Goal: Task Accomplishment & Management: Complete application form

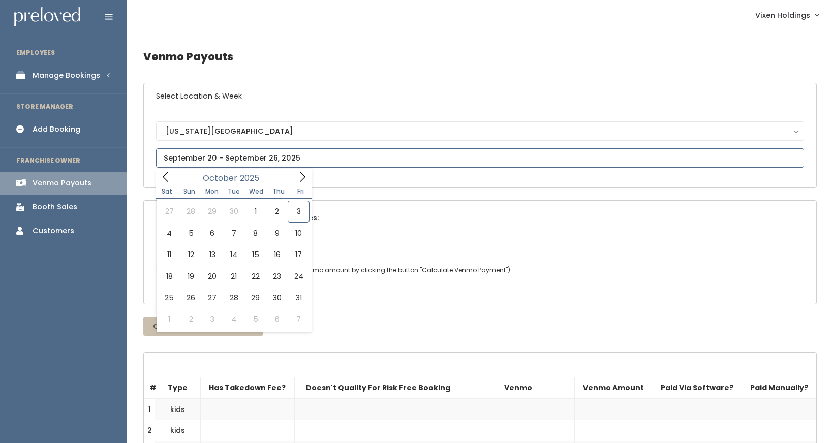
click at [190, 161] on input "text" at bounding box center [480, 157] width 648 height 19
type input "[DATE] to [DATE]"
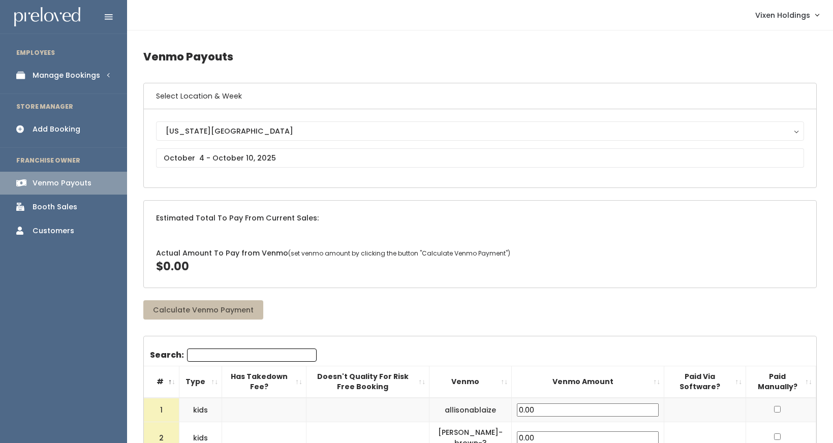
click at [66, 78] on div "Manage Bookings" at bounding box center [67, 75] width 68 height 11
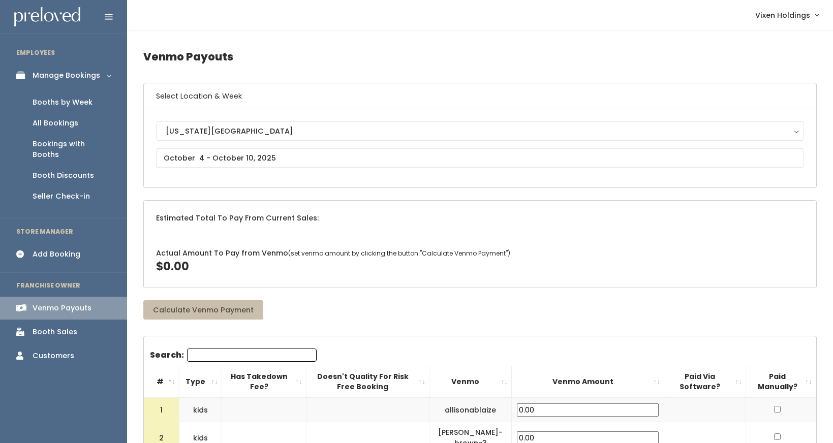
click at [58, 105] on div "Booths by Week" at bounding box center [63, 102] width 60 height 11
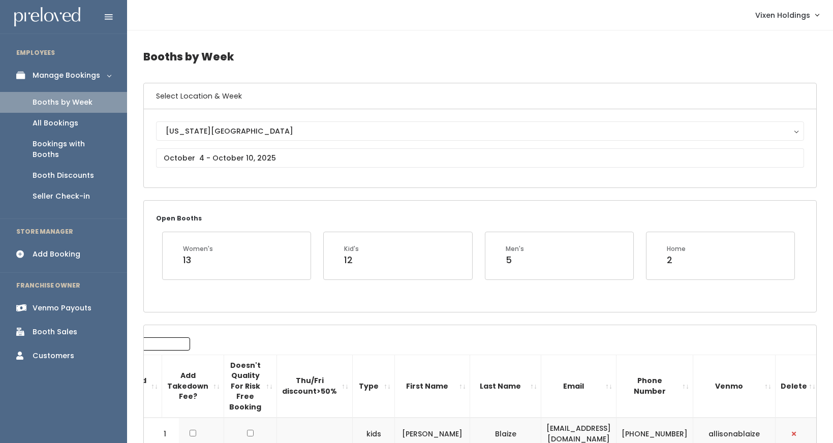
click at [70, 249] on div "Add Booking" at bounding box center [57, 254] width 48 height 11
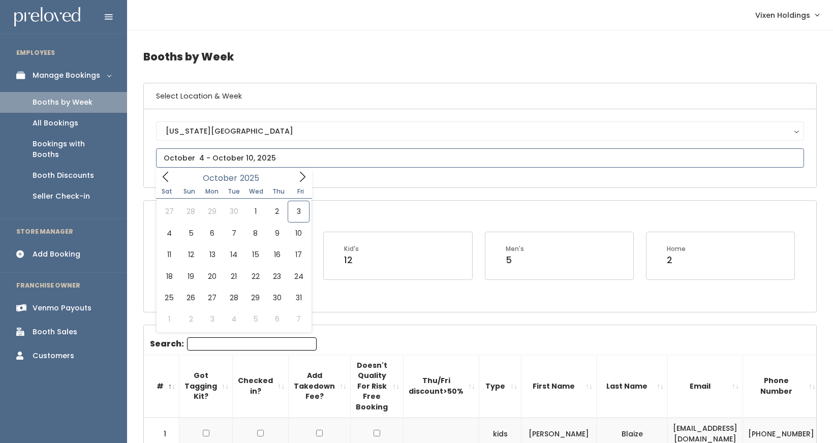
click at [185, 164] on input "text" at bounding box center [480, 157] width 648 height 19
type input "September 27 to October 3"
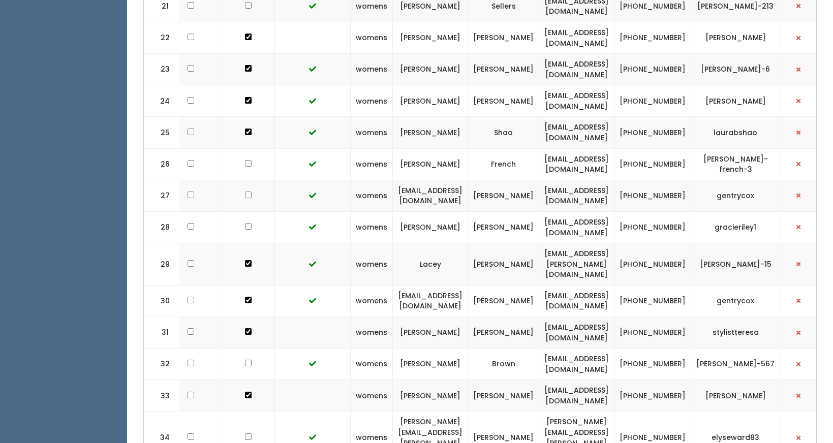
scroll to position [932, 0]
drag, startPoint x: 658, startPoint y: 24, endPoint x: 531, endPoint y: 27, distance: 127.2
click at [540, 27] on td "[EMAIL_ADDRESS][DOMAIN_NAME]" at bounding box center [577, 37] width 75 height 32
copy td "[EMAIL_ADDRESS][DOMAIN_NAME]"
drag, startPoint x: 762, startPoint y: 28, endPoint x: 722, endPoint y: 23, distance: 40.5
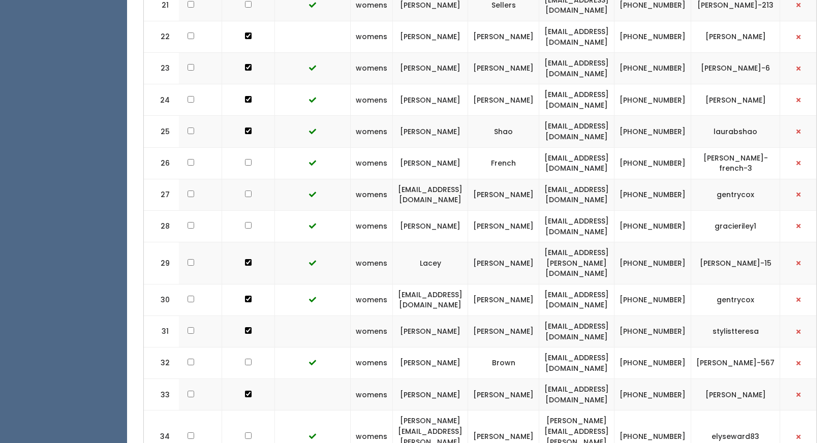
click at [722, 23] on td "shelly-albright" at bounding box center [736, 37] width 89 height 32
copy td "shelly-albright"
drag, startPoint x: 701, startPoint y: 28, endPoint x: 665, endPoint y: 22, distance: 36.5
click at [665, 22] on td "[PHONE_NUMBER]" at bounding box center [653, 37] width 77 height 32
copy td "[PHONE_NUMBER]"
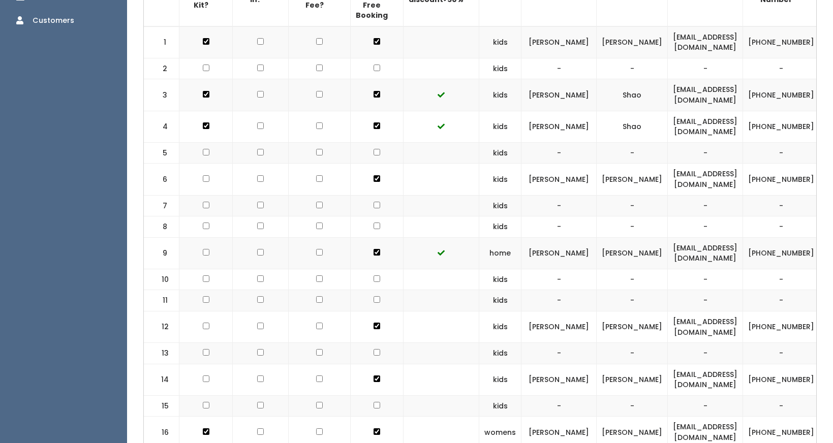
scroll to position [0, 0]
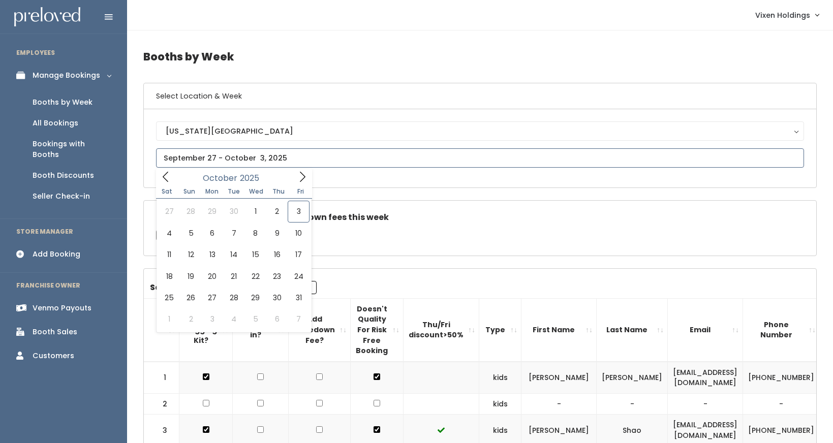
click at [255, 157] on input "text" at bounding box center [480, 157] width 648 height 19
type input "October 4 to October 10"
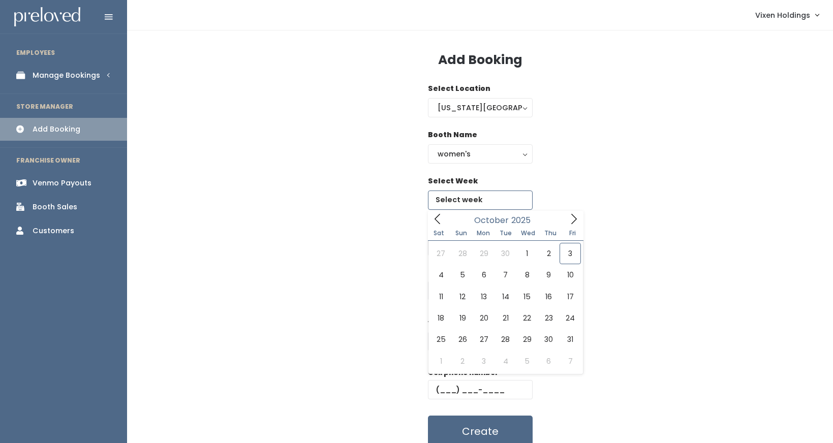
click at [464, 204] on input "text" at bounding box center [480, 200] width 105 height 19
type input "September 27 to October 3"
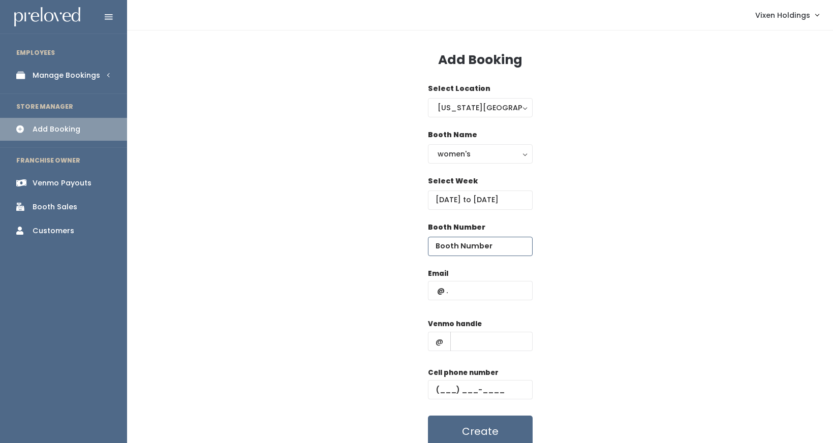
click at [435, 244] on input "number" at bounding box center [480, 246] width 105 height 19
type input "22"
click at [432, 290] on input "text" at bounding box center [480, 290] width 105 height 19
paste input "shellyalbright@mooreschools.com"
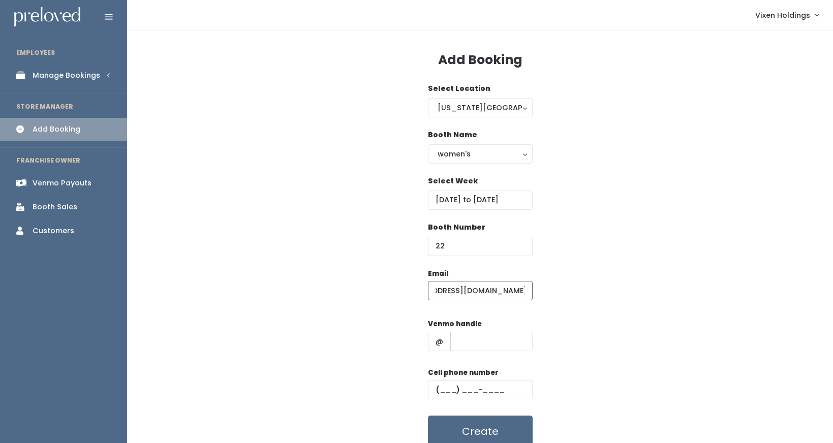
type input "shellyalbright@mooreschools.com"
click at [468, 342] on input "text" at bounding box center [492, 341] width 82 height 19
paste input "shelly-albright"
type input "shelly-albright"
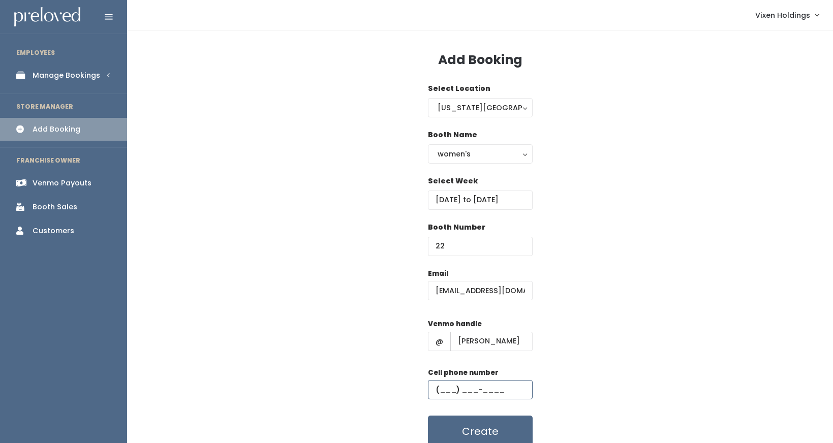
click at [436, 391] on input "text" at bounding box center [480, 389] width 105 height 19
paste input "(405) 620-6931"
type input "(405) 620-6931"
click at [465, 434] on button "Create" at bounding box center [480, 432] width 105 height 32
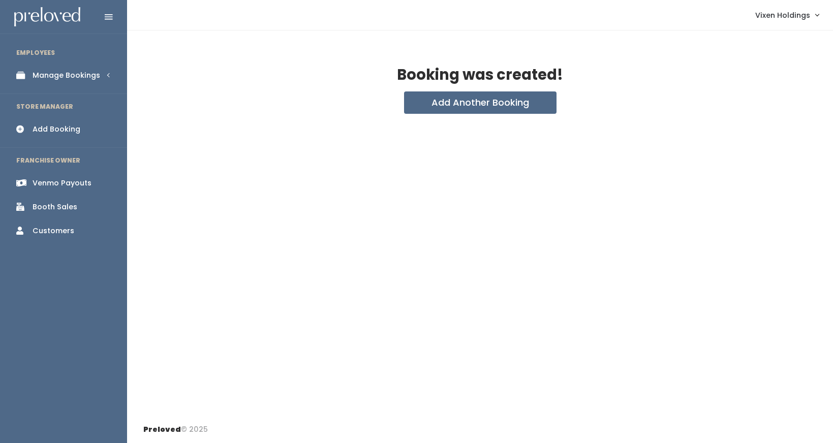
click at [59, 238] on link "Customers" at bounding box center [63, 231] width 127 height 23
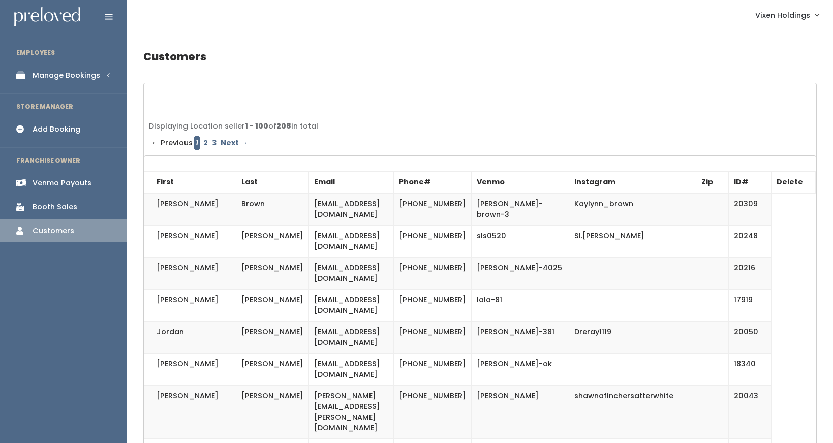
click at [59, 236] on link "Customers" at bounding box center [63, 231] width 127 height 23
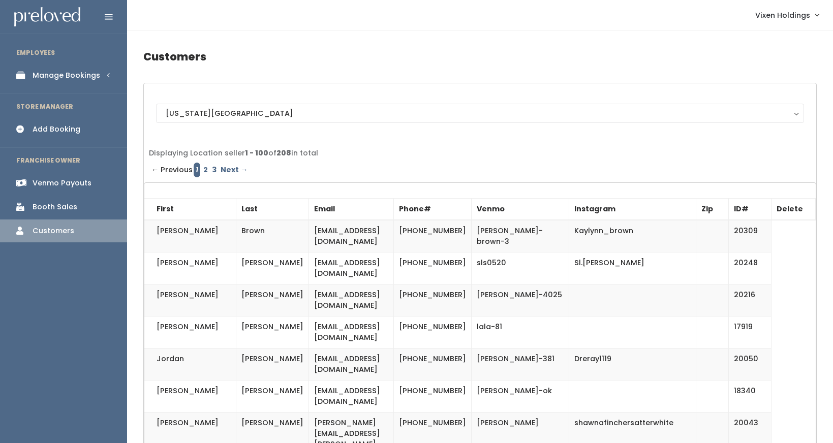
click at [74, 79] on div "Manage Bookings" at bounding box center [67, 75] width 68 height 11
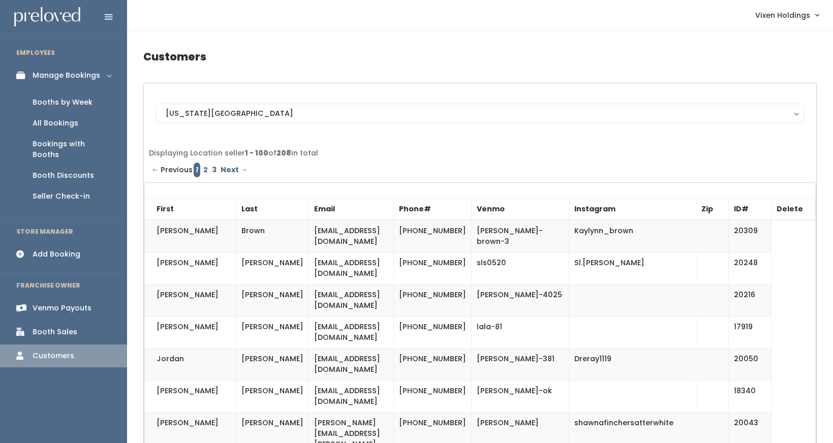
click at [60, 125] on div "All Bookings" at bounding box center [56, 123] width 46 height 11
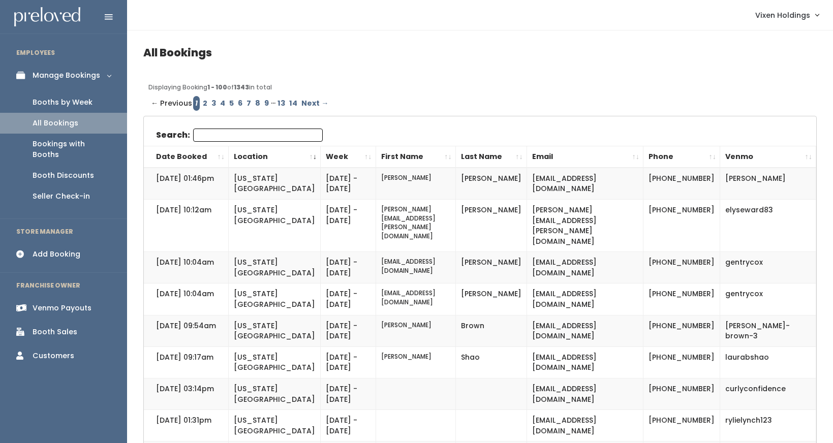
click at [210, 132] on input "Search:" at bounding box center [258, 135] width 130 height 13
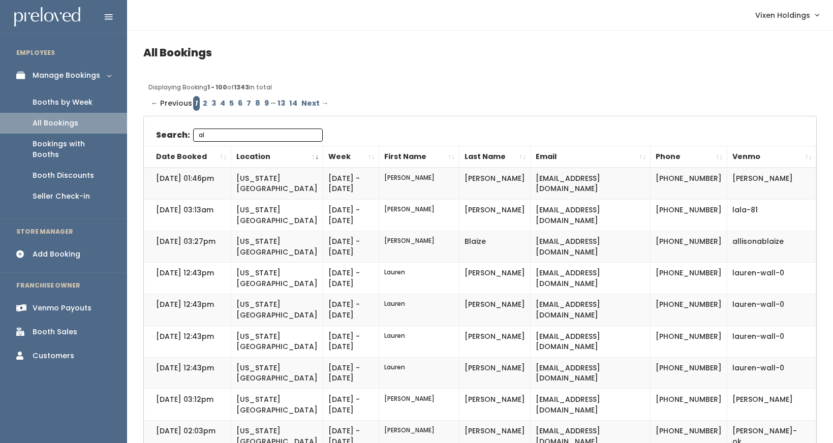
type input "a"
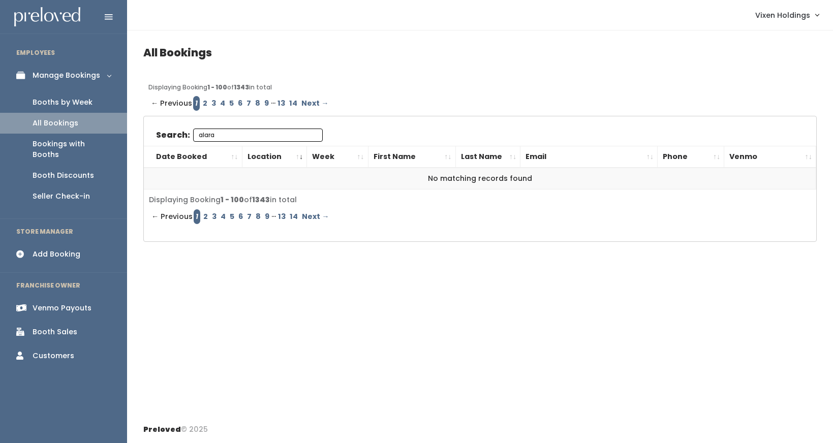
type input "alara"
click at [87, 104] on div "Booths by Week" at bounding box center [63, 102] width 60 height 11
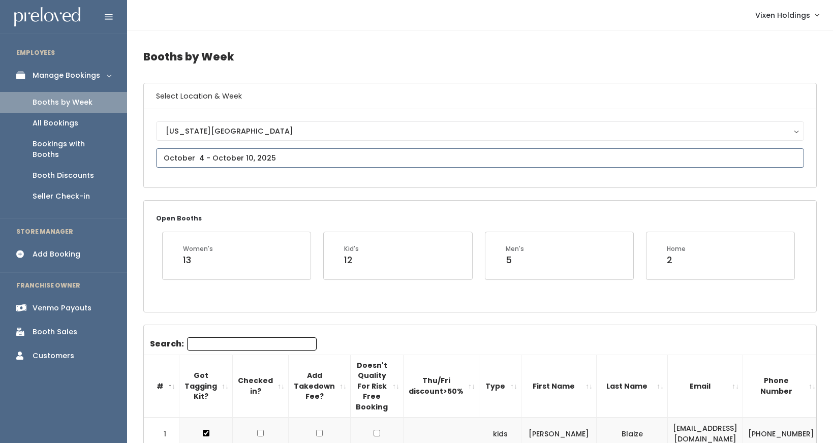
click at [218, 159] on input "text" at bounding box center [480, 157] width 648 height 19
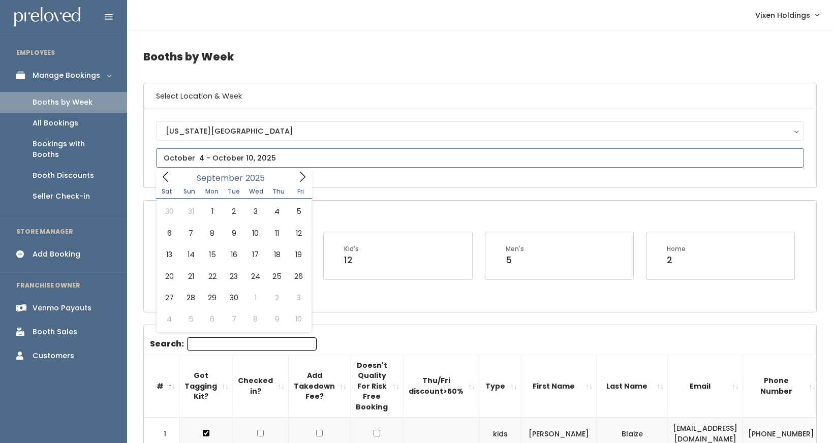
click at [166, 170] on span at bounding box center [165, 177] width 19 height 16
type input "[DATE] to [DATE]"
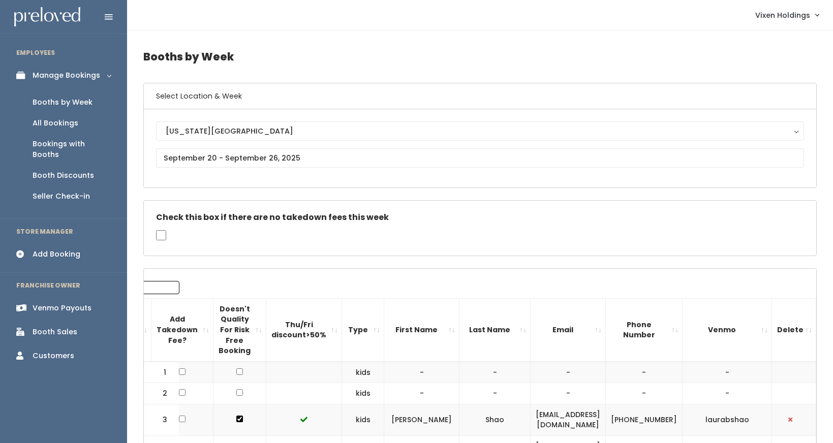
click at [65, 327] on div "Booth Sales" at bounding box center [55, 332] width 45 height 11
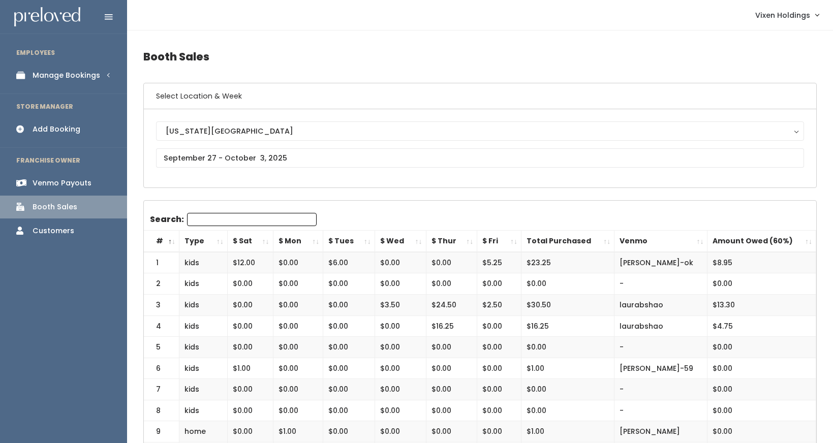
click at [68, 79] on div "Manage Bookings" at bounding box center [67, 75] width 68 height 11
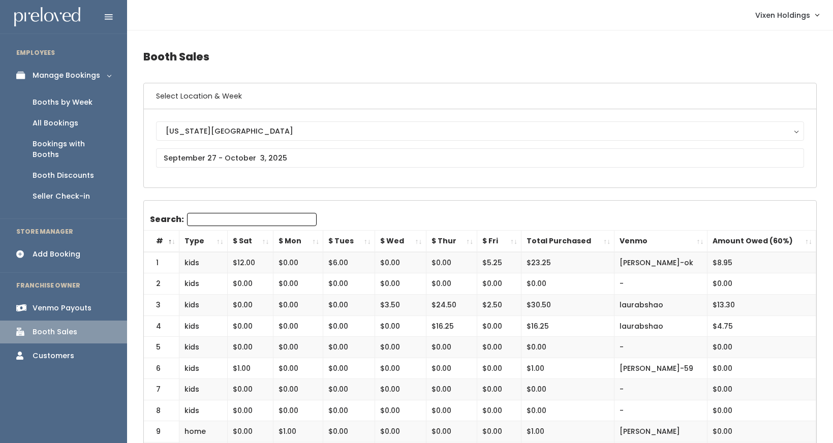
click at [68, 105] on div "Booths by Week" at bounding box center [63, 102] width 60 height 11
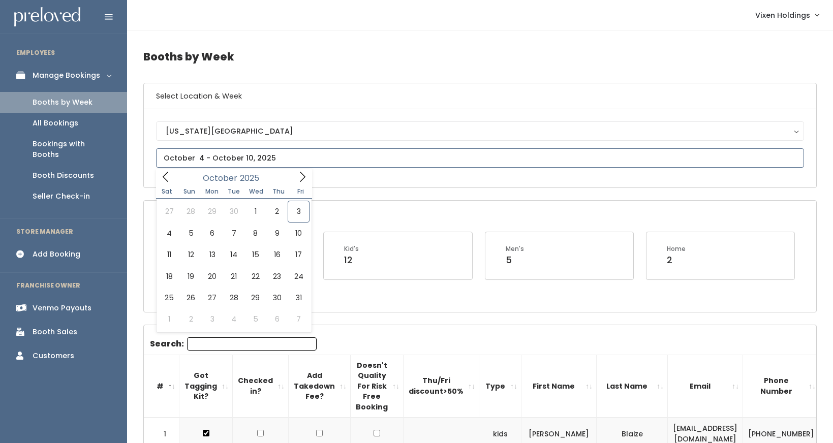
click at [178, 159] on input "text" at bounding box center [480, 157] width 648 height 19
type input "September 27 to October 3"
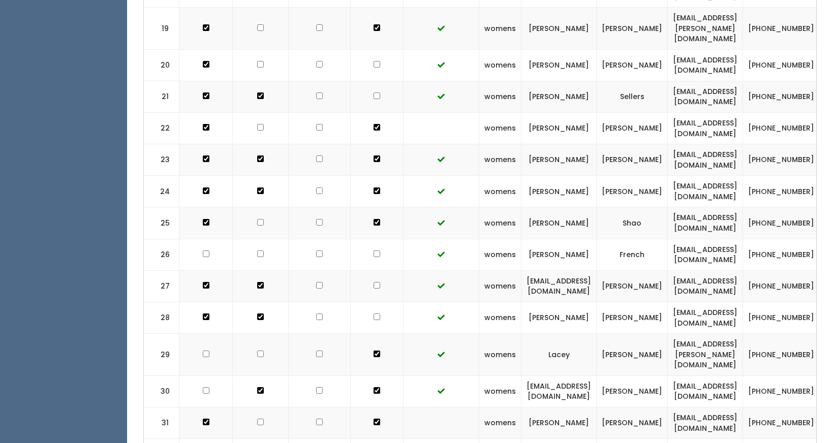
click at [374, 93] on input "checkbox" at bounding box center [377, 96] width 7 height 7
checkbox input "true"
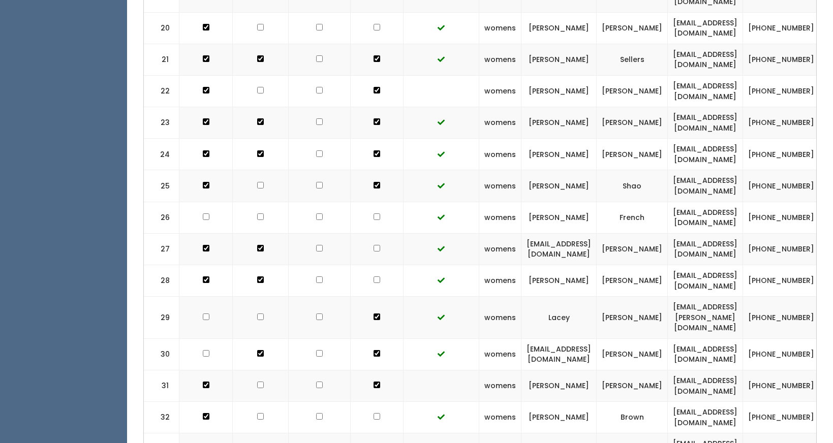
scroll to position [878, 0]
click at [204, 213] on input "checkbox" at bounding box center [206, 216] width 7 height 7
checkbox input "true"
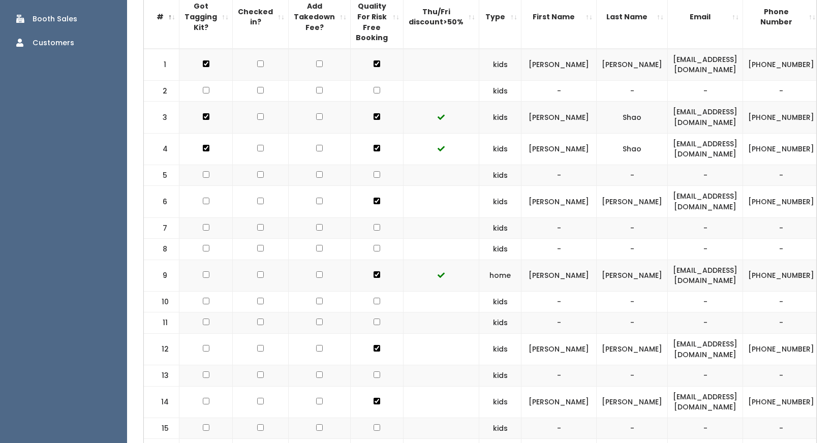
scroll to position [0, 0]
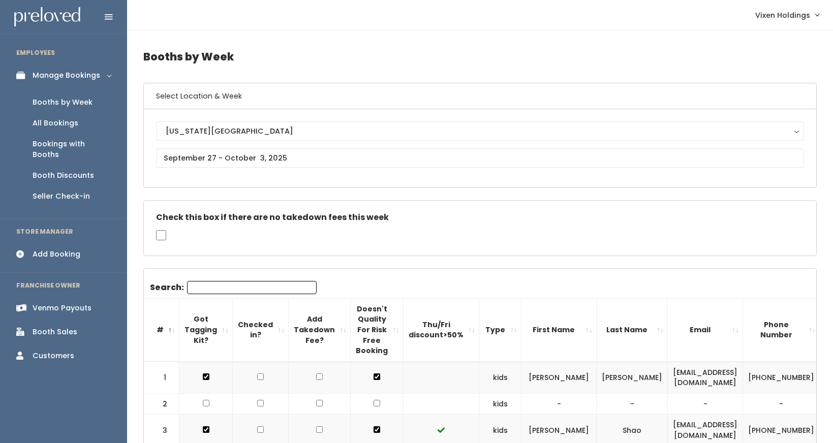
click at [65, 327] on div "Booth Sales" at bounding box center [55, 332] width 45 height 11
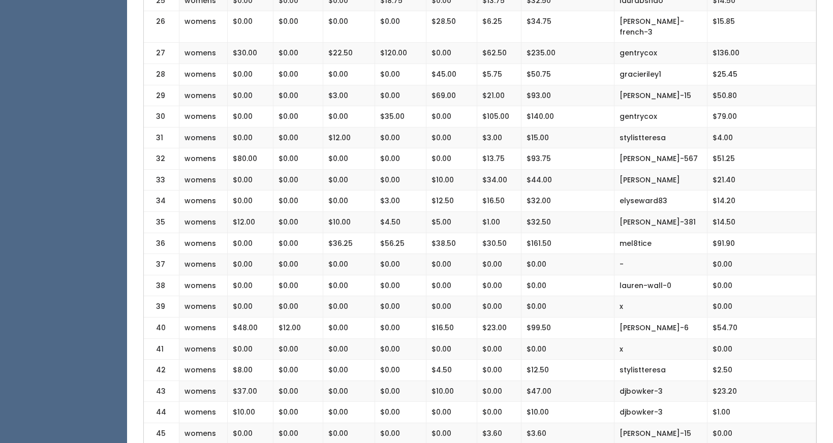
scroll to position [773, 0]
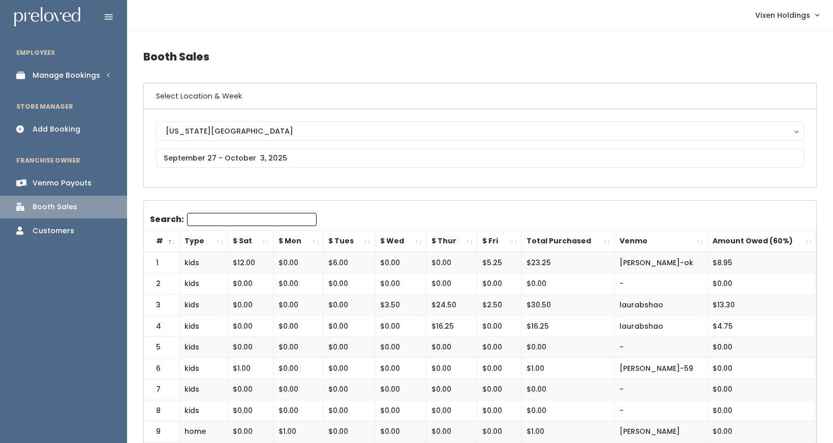
click at [75, 129] on div "Add Booking" at bounding box center [57, 129] width 48 height 11
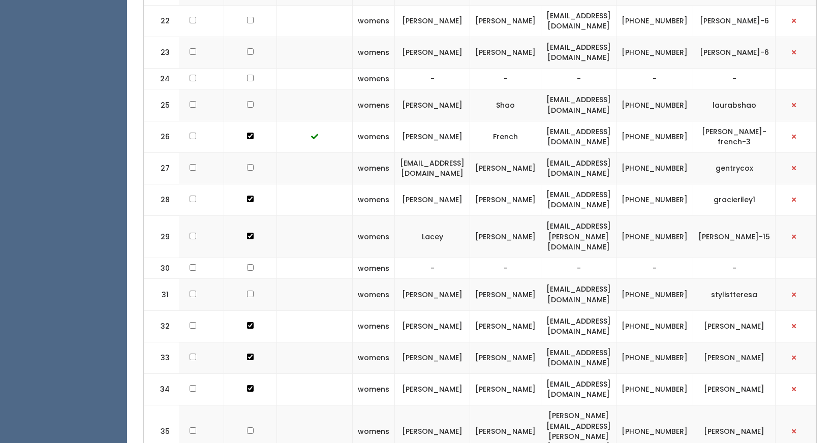
scroll to position [0, 126]
drag, startPoint x: 694, startPoint y: 141, endPoint x: 660, endPoint y: 132, distance: 35.9
click at [660, 153] on td "(580) 736-3093" at bounding box center [656, 169] width 77 height 32
copy td "(580) 736-3093"
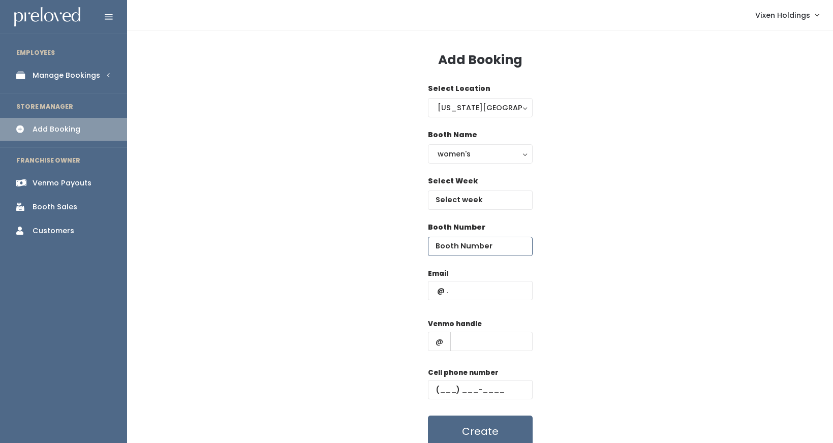
click at [443, 248] on input "number" at bounding box center [480, 246] width 105 height 19
type input "30"
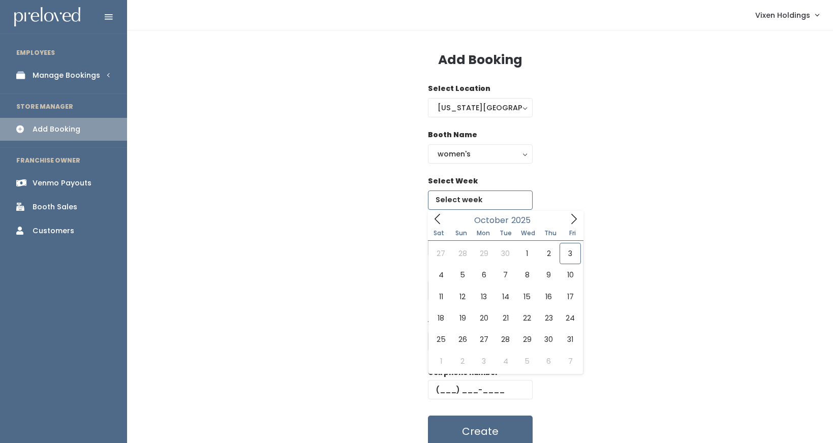
click at [452, 197] on input "text" at bounding box center [480, 200] width 105 height 19
type input "October 4 to October 10"
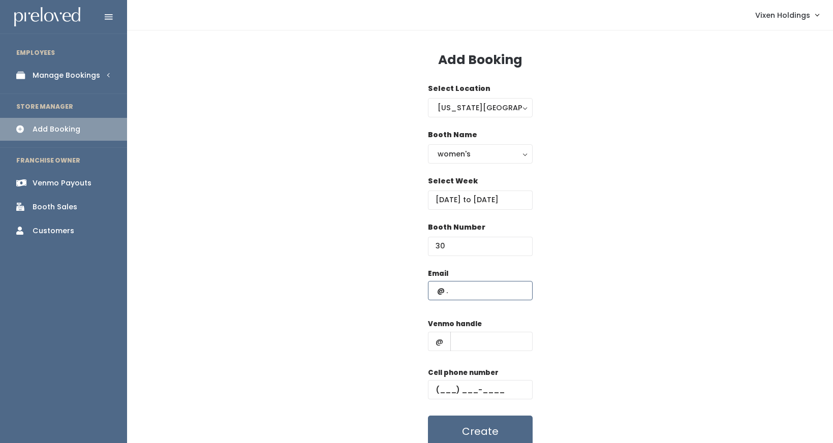
click at [459, 291] on input "text" at bounding box center [480, 290] width 105 height 19
type input "[EMAIL_ADDRESS][DOMAIN_NAME]"
click at [482, 340] on input "text" at bounding box center [492, 341] width 82 height 19
type input "gentrycox"
click at [435, 387] on input "text" at bounding box center [480, 389] width 105 height 19
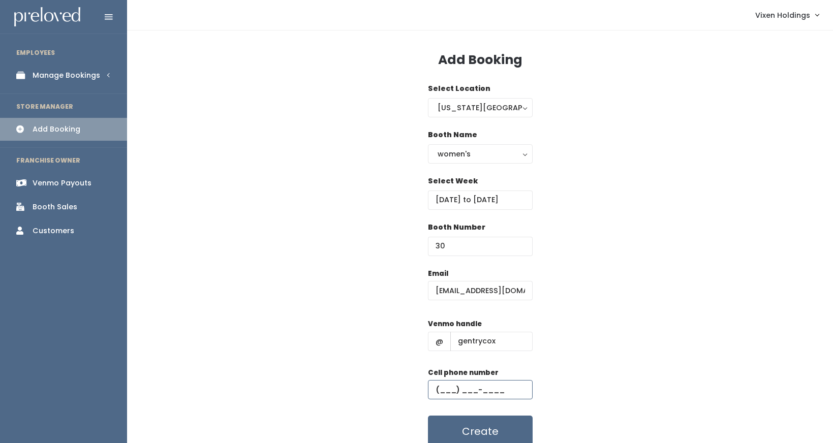
paste input "(580) 736-3093"
type input "(580) 736-3093"
click at [470, 429] on button "Create" at bounding box center [480, 432] width 105 height 32
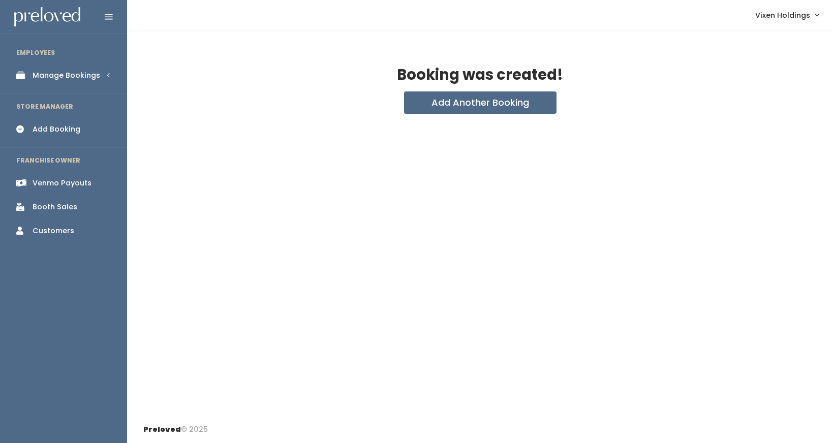
click at [57, 81] on link "Manage Bookings" at bounding box center [63, 75] width 127 height 23
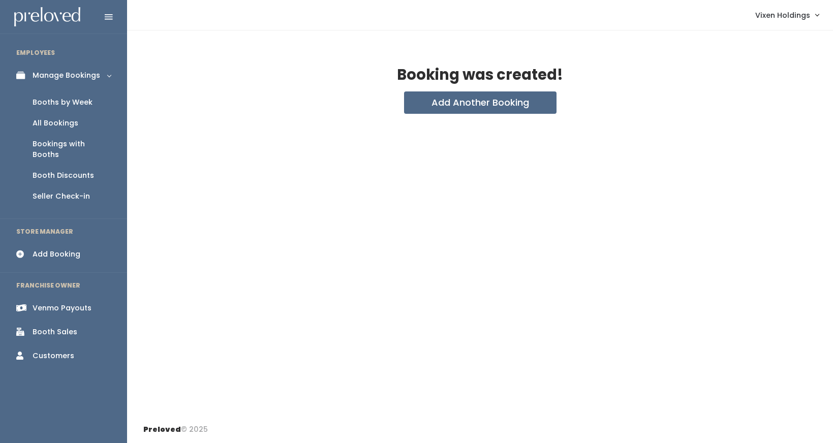
click at [57, 103] on div "Booths by Week" at bounding box center [63, 102] width 60 height 11
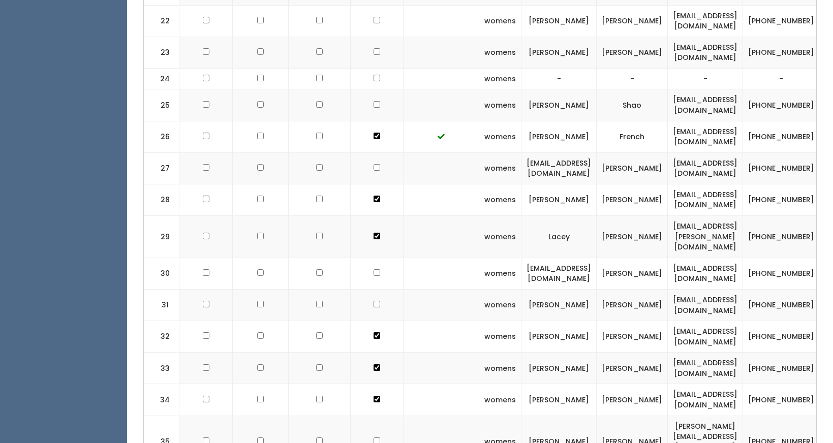
click at [374, 270] on input "checkbox" at bounding box center [377, 273] width 7 height 7
checkbox input "true"
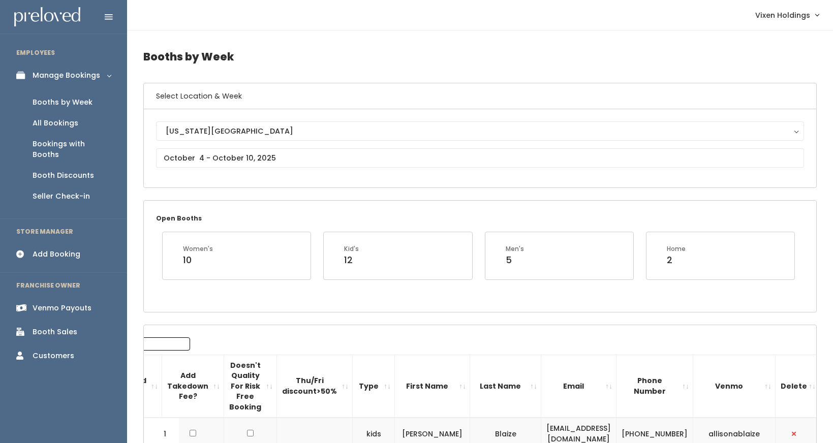
click at [65, 249] on div "Add Booking" at bounding box center [57, 254] width 48 height 11
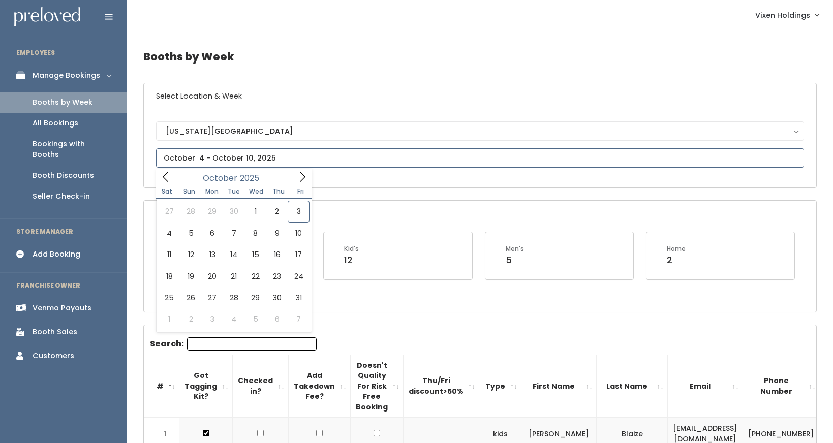
click at [183, 159] on input "text" at bounding box center [480, 157] width 648 height 19
type input "September 27 to October 3"
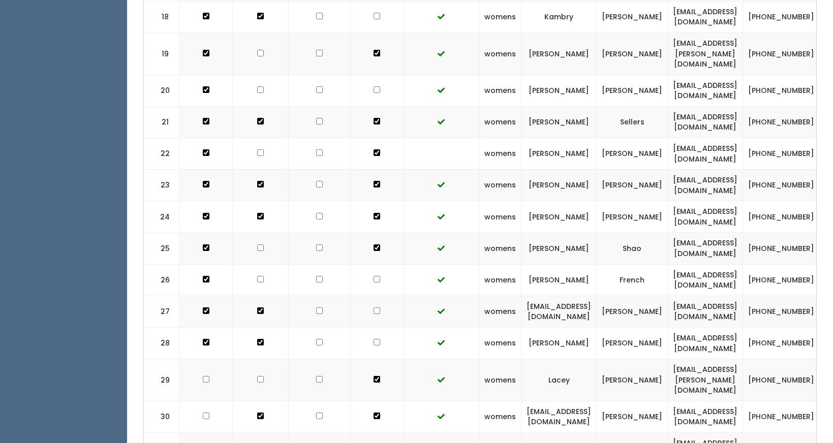
scroll to position [0, 129]
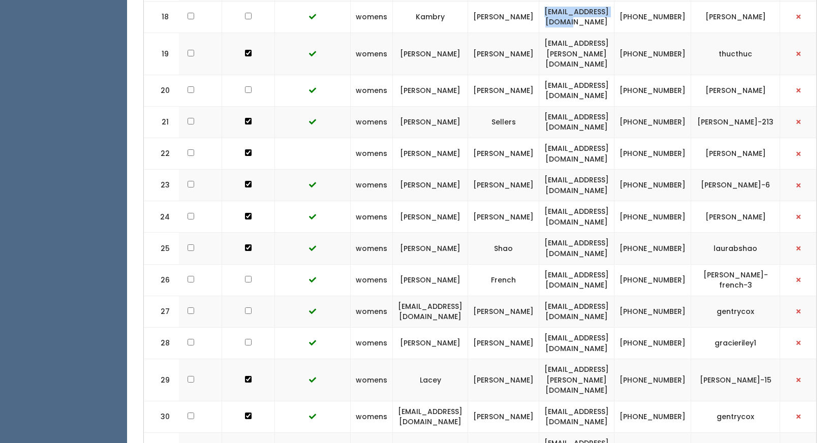
drag, startPoint x: 643, startPoint y: 14, endPoint x: 546, endPoint y: 14, distance: 97.1
click at [546, 14] on td "kambrywolfe@gmail.com" at bounding box center [577, 17] width 75 height 32
copy td "kambrywolfe@gmail.com"
drag, startPoint x: 699, startPoint y: 20, endPoint x: 668, endPoint y: 14, distance: 31.7
click at [668, 14] on td "[PHONE_NUMBER]" at bounding box center [653, 17] width 77 height 32
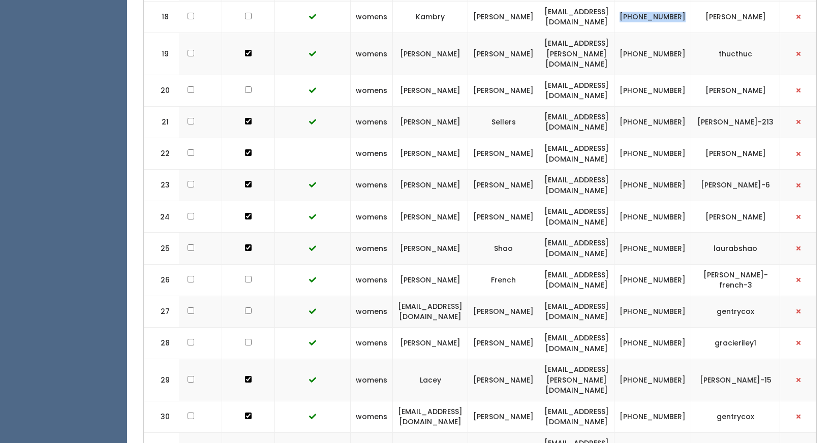
copy td "[PHONE_NUMBER]"
drag, startPoint x: 645, startPoint y: 15, endPoint x: 542, endPoint y: 19, distance: 103.3
click at [542, 19] on td "kambrywolfe@gmail.com" at bounding box center [577, 17] width 75 height 32
copy td "kambrywolfe@gmail.com"
drag, startPoint x: 771, startPoint y: 14, endPoint x: 716, endPoint y: 21, distance: 56.4
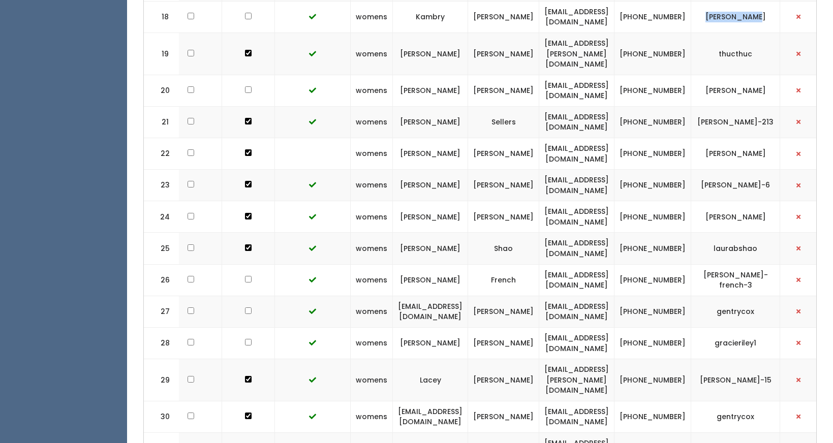
click at [716, 21] on td "kambry-wolfe" at bounding box center [736, 17] width 89 height 32
copy td "[PERSON_NAME]"
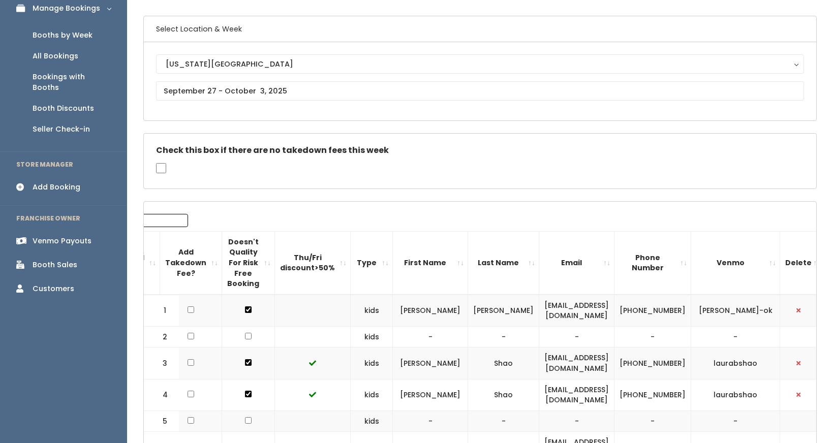
scroll to position [0, 0]
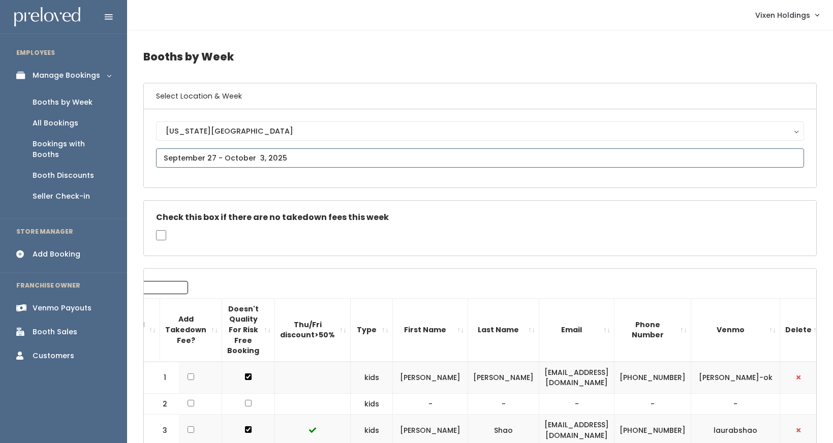
click at [226, 160] on input "text" at bounding box center [480, 157] width 648 height 19
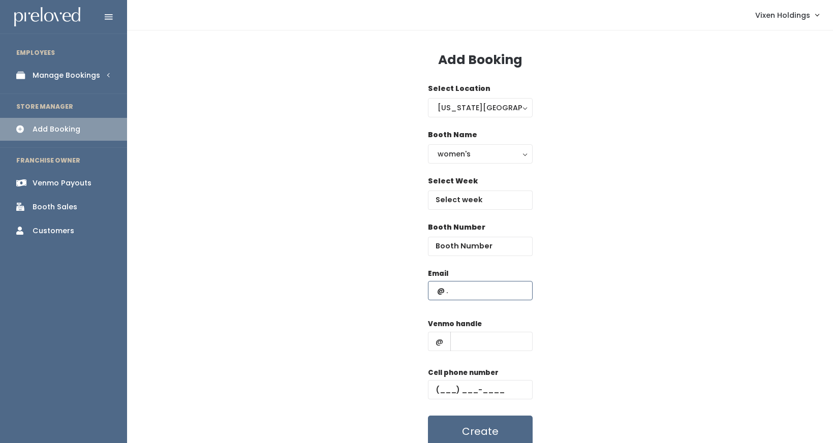
click at [434, 287] on input "text" at bounding box center [480, 290] width 105 height 19
click at [453, 249] on input "number" at bounding box center [480, 246] width 105 height 19
type input "43"
click at [448, 198] on input "text" at bounding box center [480, 200] width 105 height 19
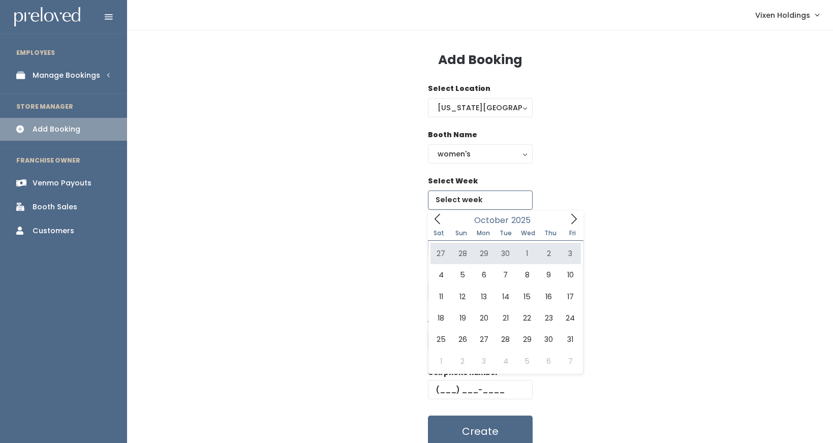
type input "September 27 to October 3"
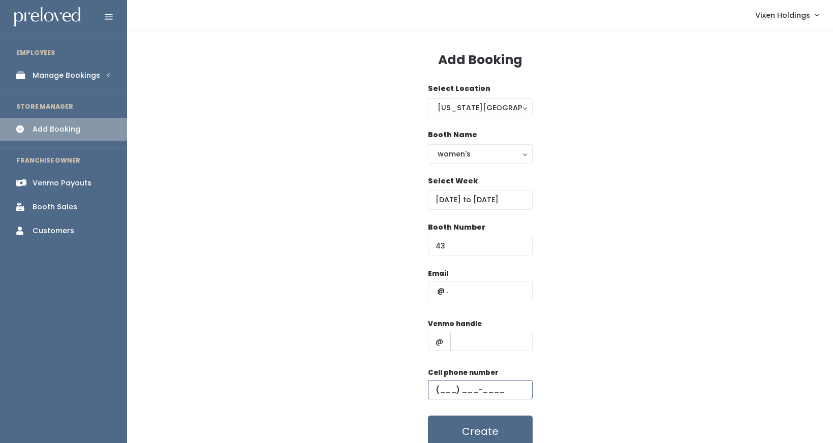
click at [433, 392] on input "text" at bounding box center [480, 389] width 105 height 19
paste input "(405) 778-4575"
type input "(405) 778-4575"
click at [434, 289] on input "text" at bounding box center [480, 290] width 105 height 19
paste input "kambrywolfe@gmail.com"
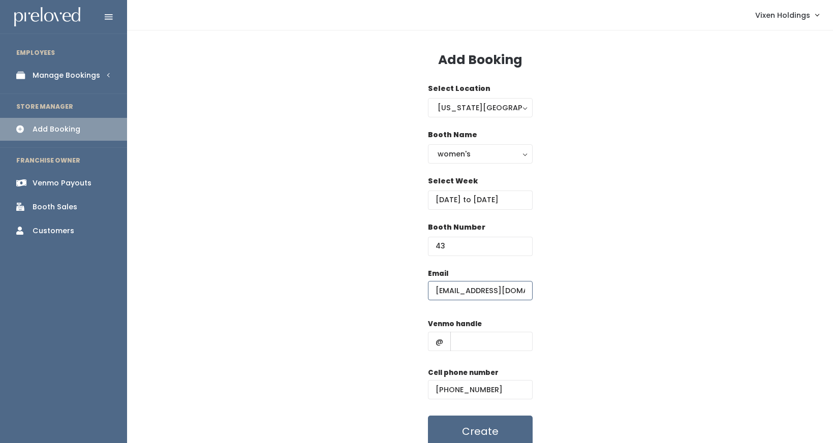
scroll to position [0, 5]
type input "kambrywolfe@gmail.com"
click at [472, 344] on input "text" at bounding box center [492, 341] width 82 height 19
paste input "[PERSON_NAME]"
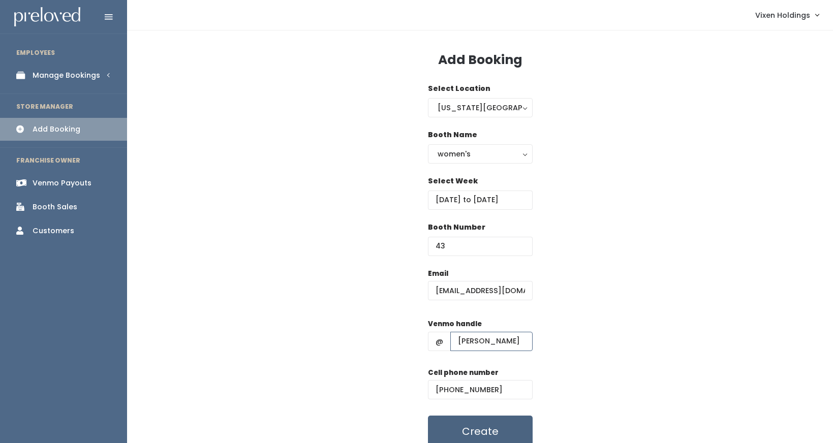
type input "[PERSON_NAME]"
click at [507, 425] on button "Create" at bounding box center [480, 432] width 105 height 32
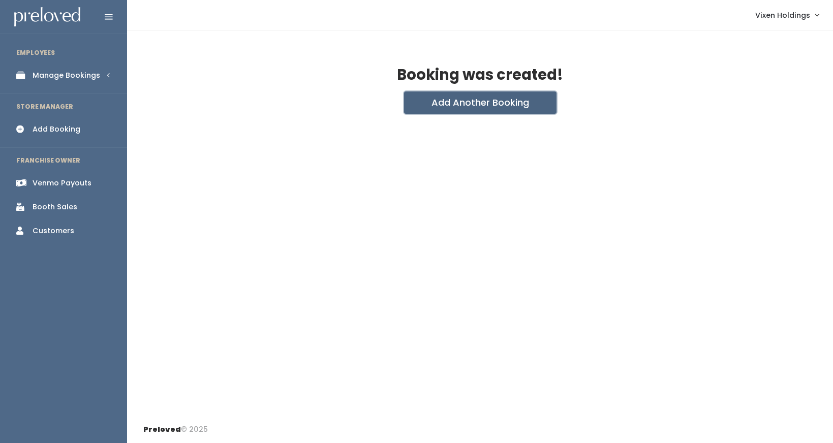
click at [450, 101] on button "Add Another Booking" at bounding box center [480, 103] width 153 height 22
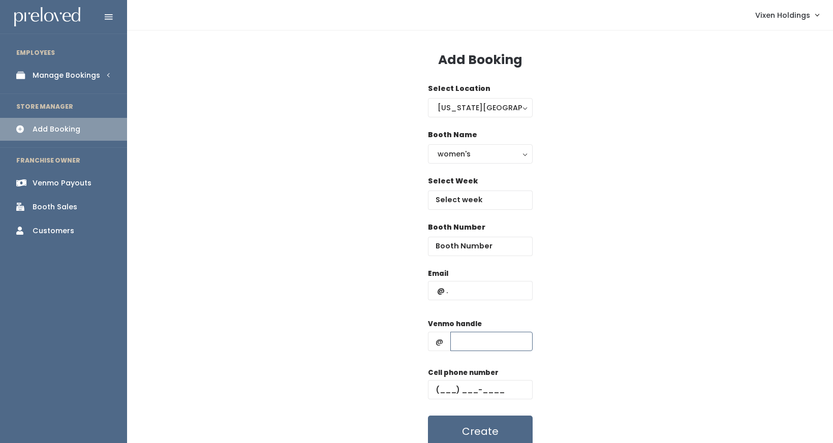
click at [465, 341] on input "text" at bounding box center [492, 341] width 82 height 19
paste input "Kambry"
type input "[PERSON_NAME]"
click at [458, 244] on input "number" at bounding box center [480, 246] width 105 height 19
type input "43"
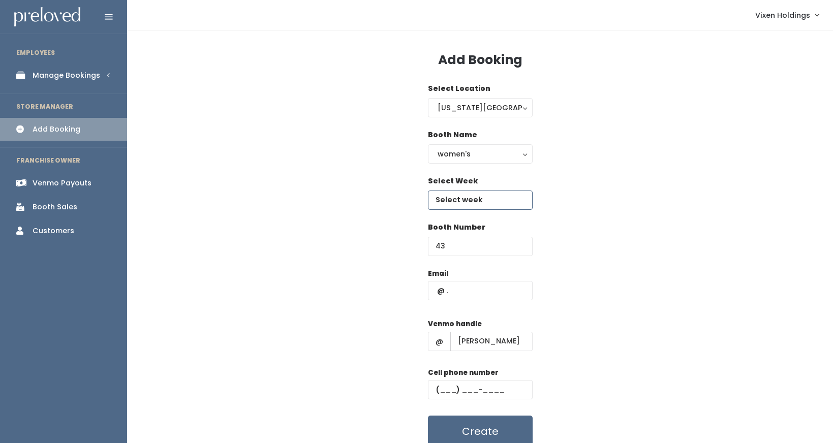
click at [444, 198] on input "text" at bounding box center [480, 200] width 105 height 19
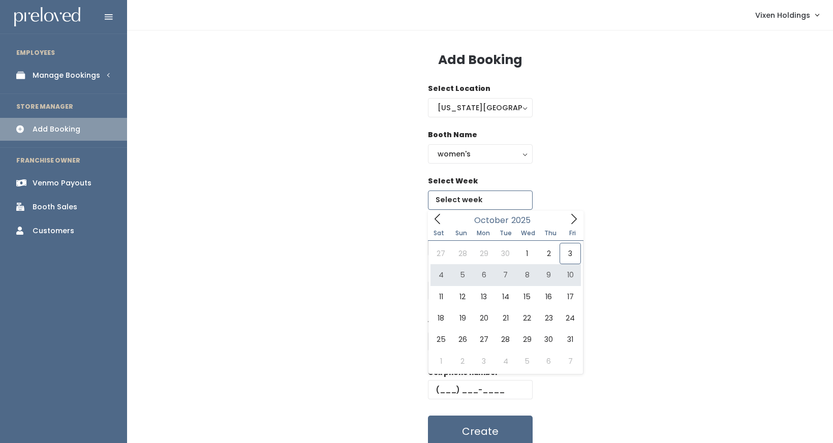
type input "[DATE] to [DATE]"
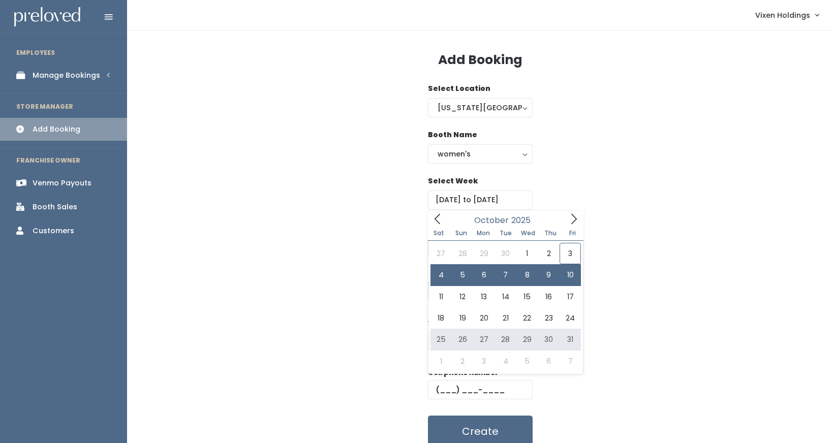
click at [320, 339] on div "Email Venmo handle @ kambry-wolfe Cell phone number Create" at bounding box center [480, 359] width 674 height 180
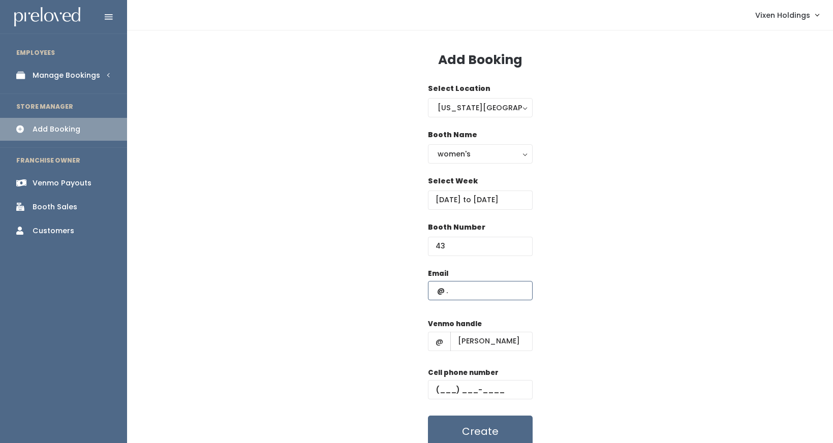
click at [433, 292] on input "text" at bounding box center [480, 290] width 105 height 19
paste input "kambrywolfe@gmail.com"
type input "kambrywolfe@gmail.com"
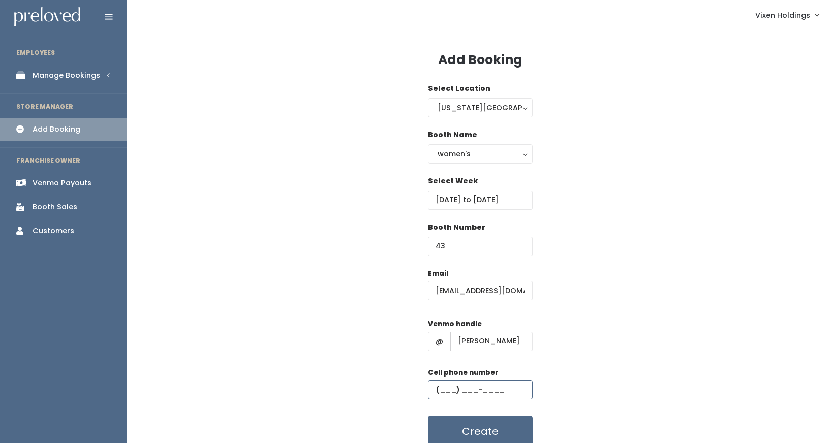
click at [435, 385] on input "text" at bounding box center [480, 389] width 105 height 19
paste input "[PHONE_NUMBER]"
type input "[PHONE_NUMBER]"
click at [519, 428] on button "Create" at bounding box center [480, 432] width 105 height 32
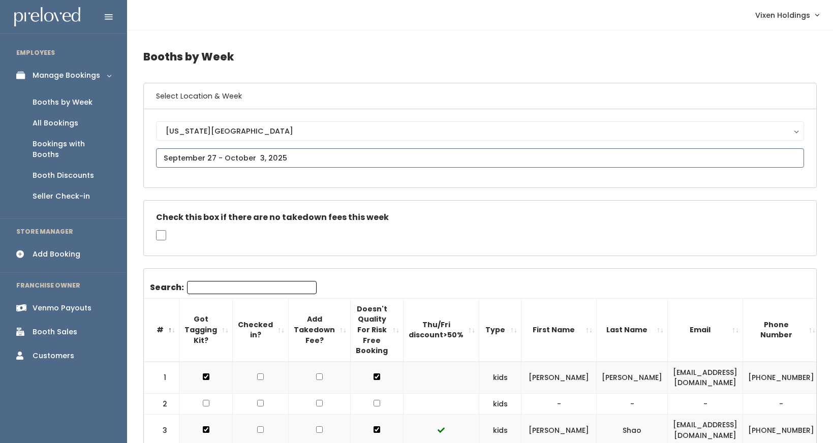
click at [197, 159] on input "text" at bounding box center [480, 157] width 648 height 19
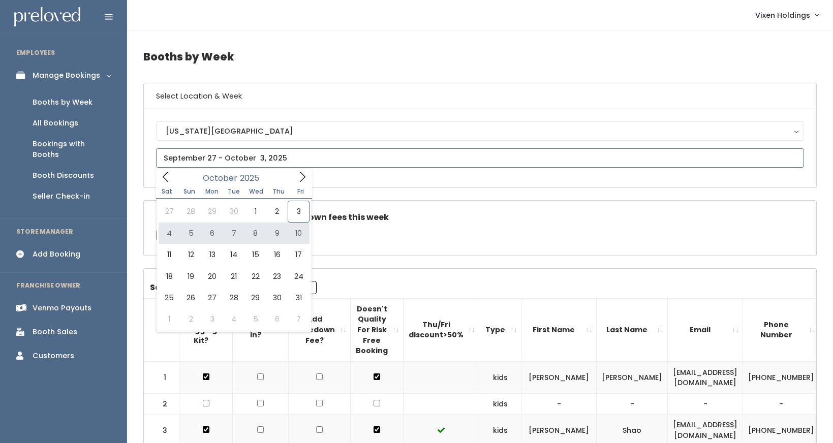
type input "[DATE] to [DATE]"
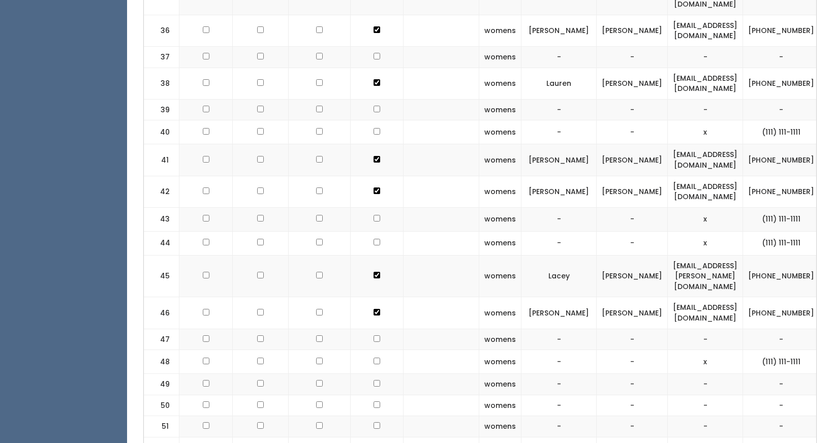
scroll to position [0, 127]
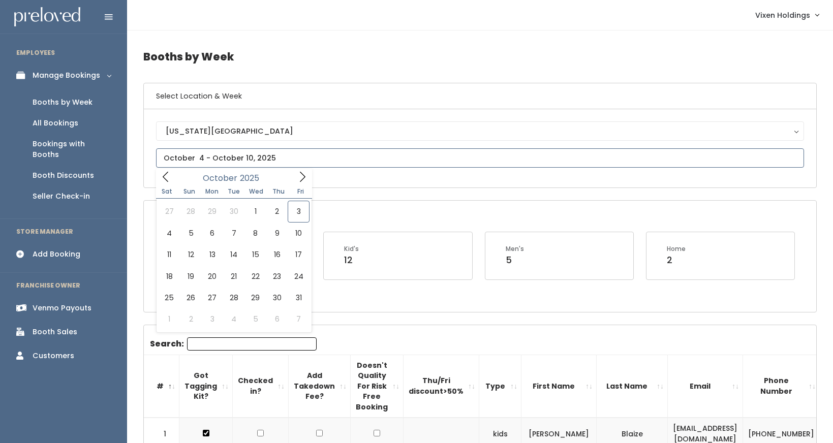
click at [178, 160] on input "text" at bounding box center [480, 157] width 648 height 19
type input "[DATE] to [DATE]"
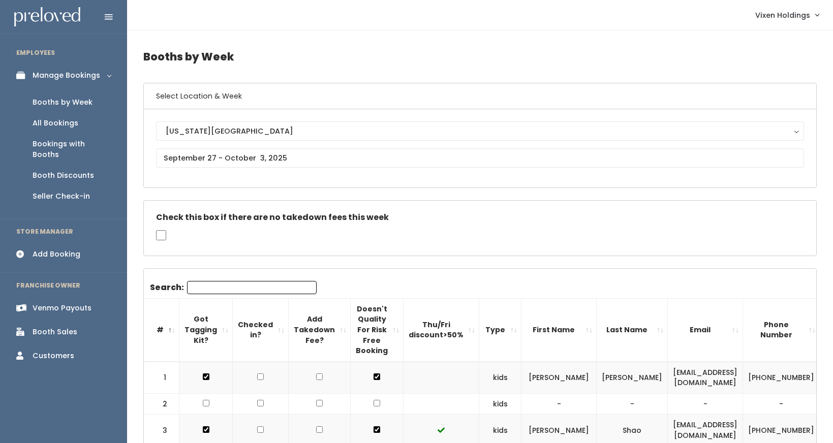
click at [219, 285] on input "Search:" at bounding box center [252, 287] width 130 height 13
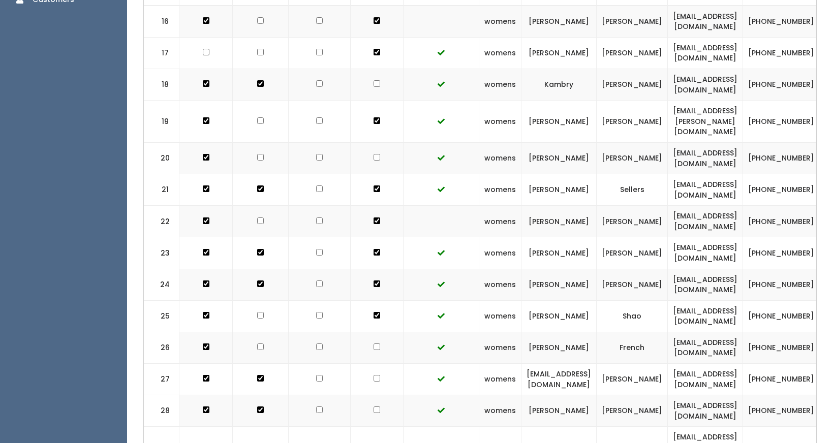
scroll to position [357, 0]
drag, startPoint x: 576, startPoint y: 83, endPoint x: 537, endPoint y: 86, distance: 39.8
click at [537, 86] on td "Kambry" at bounding box center [559, 85] width 75 height 32
copy td "Kambry"
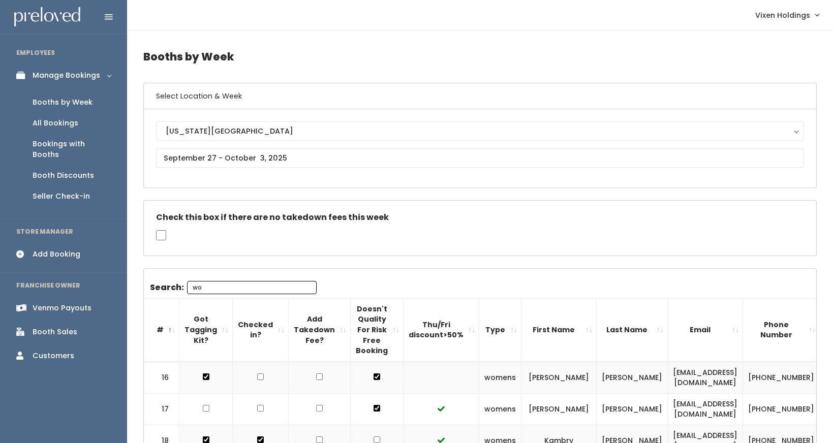
drag, startPoint x: 204, startPoint y: 286, endPoint x: 188, endPoint y: 285, distance: 16.3
click at [188, 285] on input "wo" at bounding box center [252, 287] width 130 height 13
paste input "Kambry"
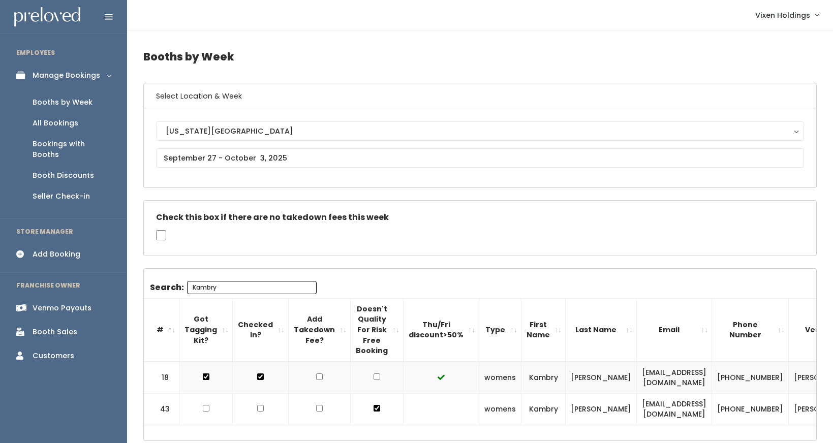
type input "Kambry"
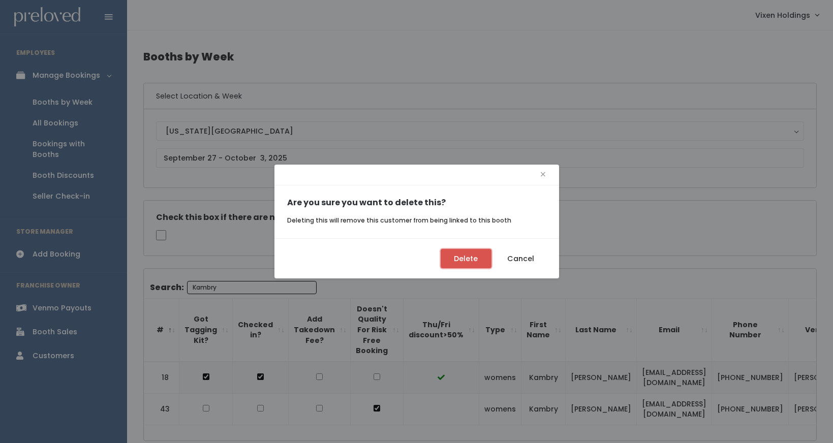
click at [461, 259] on button "Delete" at bounding box center [466, 258] width 51 height 19
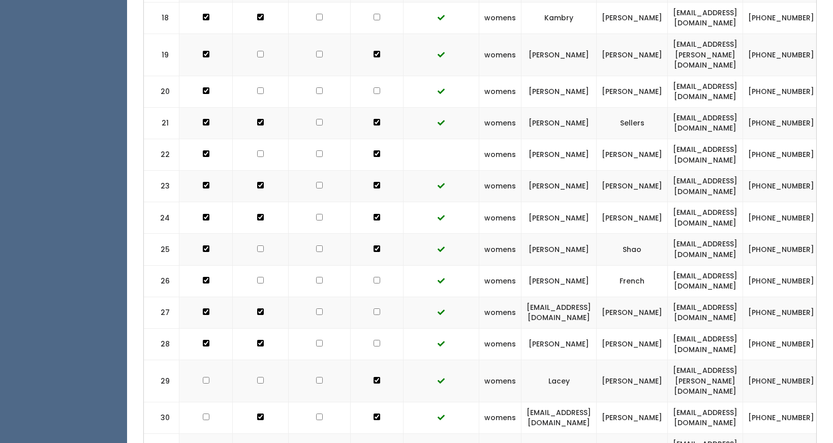
scroll to position [0, 129]
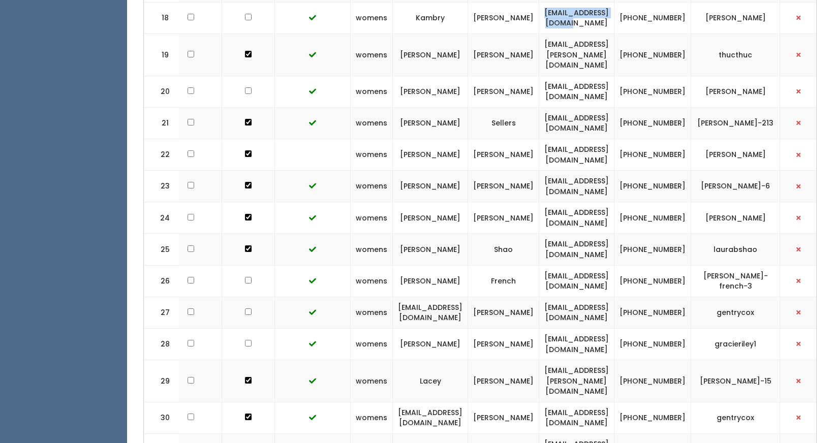
drag, startPoint x: 644, startPoint y: 16, endPoint x: 546, endPoint y: 15, distance: 98.7
click at [546, 15] on td "[EMAIL_ADDRESS][DOMAIN_NAME]" at bounding box center [577, 18] width 75 height 32
copy td "[EMAIL_ADDRESS][DOMAIN_NAME]"
drag, startPoint x: 699, startPoint y: 21, endPoint x: 666, endPoint y: 13, distance: 34.0
click at [666, 13] on td "(405) 778-4575" at bounding box center [653, 18] width 77 height 32
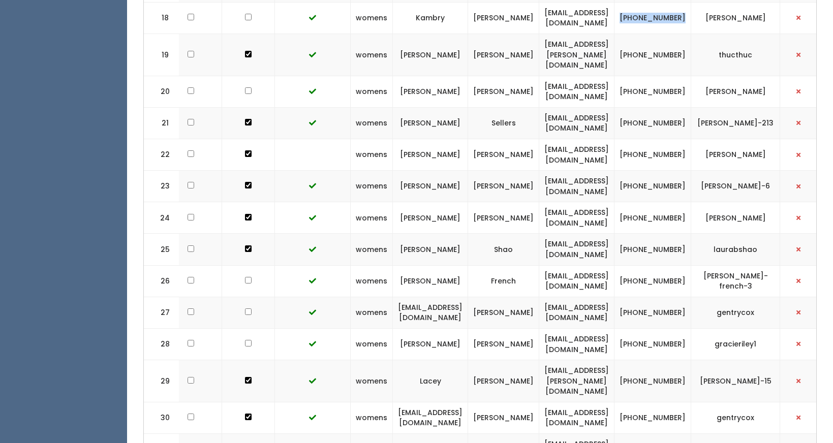
copy td "(405) 778-4575"
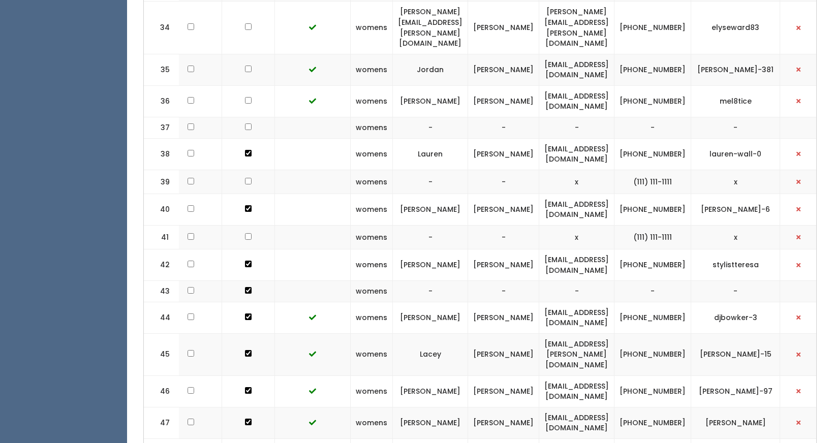
scroll to position [1430, 0]
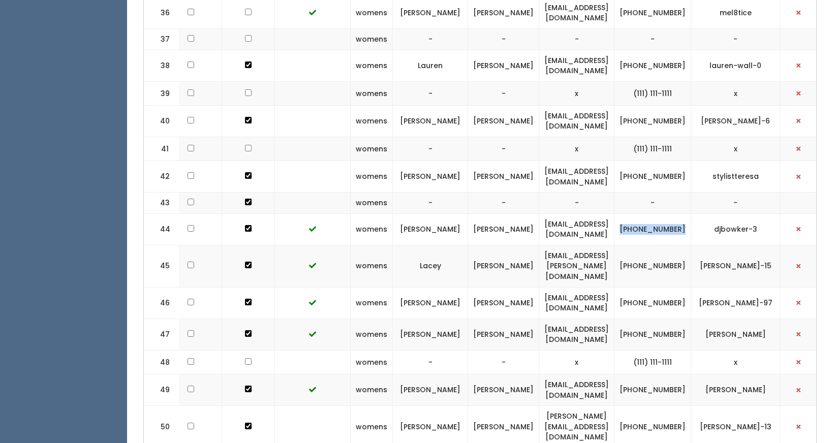
drag, startPoint x: 699, startPoint y: 190, endPoint x: 664, endPoint y: 181, distance: 36.9
click at [664, 214] on td "(405) 210-0999" at bounding box center [653, 230] width 77 height 32
copy td "(405) 210-0999"
drag, startPoint x: 768, startPoint y: 186, endPoint x: 718, endPoint y: 185, distance: 50.4
click at [718, 214] on td "djbowker-3" at bounding box center [736, 230] width 89 height 32
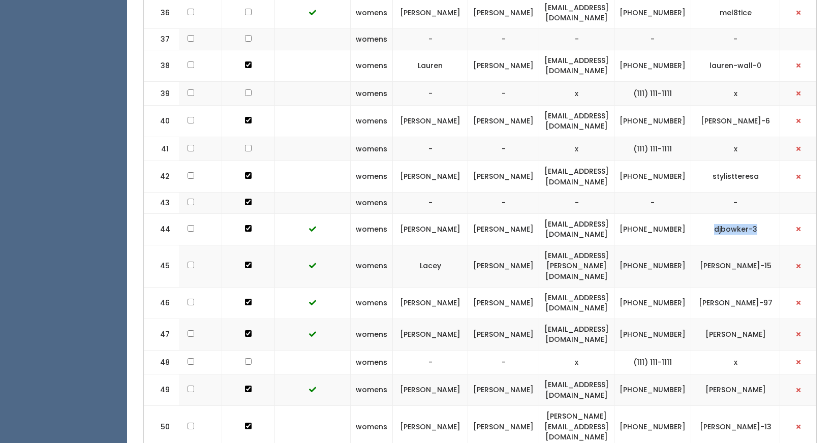
copy td "djbowker-3"
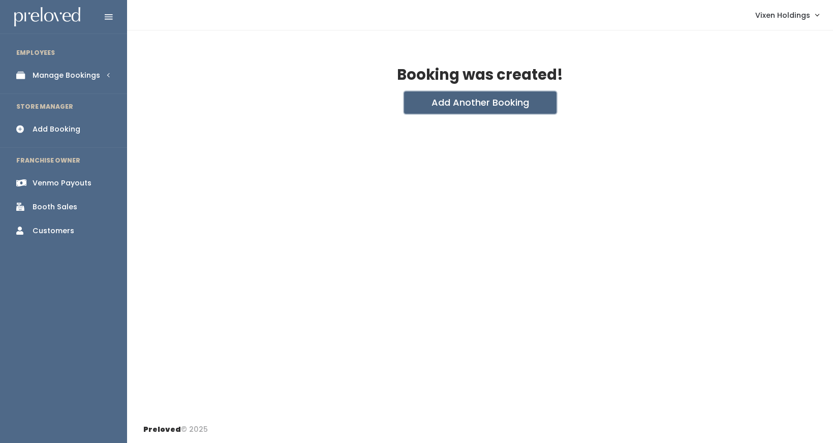
click at [464, 104] on button "Add Another Booking" at bounding box center [480, 103] width 153 height 22
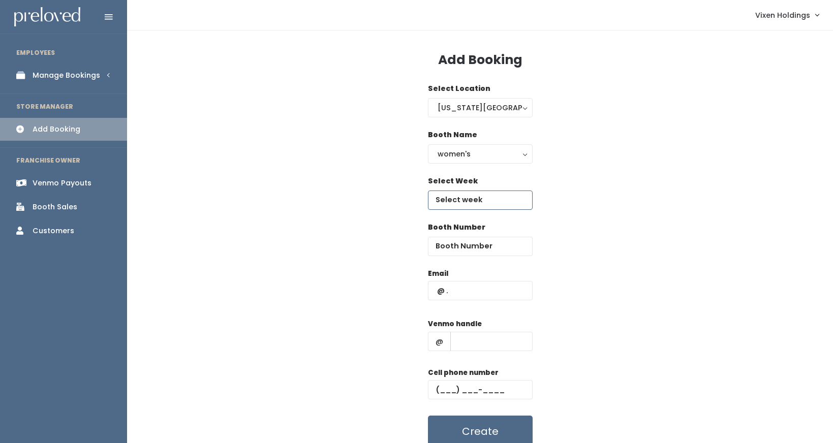
click at [481, 199] on input "text" at bounding box center [480, 200] width 105 height 19
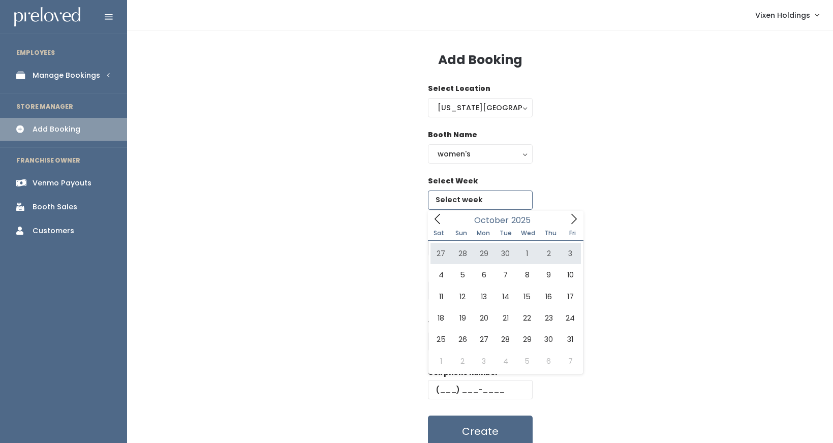
type input "[DATE] to [DATE]"
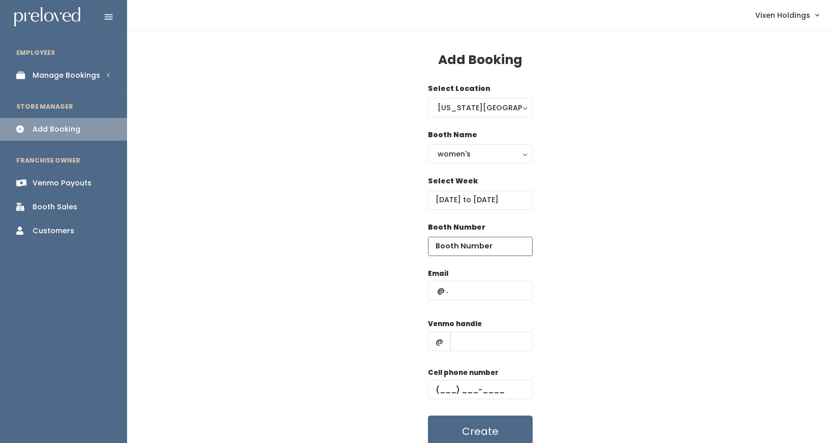
click at [470, 249] on input "number" at bounding box center [480, 246] width 105 height 19
type input "43"
click at [435, 294] on input "text" at bounding box center [480, 290] width 105 height 19
type input "djbowker-dj@att.net"
click at [467, 342] on input "text" at bounding box center [492, 341] width 82 height 19
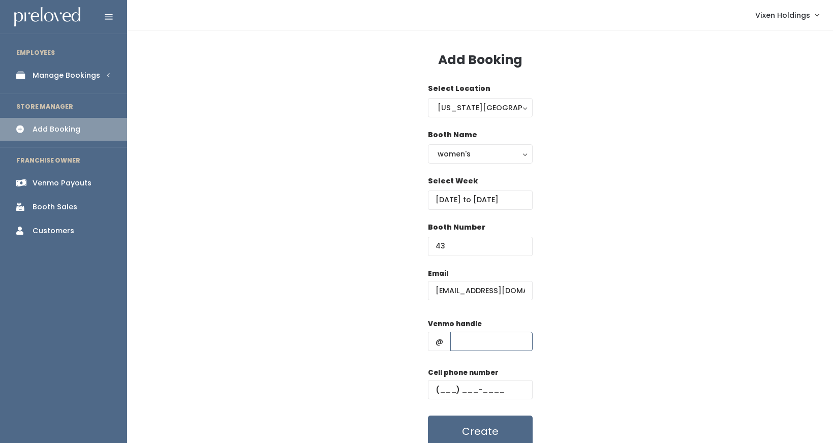
type input "d"
click at [435, 388] on input "text" at bounding box center [480, 389] width 105 height 19
paste input "[PHONE_NUMBER]"
type input "[PHONE_NUMBER]"
click at [468, 341] on input "text" at bounding box center [492, 341] width 82 height 19
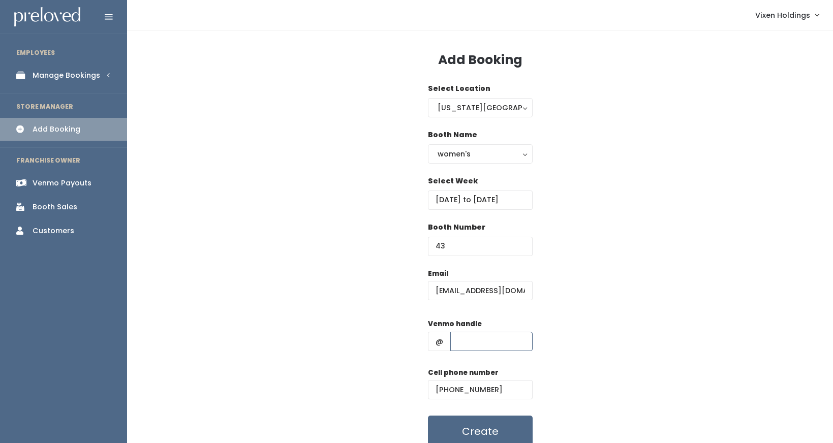
paste input "djbowker-3"
type input "djbowker-3"
click at [598, 360] on div "Email djbowker-dj@att.net Venmo handle @ djbowker-3 Cell phone number (405) 210…" at bounding box center [480, 359] width 674 height 180
click at [508, 431] on button "Create" at bounding box center [480, 432] width 105 height 32
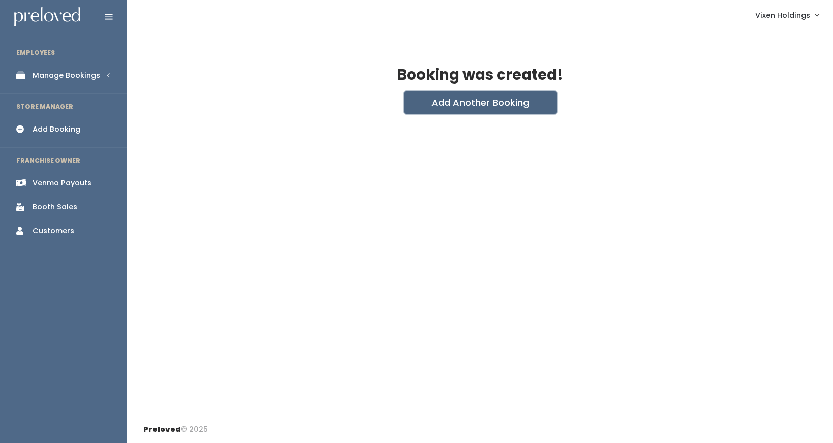
click at [467, 104] on button "Add Another Booking" at bounding box center [480, 103] width 153 height 22
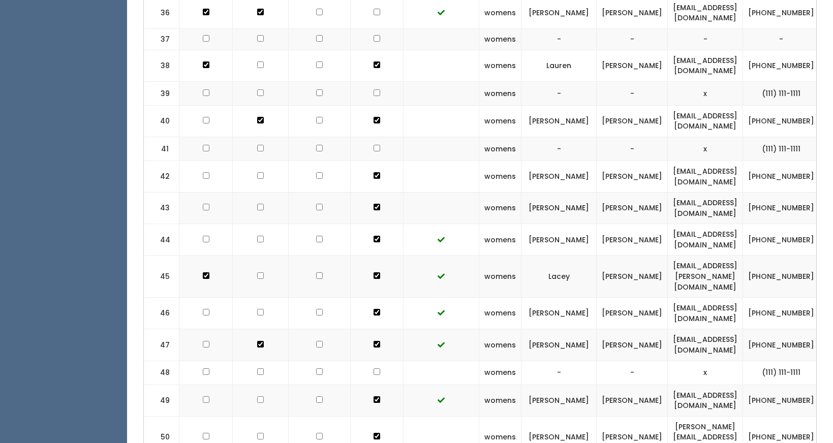
click at [204, 193] on td at bounding box center [206, 209] width 53 height 32
click at [207, 236] on input "checkbox" at bounding box center [206, 239] width 7 height 7
checkbox input "true"
click at [205, 204] on input "checkbox" at bounding box center [206, 207] width 7 height 7
checkbox input "true"
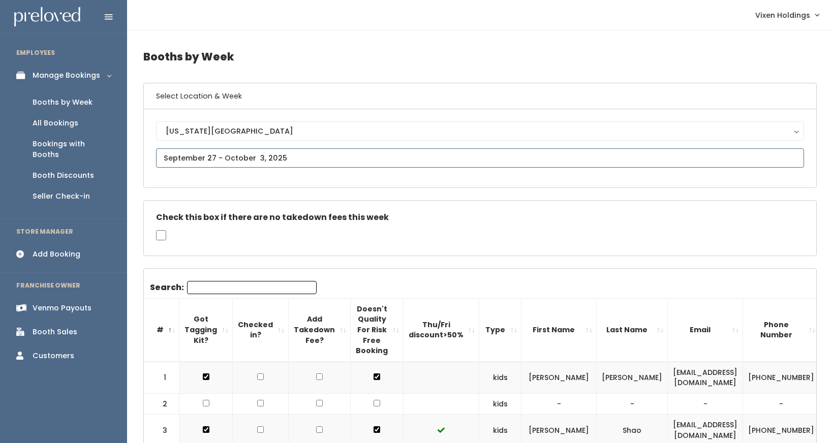
click at [223, 160] on input "text" at bounding box center [480, 157] width 648 height 19
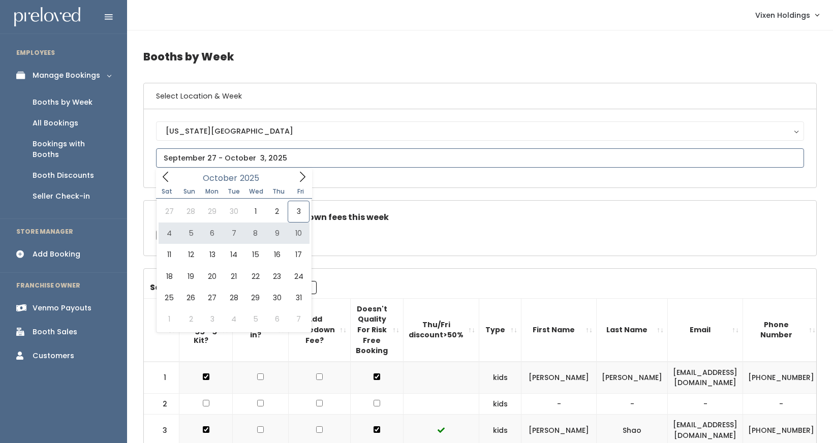
type input "[DATE] to [DATE]"
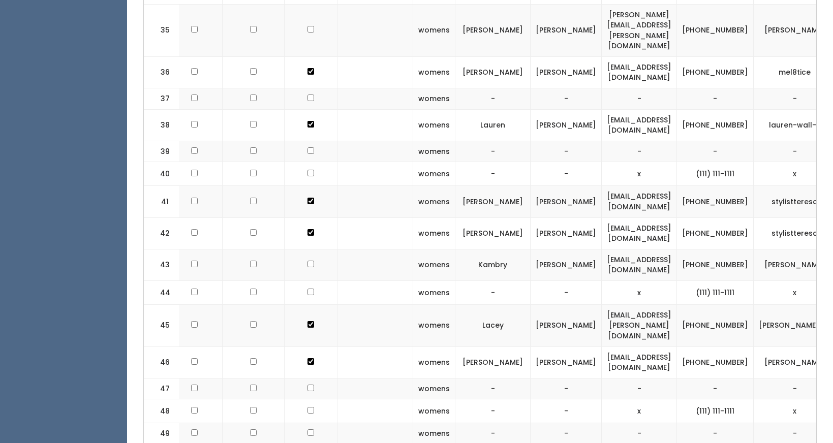
scroll to position [0, 127]
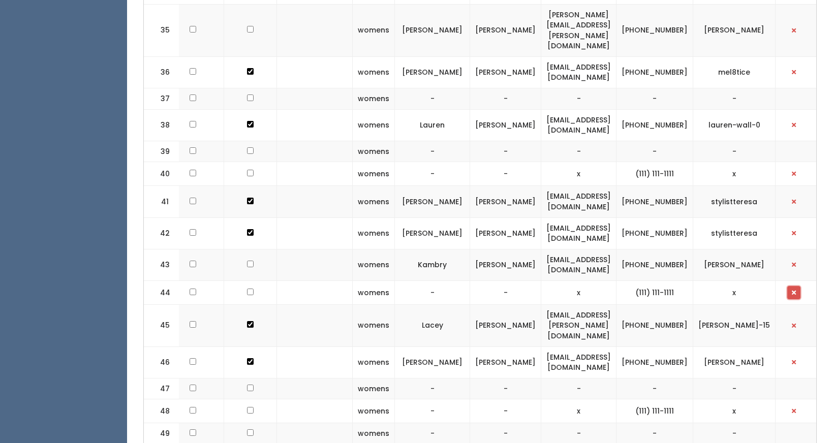
click at [795, 286] on button "button" at bounding box center [794, 292] width 13 height 13
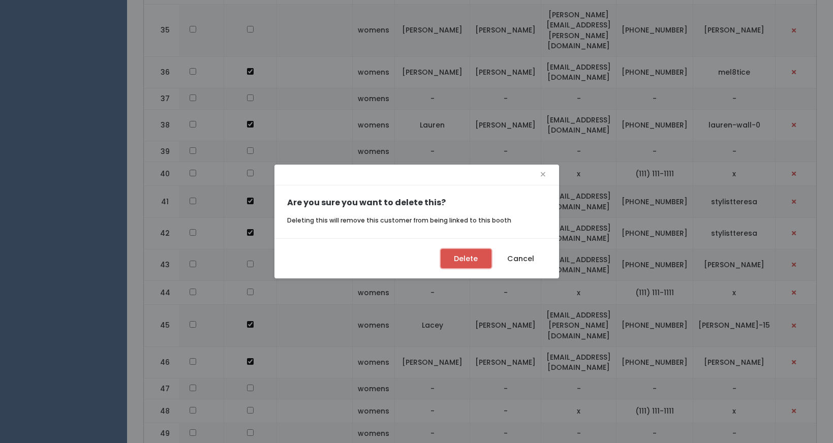
click at [456, 260] on button "Delete" at bounding box center [466, 258] width 51 height 19
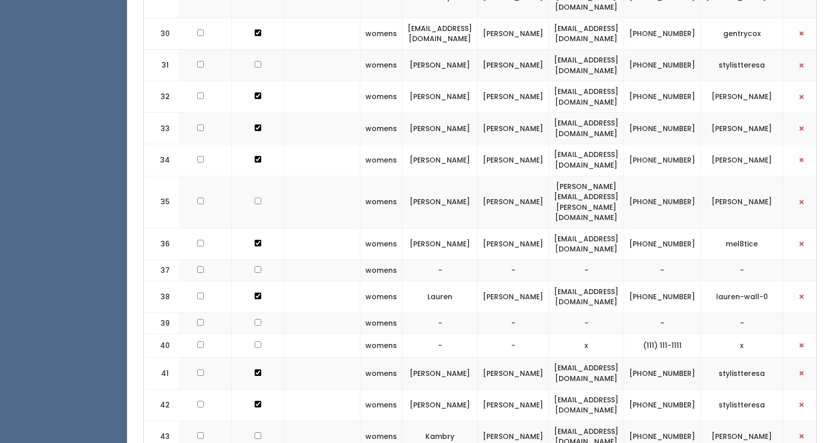
scroll to position [0, 127]
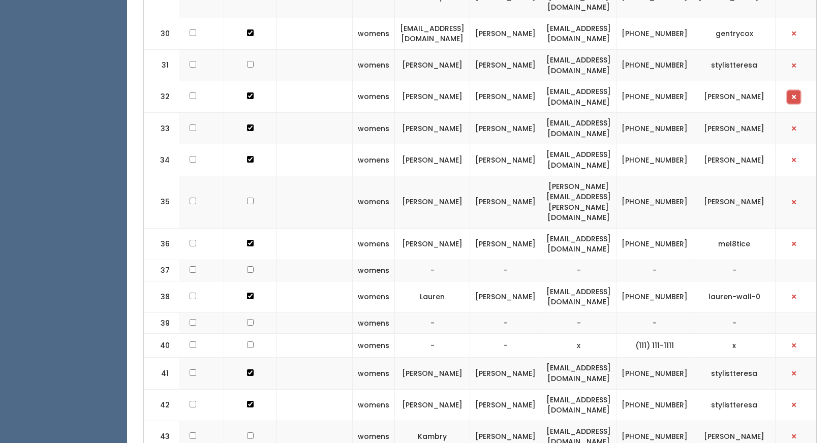
click at [792, 94] on span "button" at bounding box center [794, 97] width 4 height 6
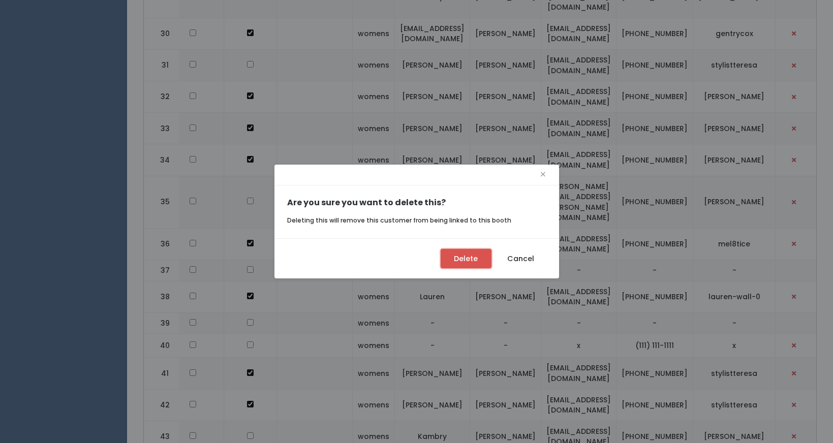
click at [462, 259] on button "Delete" at bounding box center [466, 258] width 51 height 19
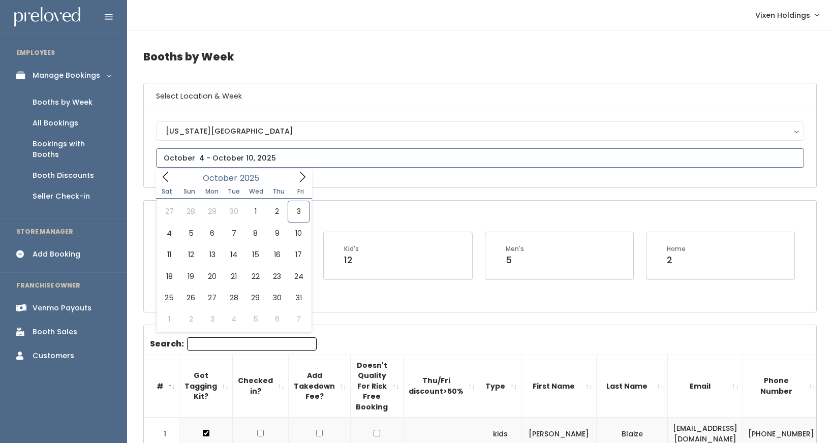
click at [201, 156] on input "text" at bounding box center [480, 157] width 648 height 19
type input "September 27 to October 3"
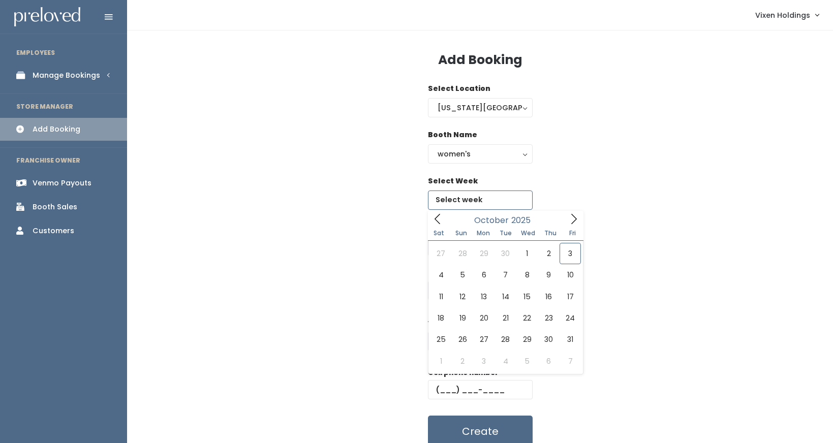
click at [458, 199] on input "text" at bounding box center [480, 200] width 105 height 19
type input "[DATE] to [DATE]"
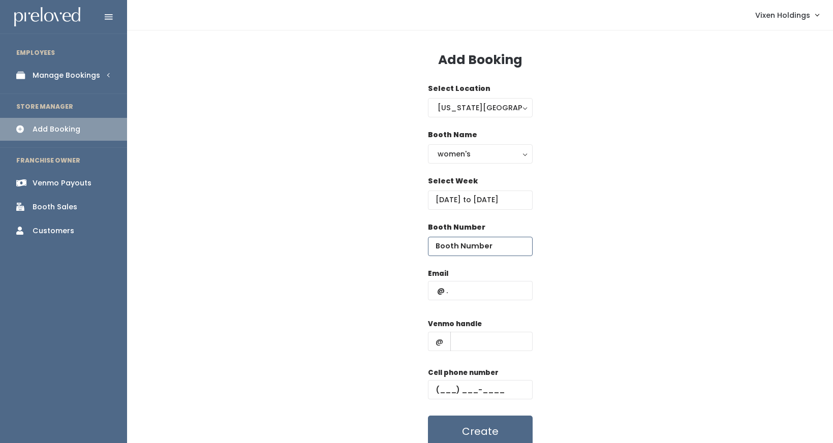
click at [462, 247] on input "number" at bounding box center [480, 246] width 105 height 19
type input "32"
click at [436, 288] on input "text" at bounding box center [480, 290] width 105 height 19
type input "jessicabrown1967@yahoo.com"
click at [493, 342] on input "text" at bounding box center [492, 341] width 82 height 19
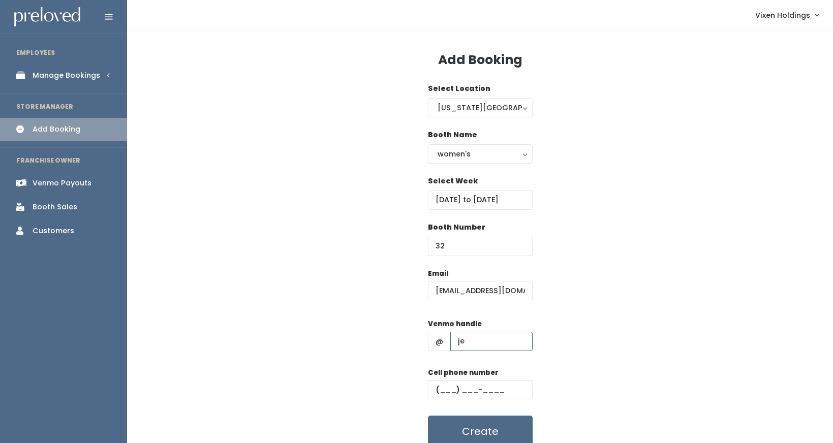
type input "jessica-brown-567"
click at [435, 391] on input "text" at bounding box center [480, 389] width 105 height 19
paste input "(405) 990-9096"
type input "(405) 990-9096"
click at [457, 431] on button "Create" at bounding box center [480, 432] width 105 height 32
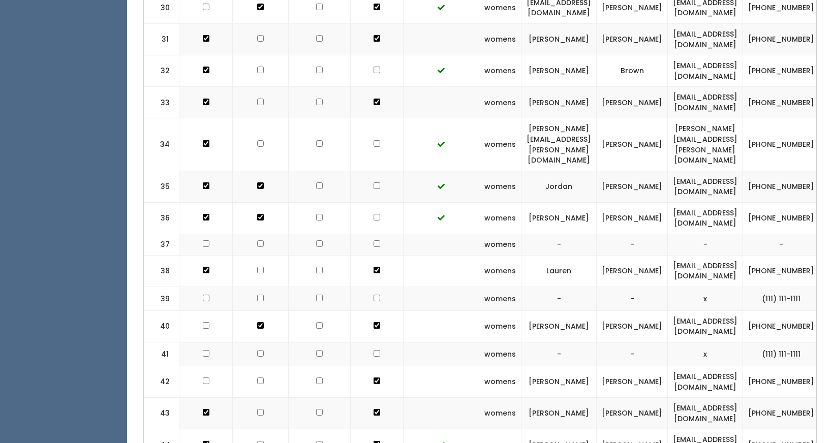
scroll to position [0, 129]
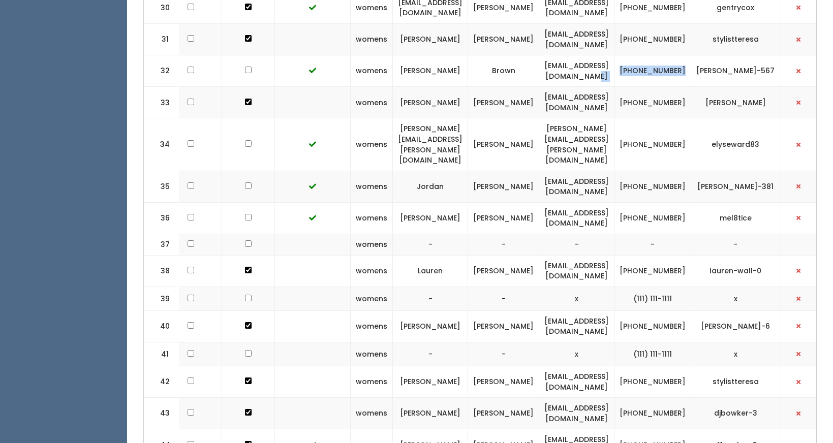
drag, startPoint x: 707, startPoint y: 53, endPoint x: 661, endPoint y: 46, distance: 46.7
click at [661, 55] on tr "32 womens Jessica Brown jessicabrown1967@yahoo.com (405) 990-9096 jessica-brown…" at bounding box center [420, 71] width 810 height 32
copy tr "(405) 990-9096"
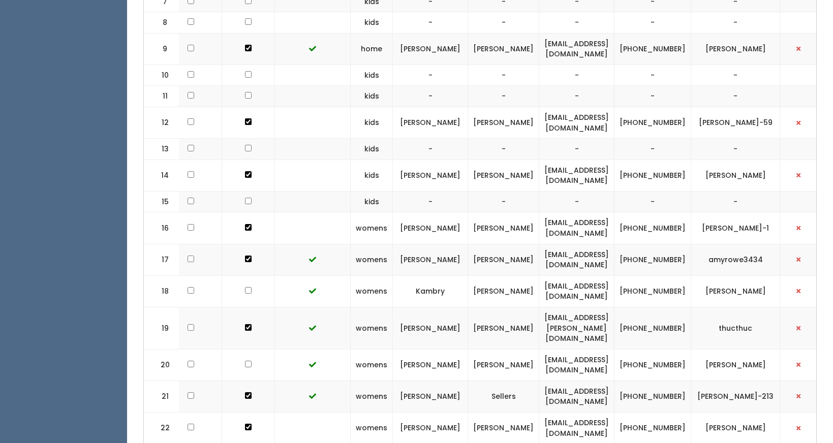
scroll to position [655, 0]
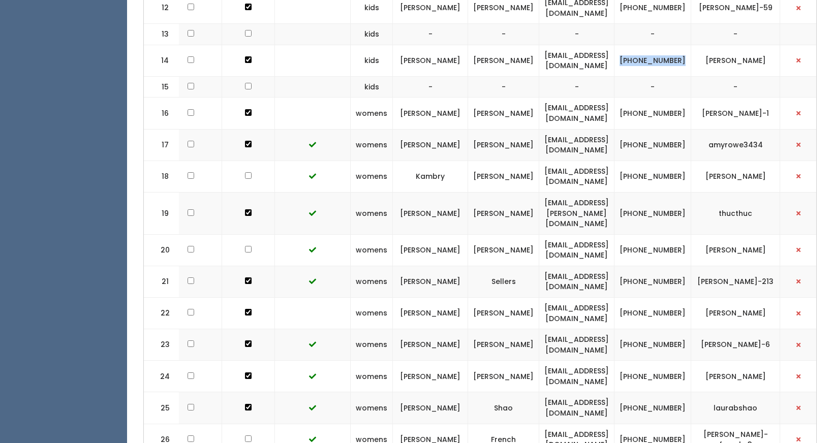
drag, startPoint x: 698, startPoint y: 65, endPoint x: 666, endPoint y: 56, distance: 33.3
click at [666, 56] on td "(405) 819-3479" at bounding box center [653, 61] width 77 height 32
copy td "(405) 819-3479"
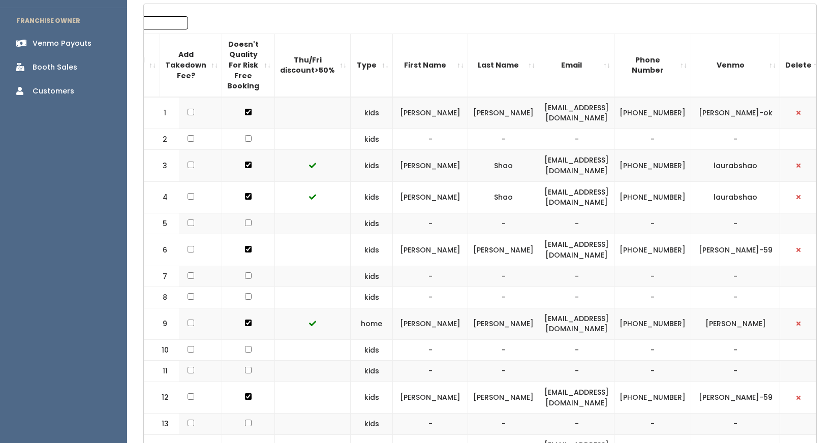
scroll to position [0, 0]
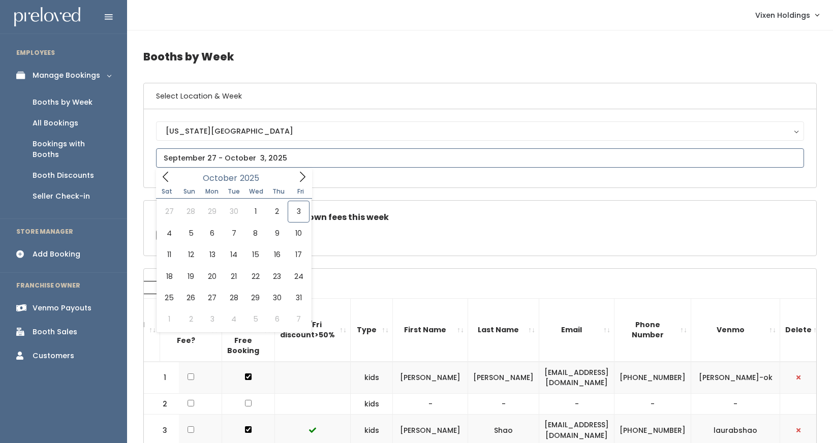
click at [204, 161] on input "text" at bounding box center [480, 157] width 648 height 19
type input "[DATE] to [DATE]"
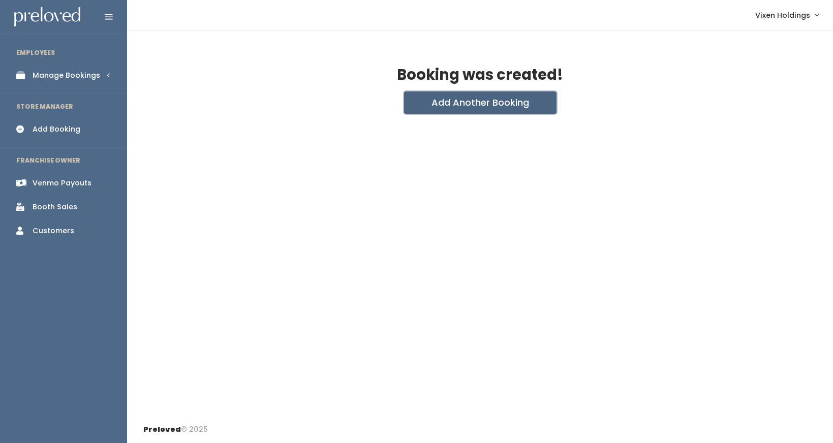
click at [478, 103] on button "Add Another Booking" at bounding box center [480, 103] width 153 height 22
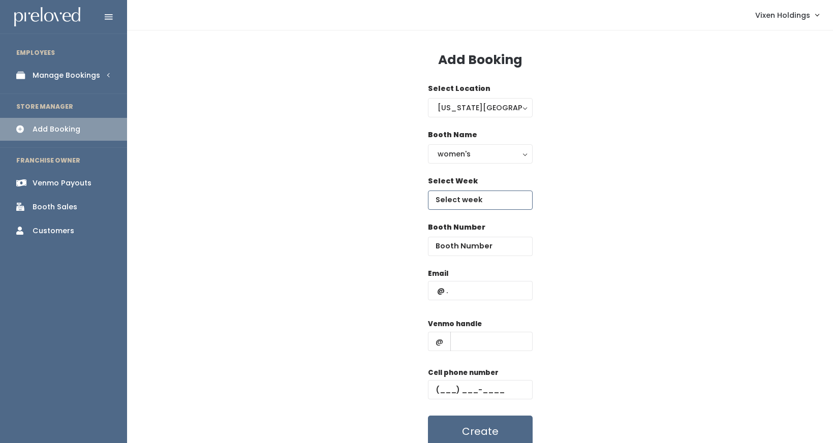
click at [460, 204] on input "text" at bounding box center [480, 200] width 105 height 19
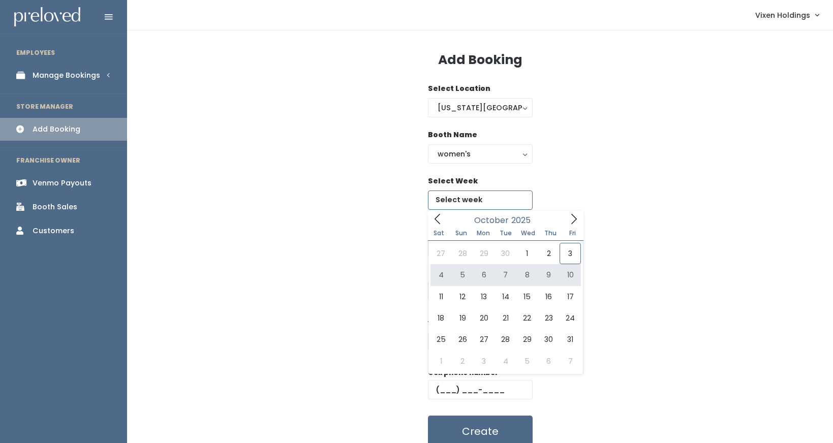
type input "[DATE] to [DATE]"
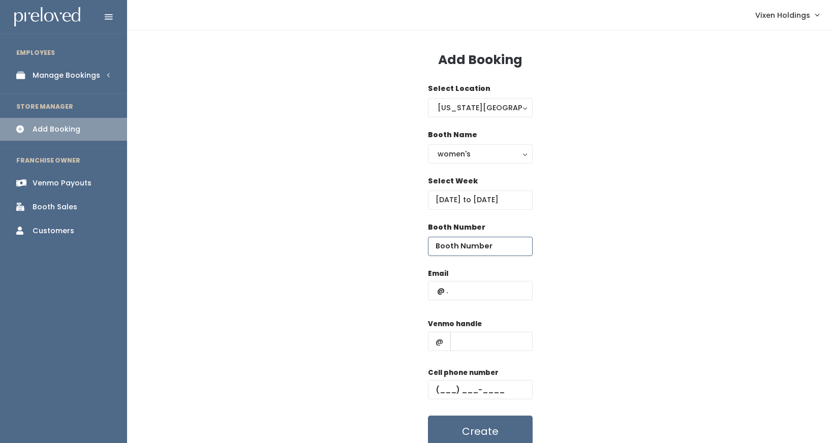
click at [456, 250] on input "number" at bounding box center [480, 246] width 105 height 19
type input "44"
click at [433, 293] on input "text" at bounding box center [480, 290] width 105 height 19
type input "[EMAIL_ADDRESS][DOMAIN_NAME]"
click at [476, 340] on input "text" at bounding box center [492, 341] width 82 height 19
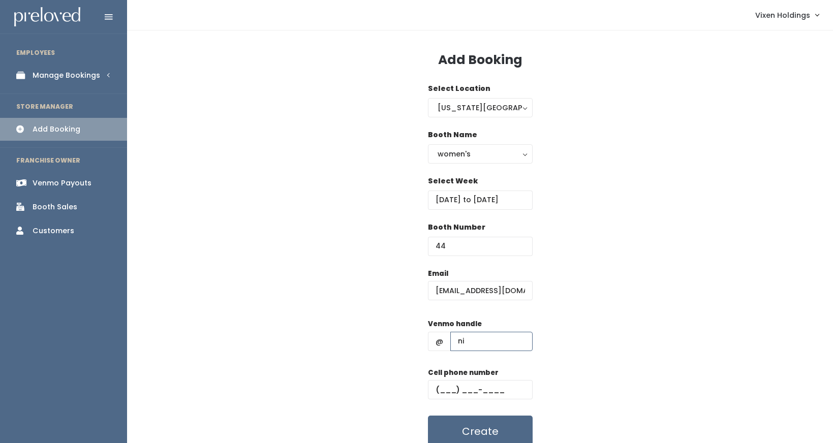
type input "nicold-braun"
click at [436, 389] on input "text" at bounding box center [480, 389] width 105 height 19
paste input "(405) 819-3479"
type input "(405) 819-3479"
click at [496, 431] on button "Create" at bounding box center [480, 432] width 105 height 32
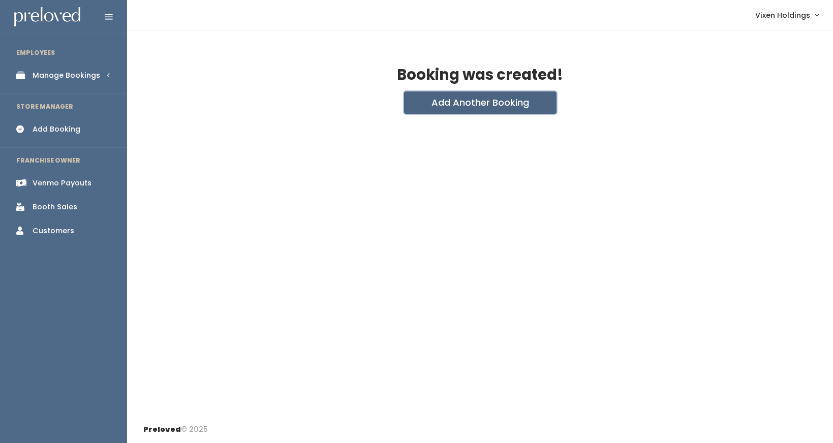
click at [457, 107] on button "Add Another Booking" at bounding box center [480, 103] width 153 height 22
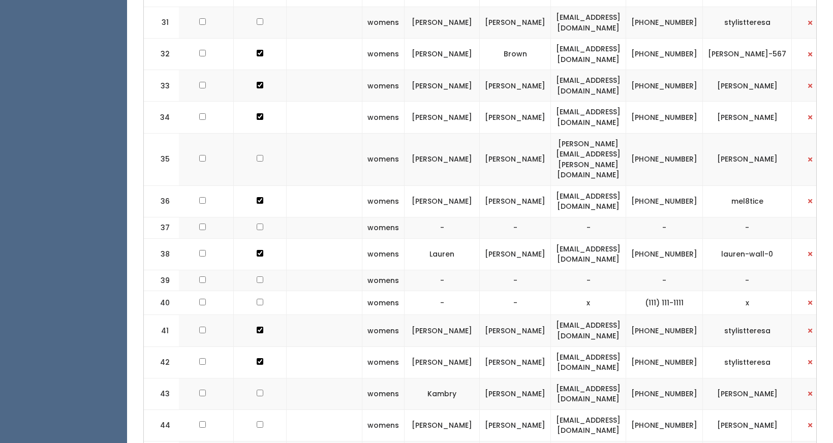
scroll to position [0, 127]
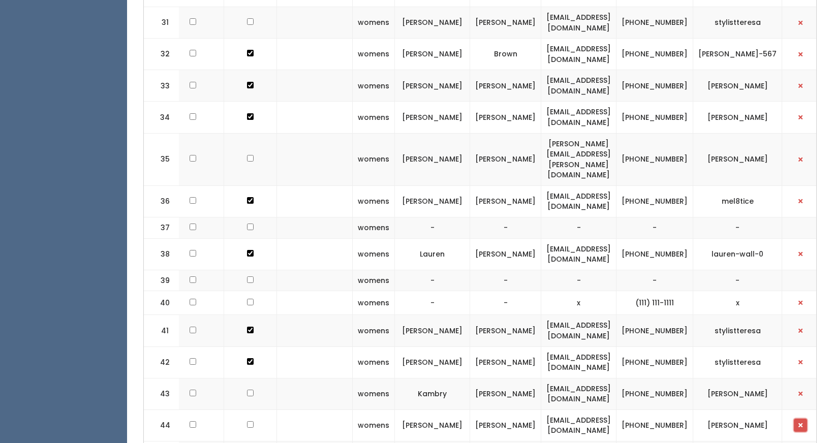
click at [799, 423] on span "button" at bounding box center [801, 426] width 4 height 6
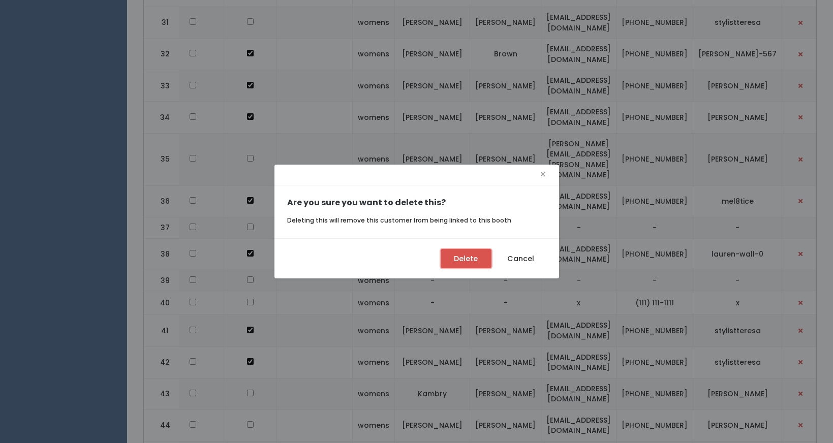
click at [462, 256] on button "Delete" at bounding box center [466, 258] width 51 height 19
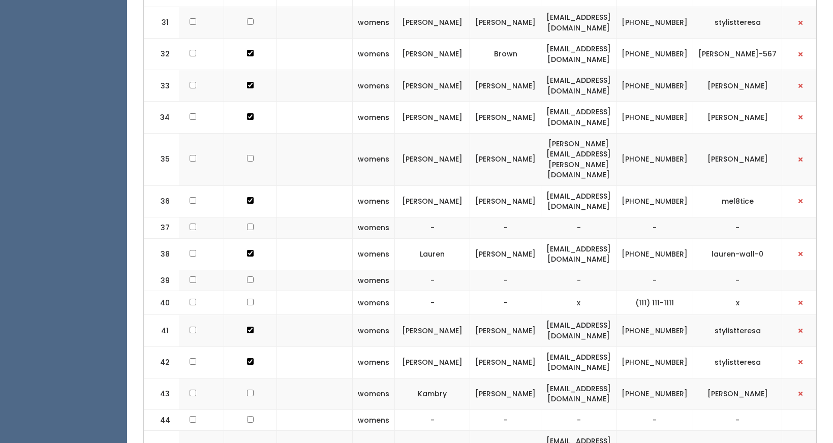
scroll to position [0, 124]
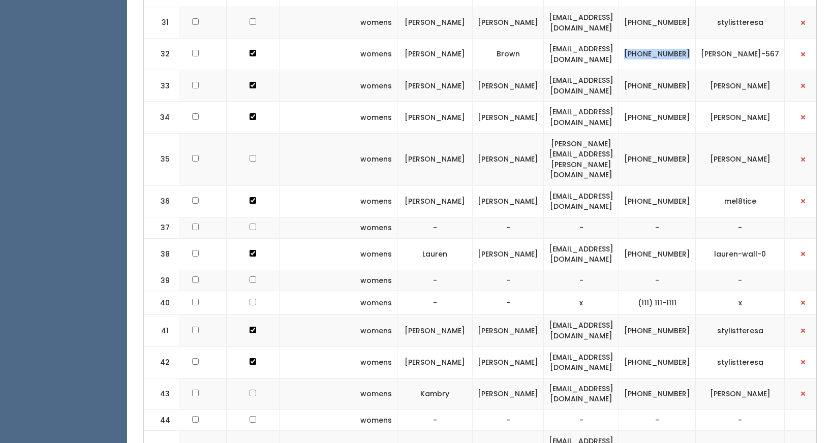
drag, startPoint x: 704, startPoint y: 17, endPoint x: 664, endPoint y: 4, distance: 42.1
click at [664, 39] on td "[PHONE_NUMBER]" at bounding box center [657, 55] width 77 height 32
copy td "[PHONE_NUMBER]"
drag, startPoint x: 694, startPoint y: 48, endPoint x: 665, endPoint y: 36, distance: 31.7
click at [665, 70] on td "[PHONE_NUMBER]" at bounding box center [657, 86] width 77 height 32
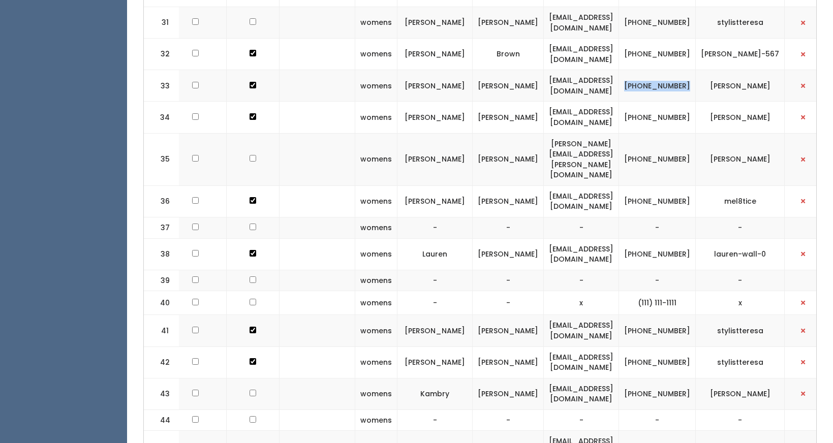
copy td "[PHONE_NUMBER]"
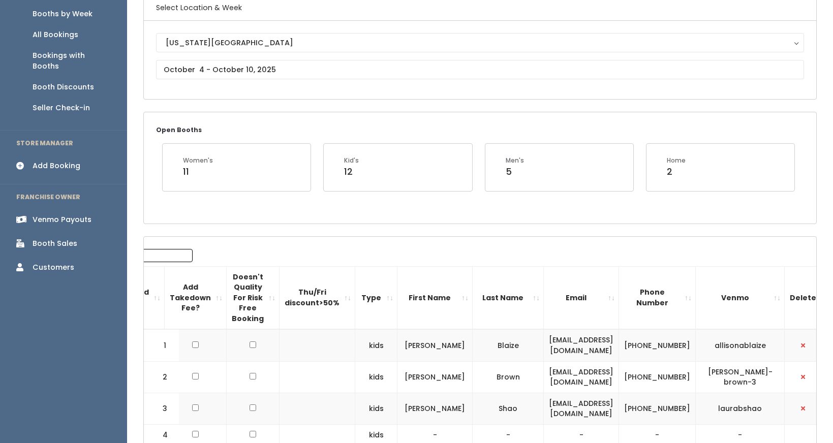
scroll to position [0, 0]
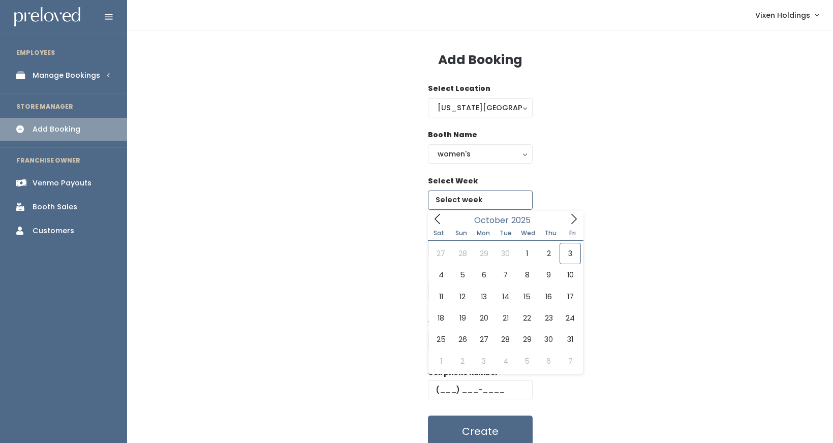
click at [468, 197] on input "text" at bounding box center [480, 200] width 105 height 19
type input "October 4 to October 10"
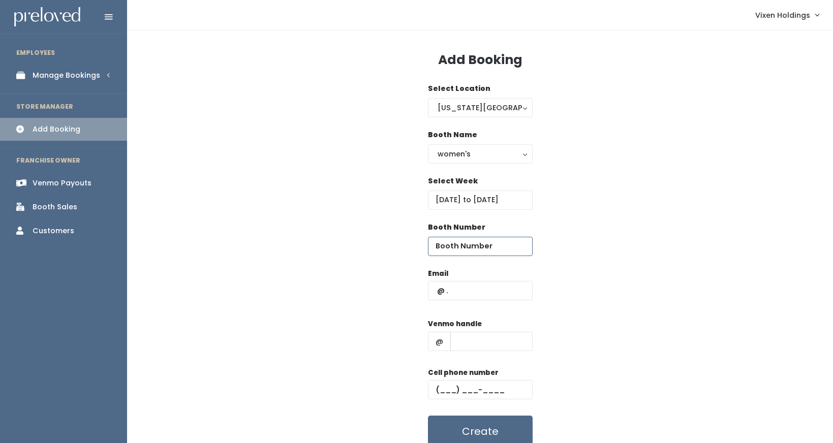
click at [459, 247] on input "number" at bounding box center [480, 246] width 105 height 19
type input "44"
click at [437, 291] on input "text" at bounding box center [480, 290] width 105 height 19
type input "[EMAIL_ADDRESS][DOMAIN_NAME]"
click at [489, 343] on input "text" at bounding box center [492, 341] width 82 height 19
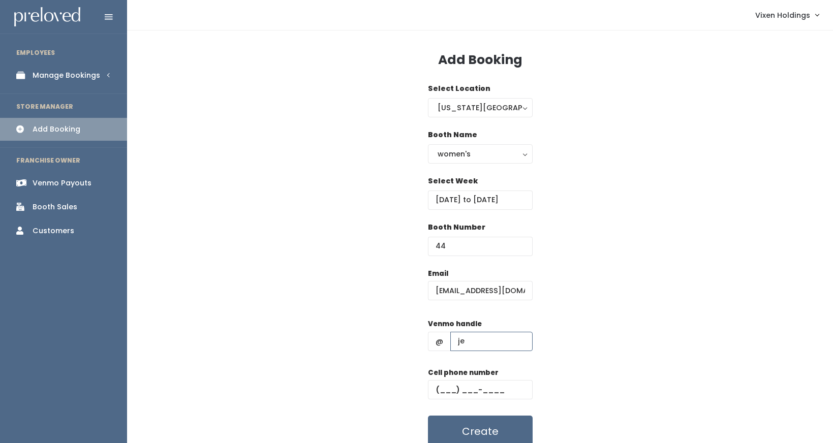
type input "[PERSON_NAME]-567"
click at [435, 392] on input "text" at bounding box center [480, 389] width 105 height 19
paste input "[PHONE_NUMBER]"
type input "[PHONE_NUMBER]"
drag, startPoint x: 500, startPoint y: 389, endPoint x: 428, endPoint y: 387, distance: 72.2
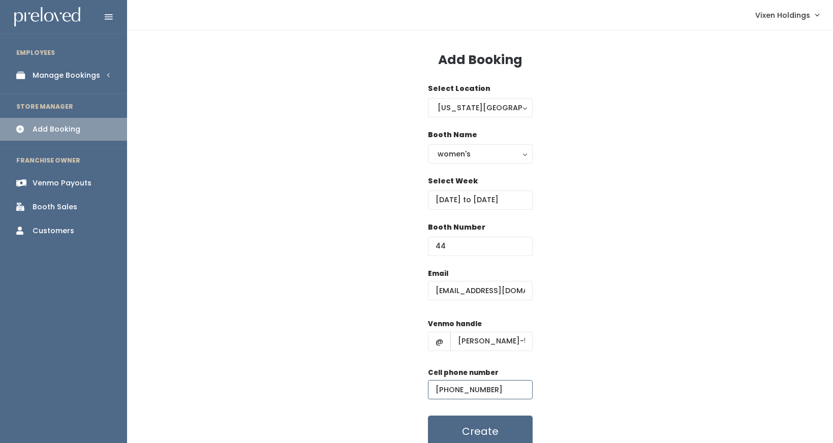
click at [428, 387] on input "[PHONE_NUMBER]" at bounding box center [480, 389] width 105 height 19
click at [435, 390] on input "text" at bounding box center [480, 389] width 105 height 19
paste input "[PHONE_NUMBER]"
type input "[PHONE_NUMBER]"
click at [497, 433] on button "Create" at bounding box center [480, 432] width 105 height 32
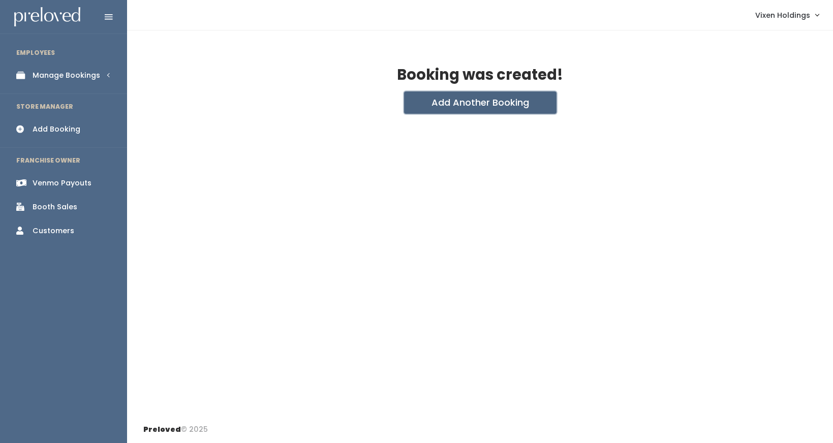
click at [458, 104] on button "Add Another Booking" at bounding box center [480, 103] width 153 height 22
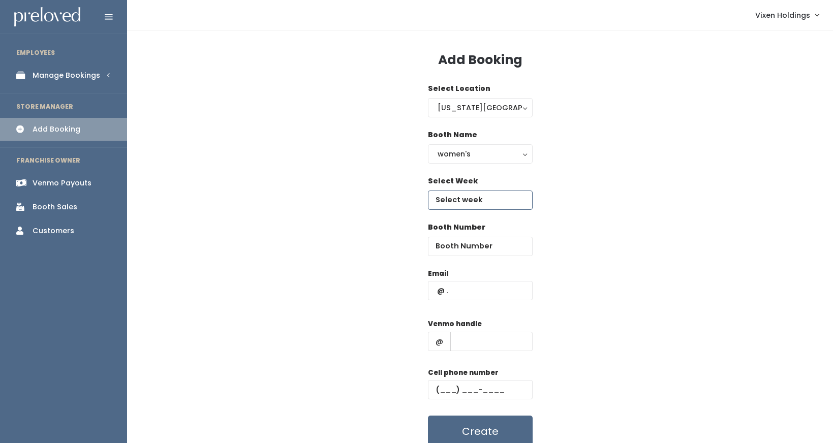
click at [469, 197] on input "text" at bounding box center [480, 200] width 105 height 19
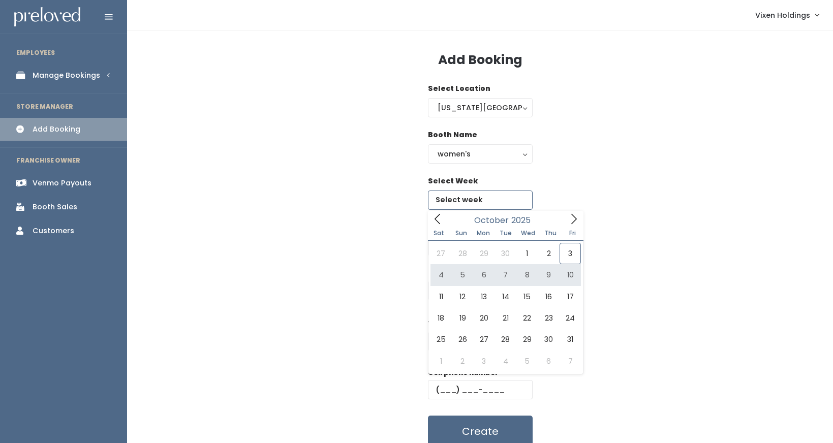
type input "October 4 to October 10"
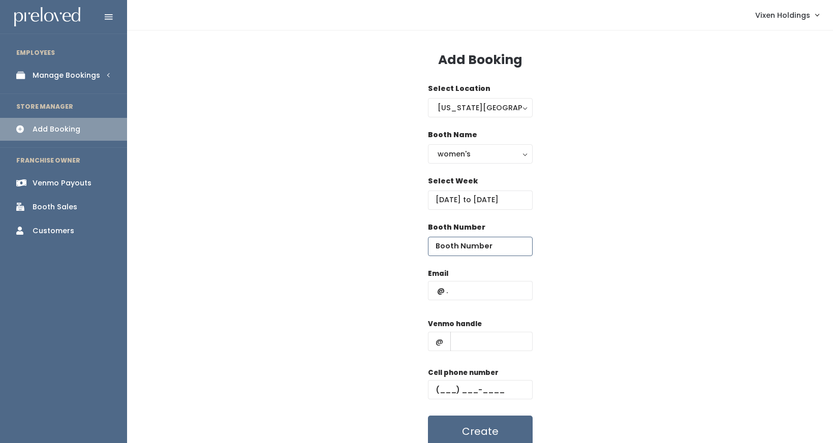
click at [463, 248] on input "number" at bounding box center [480, 246] width 105 height 19
type input "32"
click at [463, 294] on input "text" at bounding box center [480, 290] width 105 height 19
type input "nikc19691@aol.com"
click at [489, 341] on input "text" at bounding box center [492, 341] width 82 height 19
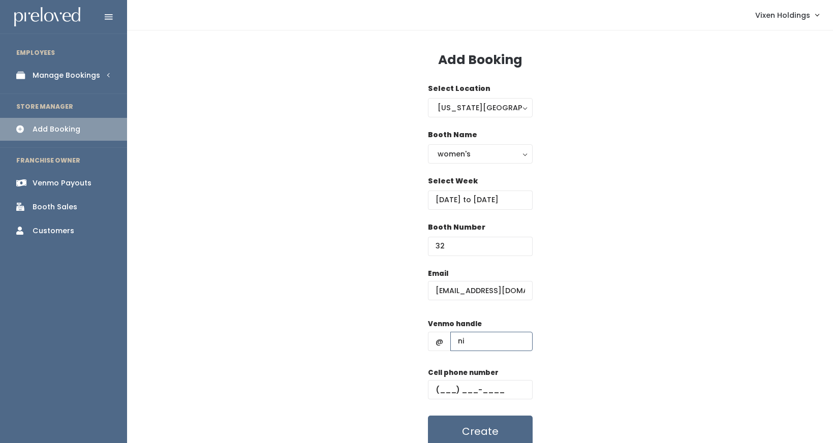
type input "nicold-braun"
click at [433, 390] on input "text" at bounding box center [480, 389] width 105 height 19
paste input "[PHONE_NUMBER]"
type input "[PHONE_NUMBER]"
click at [464, 430] on button "Create" at bounding box center [480, 432] width 105 height 32
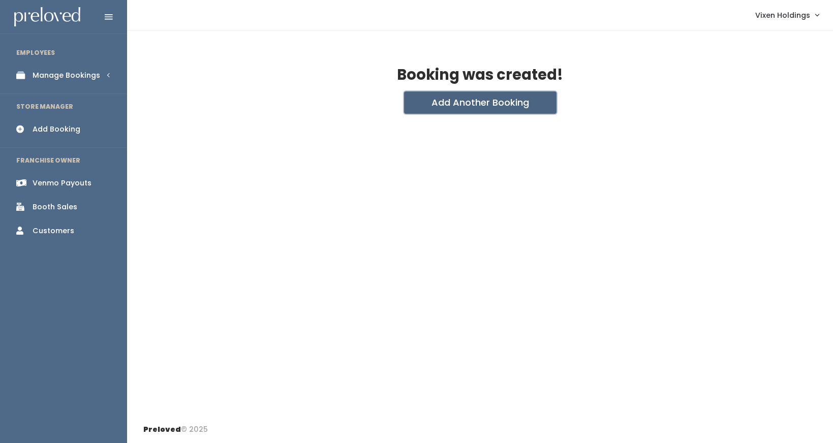
click at [514, 100] on button "Add Another Booking" at bounding box center [480, 103] width 153 height 22
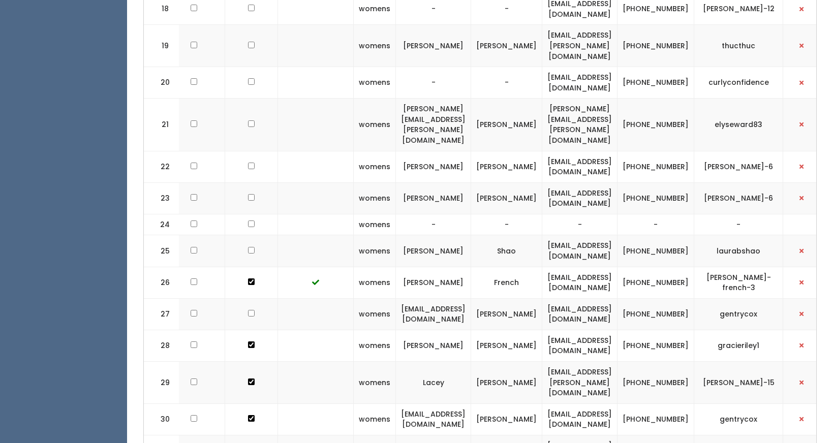
scroll to position [0, 127]
drag, startPoint x: 692, startPoint y: 139, endPoint x: 661, endPoint y: 132, distance: 32.3
click at [661, 151] on td "[PHONE_NUMBER]" at bounding box center [655, 167] width 77 height 32
copy td "[PHONE_NUMBER]"
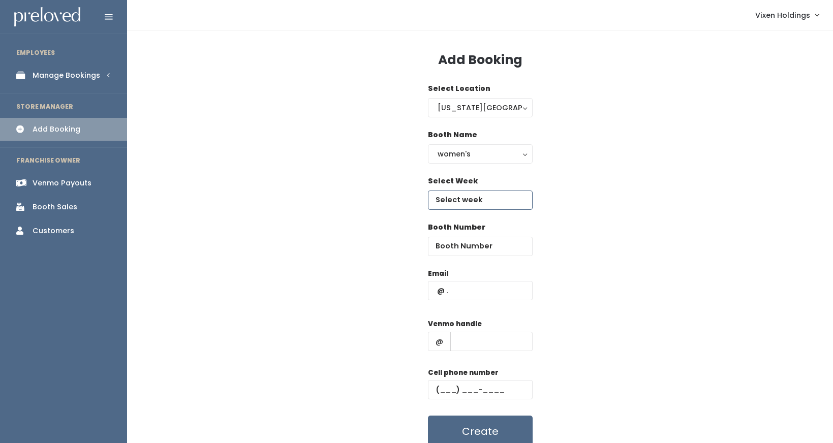
click at [456, 202] on input "text" at bounding box center [480, 200] width 105 height 19
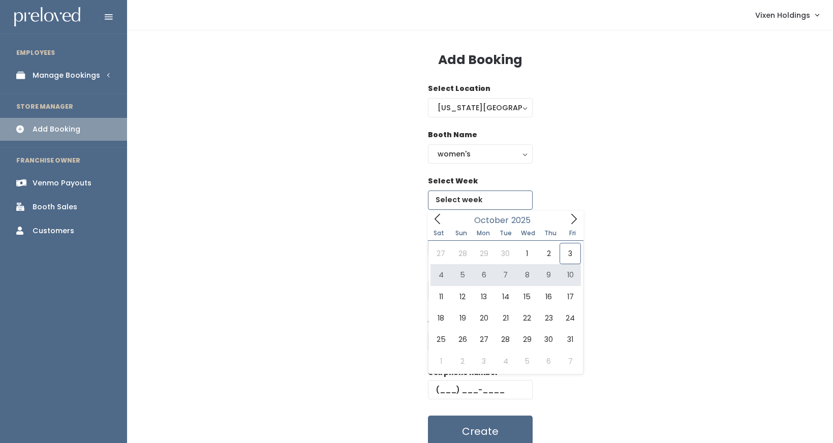
type input "[DATE] to [DATE]"
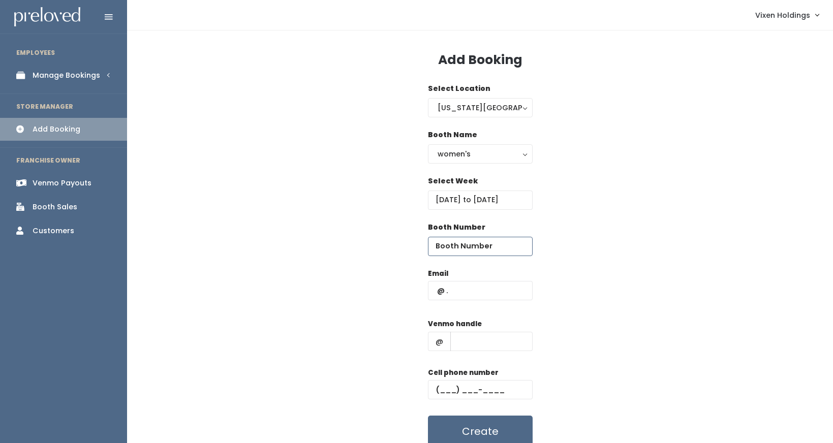
click at [471, 250] on input "number" at bounding box center [480, 246] width 105 height 19
type input "40"
click at [435, 289] on input "text" at bounding box center [480, 290] width 105 height 19
type input "[EMAIL_ADDRESS][DOMAIN_NAME]"
click at [486, 345] on input "text" at bounding box center [492, 341] width 82 height 19
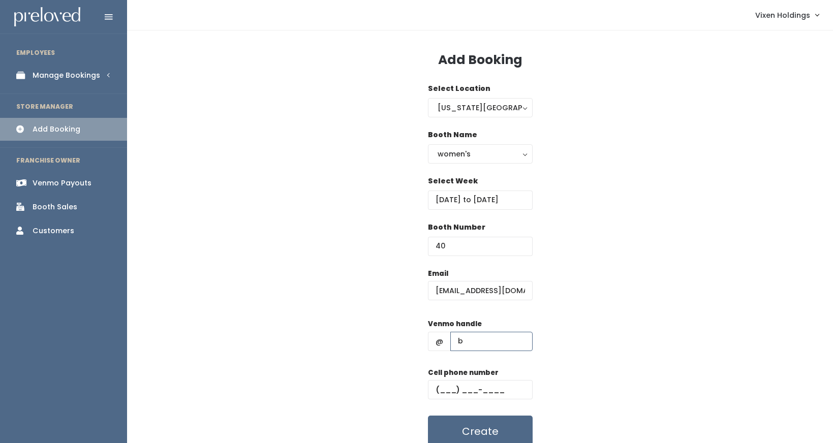
type input "[PERSON_NAME]-6"
click at [437, 389] on input "text" at bounding box center [480, 389] width 105 height 19
paste input "[PHONE_NUMBER]"
type input "[PHONE_NUMBER]"
click at [497, 426] on button "Create" at bounding box center [480, 432] width 105 height 32
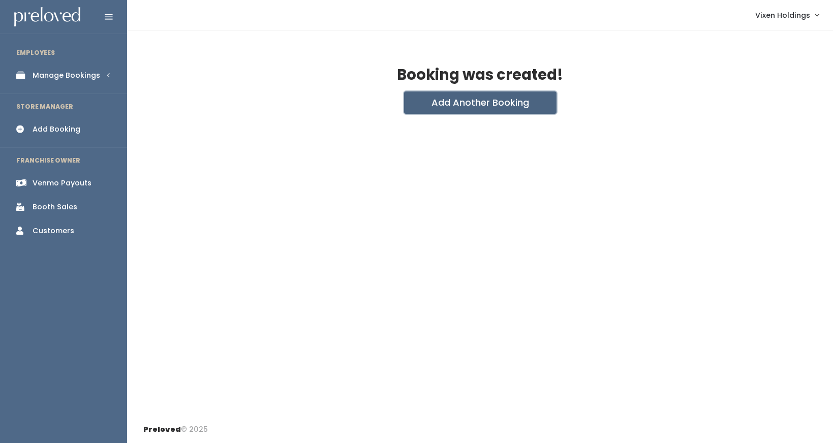
click at [477, 107] on button "Add Another Booking" at bounding box center [480, 103] width 153 height 22
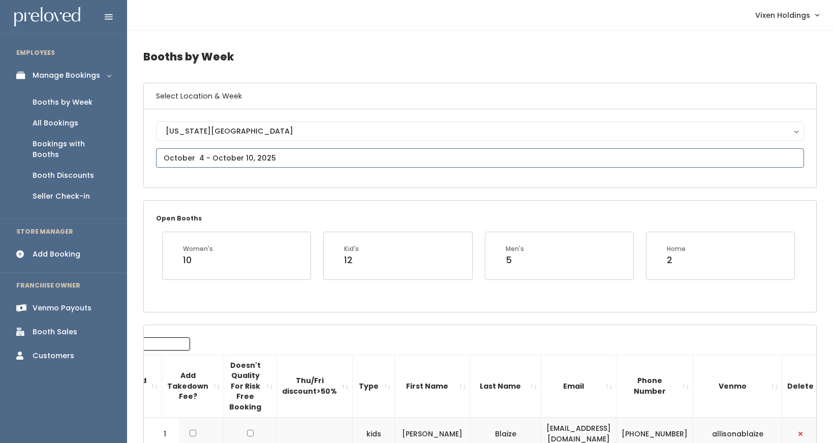
click at [226, 160] on input "text" at bounding box center [480, 157] width 648 height 19
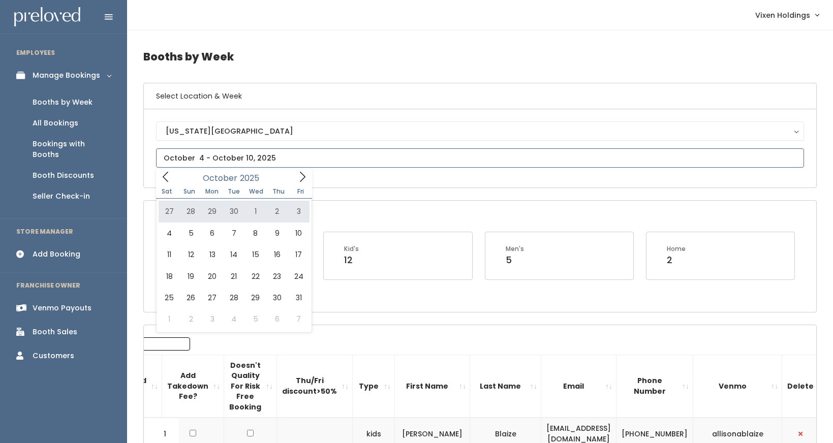
type input "September 27 to October 3"
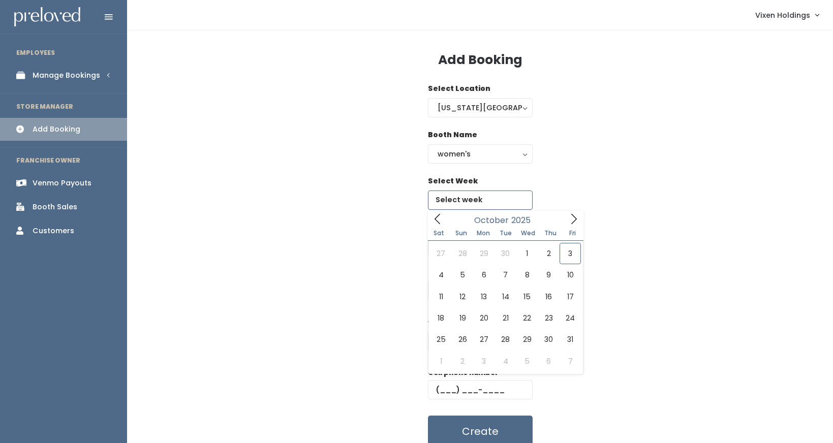
click at [460, 201] on input "text" at bounding box center [480, 200] width 105 height 19
type input "October 4 to October 10"
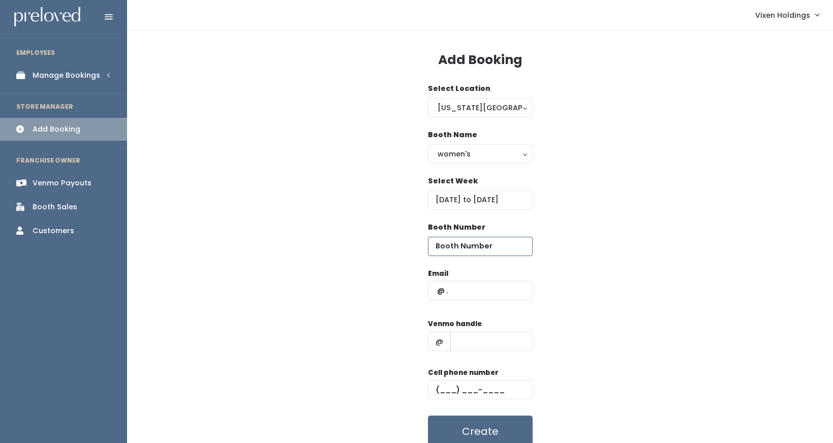
click at [455, 251] on input "number" at bounding box center [480, 246] width 105 height 19
type input "37"
click at [440, 290] on input "text" at bounding box center [480, 290] width 105 height 19
type input "x"
click at [467, 340] on input "text" at bounding box center [492, 341] width 82 height 19
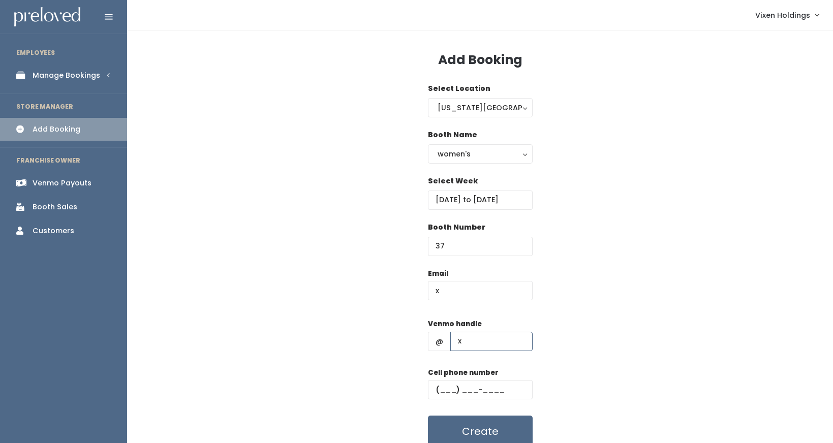
type input "x"
click at [437, 386] on input "text" at bounding box center [480, 389] width 105 height 19
type input "(111) 111-1111"
click at [447, 426] on button "Create" at bounding box center [480, 432] width 105 height 32
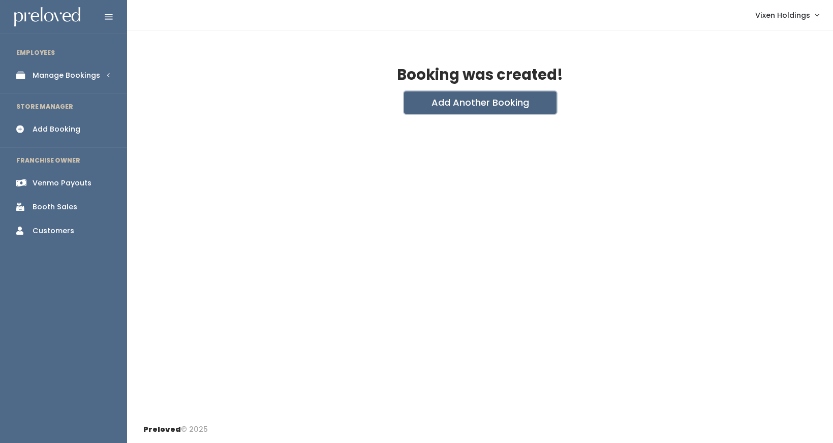
click at [449, 109] on button "Add Another Booking" at bounding box center [480, 103] width 153 height 22
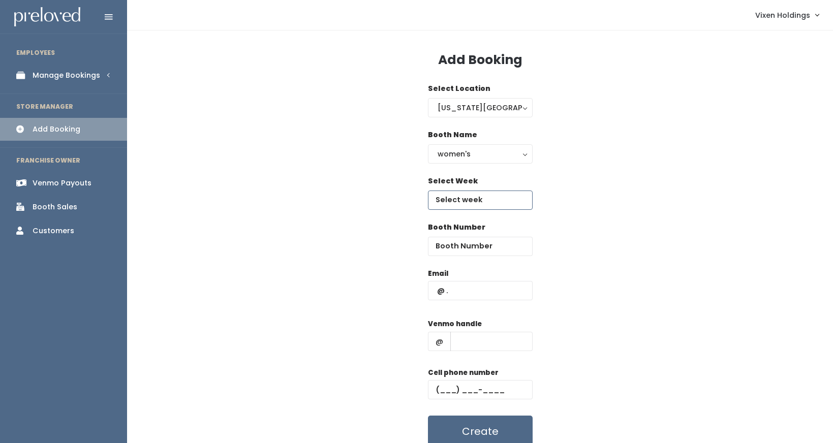
click at [454, 205] on input "text" at bounding box center [480, 200] width 105 height 19
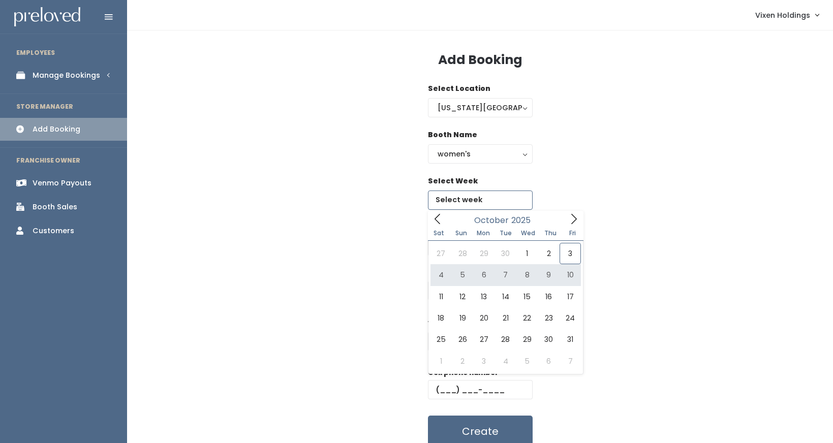
type input "October 4 to October 10"
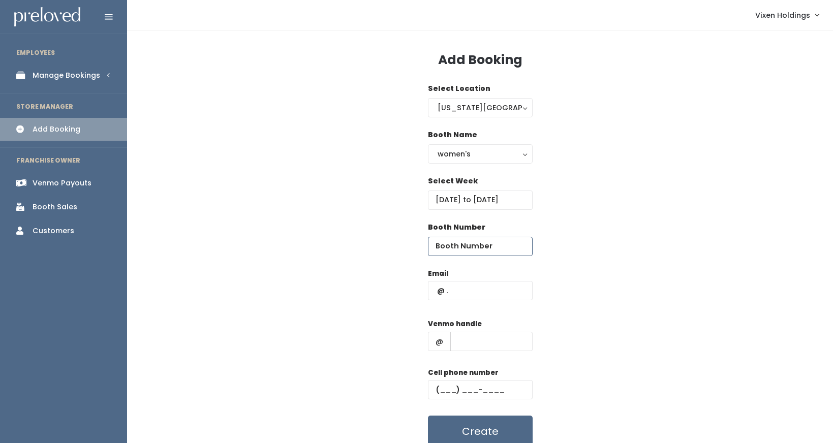
click at [464, 247] on input "number" at bounding box center [480, 246] width 105 height 19
type input "22"
click at [434, 292] on input "text" at bounding box center [480, 290] width 105 height 19
click at [465, 286] on input "shit" at bounding box center [480, 290] width 105 height 19
type input "s"
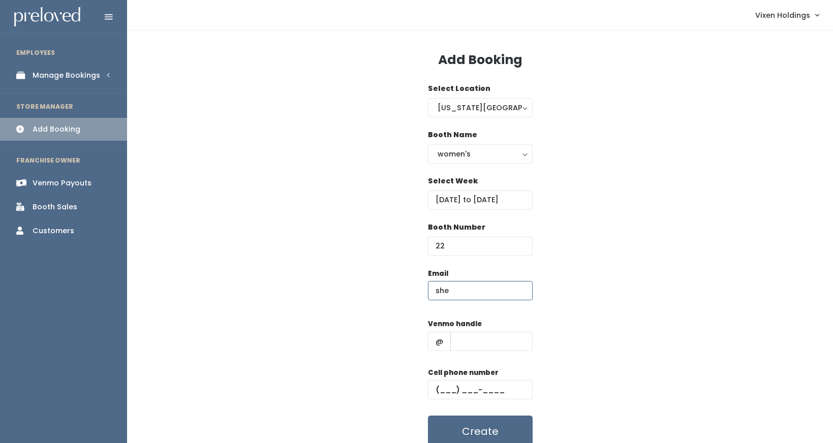
type input "shellyalbright@mooreschools.com"
click at [471, 341] on input "text" at bounding box center [492, 341] width 82 height 19
type input "shit"
drag, startPoint x: 481, startPoint y: 343, endPoint x: 441, endPoint y: 342, distance: 39.2
click at [441, 342] on div "@ shit" at bounding box center [480, 341] width 105 height 19
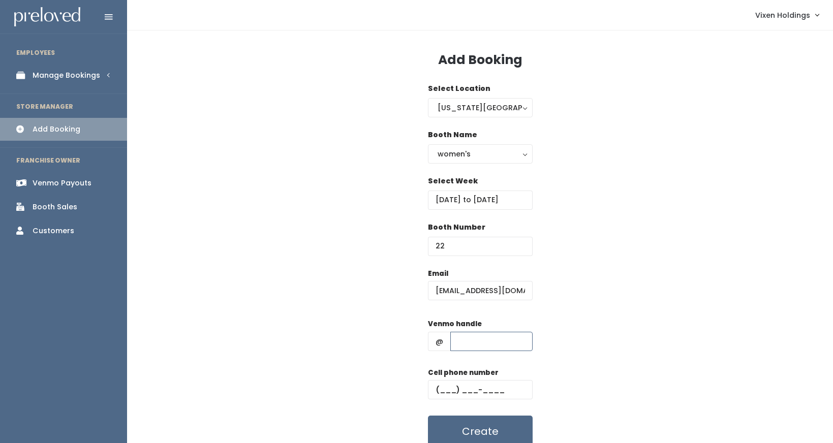
click at [479, 339] on input "text" at bounding box center [492, 341] width 82 height 19
paste input "shelly-albright"
type input "shelly-albright"
click at [436, 384] on input "text" at bounding box center [480, 389] width 105 height 19
paste input "(405) 620-6931"
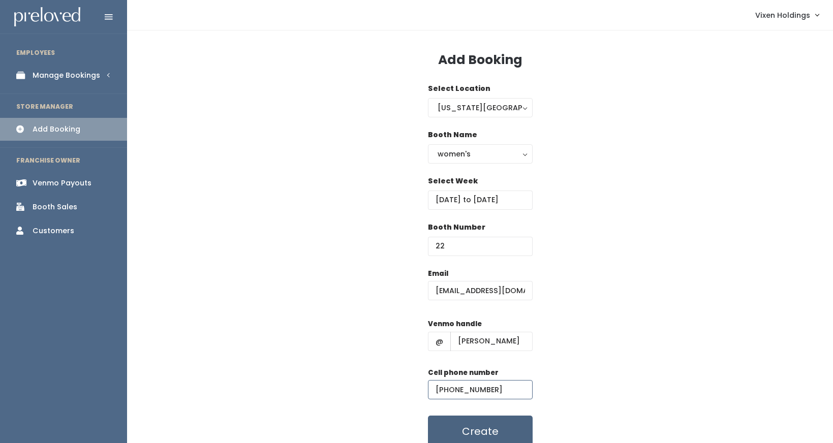
type input "(405) 620-6931"
click at [497, 433] on button "Create" at bounding box center [480, 432] width 105 height 32
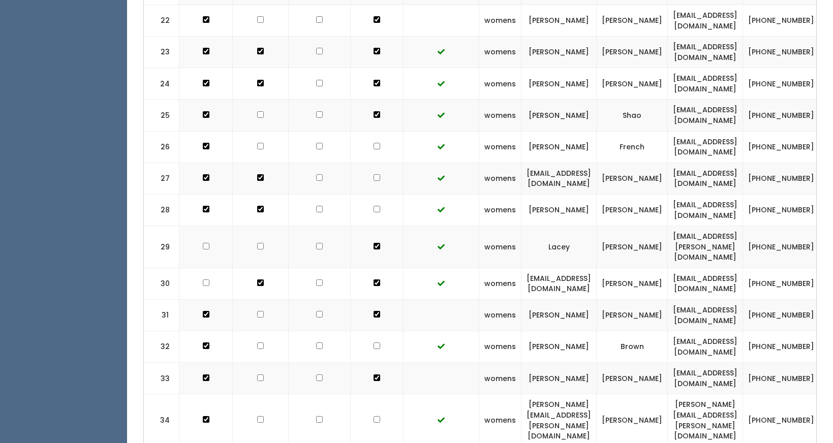
scroll to position [0, 129]
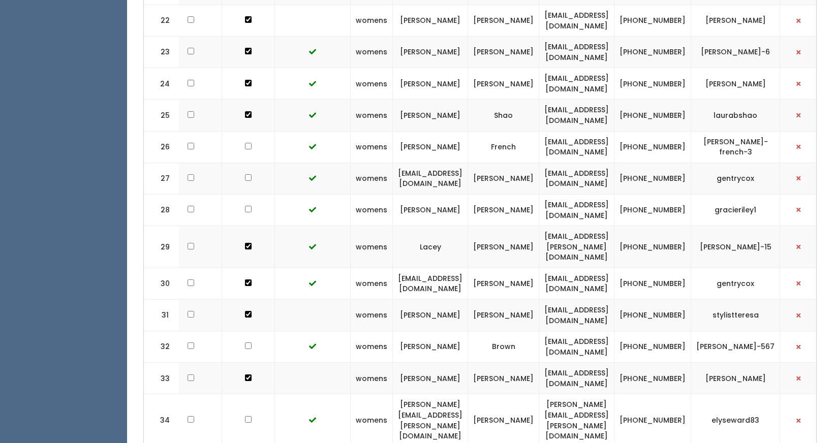
drag, startPoint x: 761, startPoint y: 13, endPoint x: 727, endPoint y: 7, distance: 34.6
click at [727, 7] on td "shelly-albright" at bounding box center [736, 21] width 89 height 32
copy td "shelly-albright"
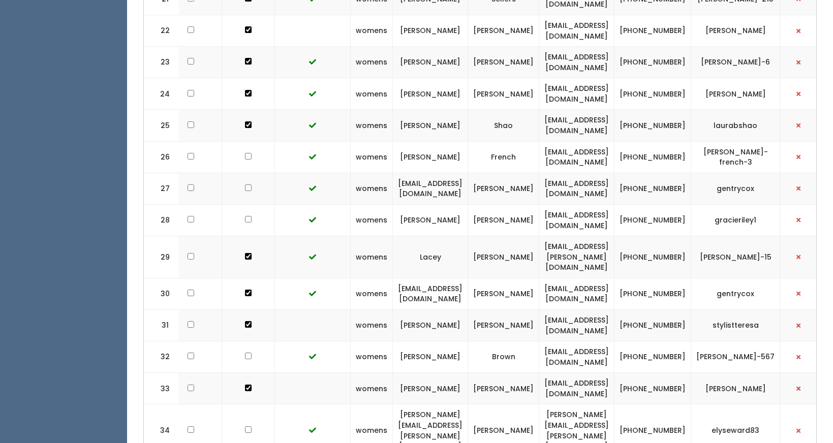
scroll to position [934, 0]
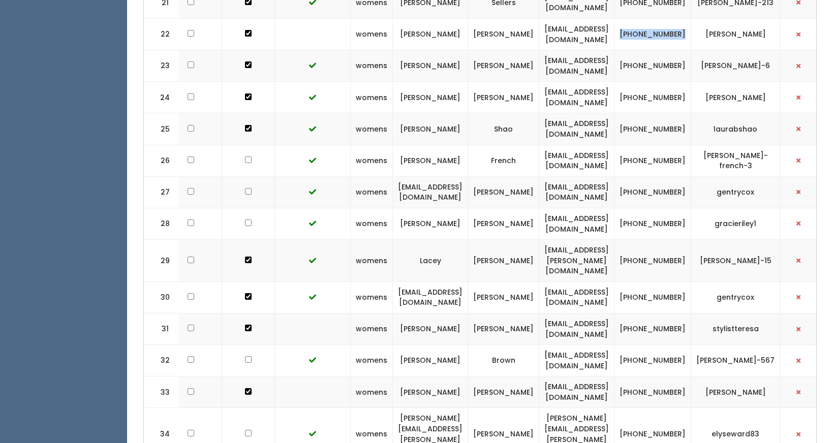
drag, startPoint x: 698, startPoint y: 27, endPoint x: 666, endPoint y: 18, distance: 33.3
click at [666, 18] on td "(405) 620-6931" at bounding box center [653, 34] width 77 height 32
copy td "(405) 620-6931"
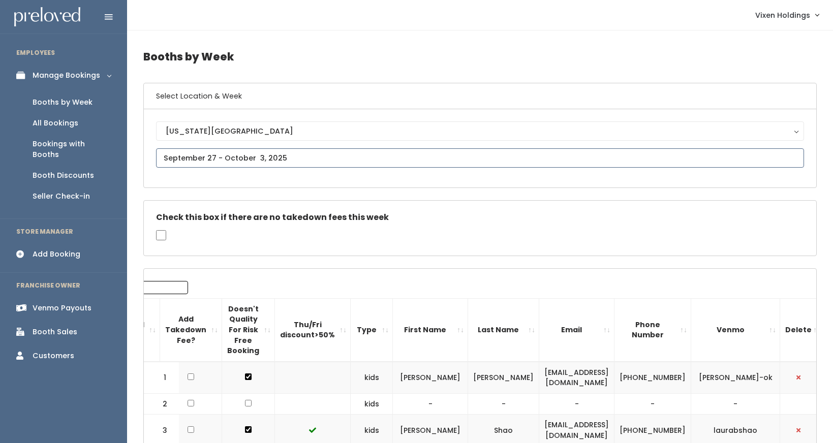
click at [204, 159] on input "text" at bounding box center [480, 157] width 648 height 19
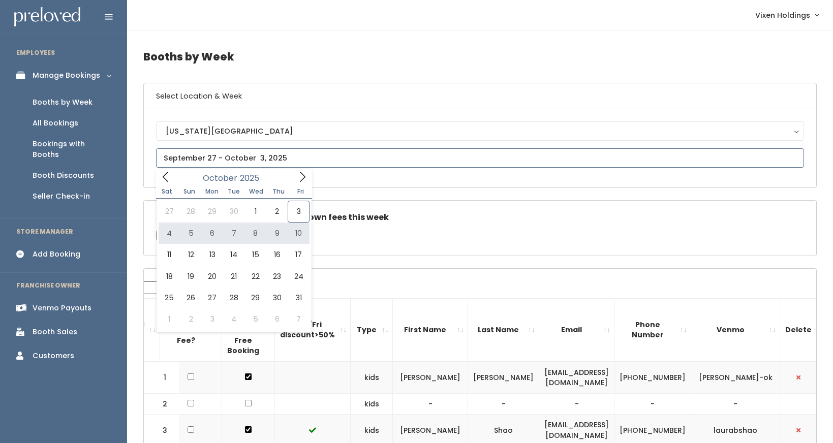
type input "October 4 to October 10"
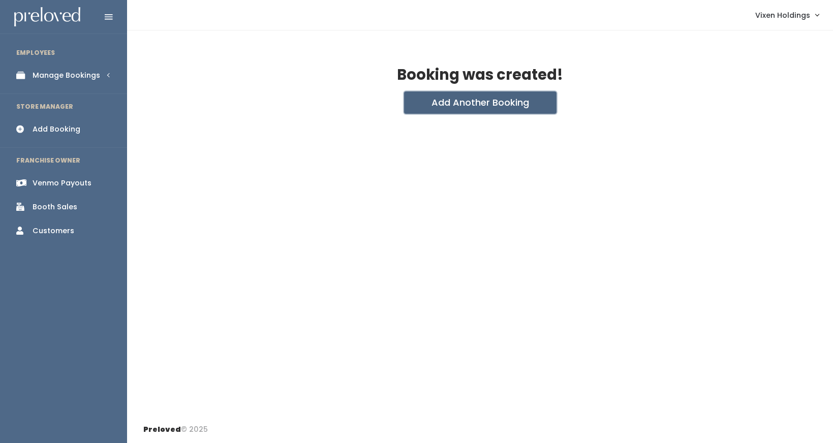
click at [496, 104] on button "Add Another Booking" at bounding box center [480, 103] width 153 height 22
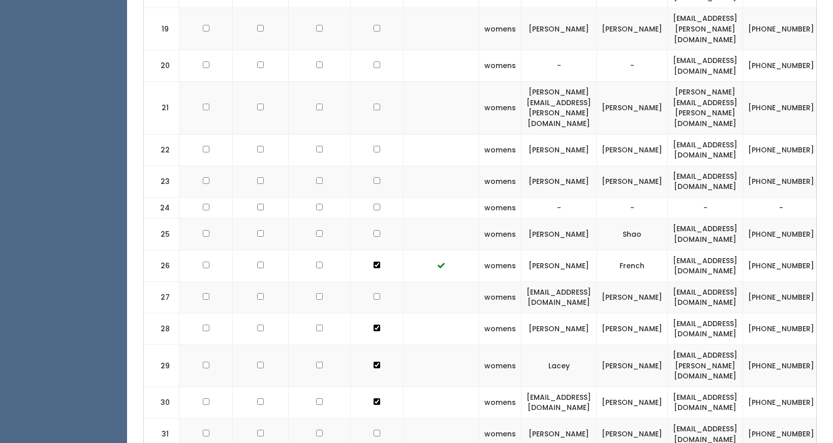
scroll to position [856, 0]
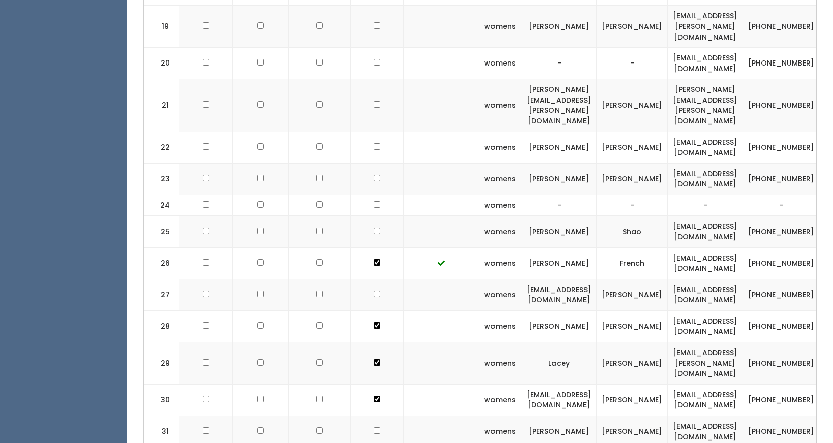
click at [205, 143] on input "checkbox" at bounding box center [206, 146] width 7 height 7
checkbox input "true"
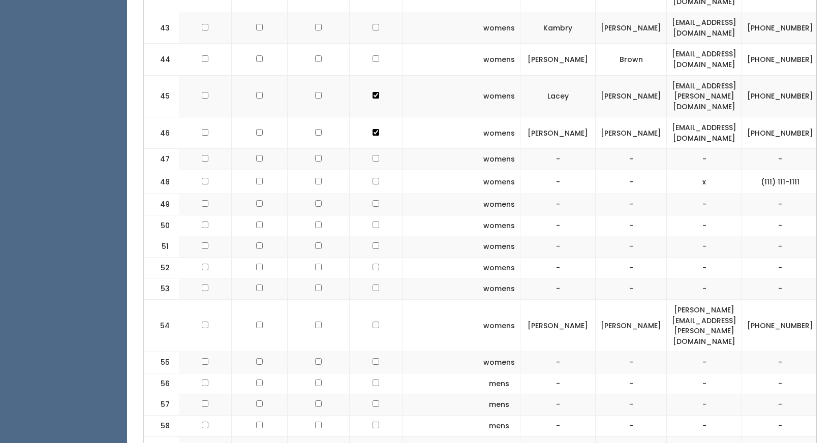
scroll to position [0, 0]
checkbox input "true"
click at [205, 322] on input "checkbox" at bounding box center [206, 325] width 7 height 7
checkbox input "true"
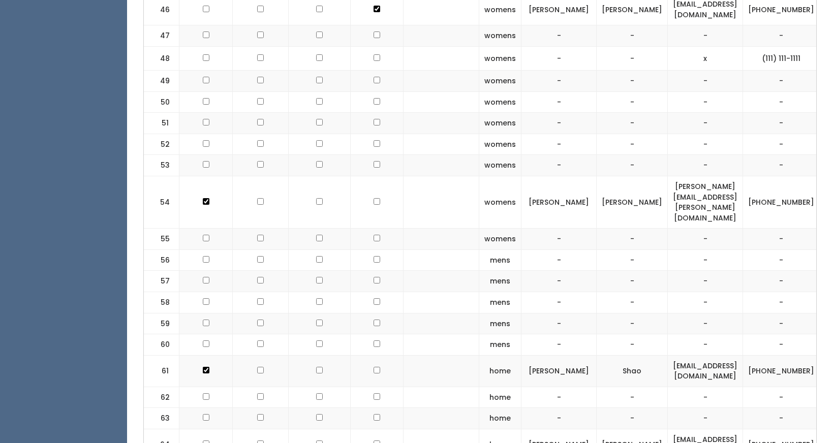
scroll to position [0, 131]
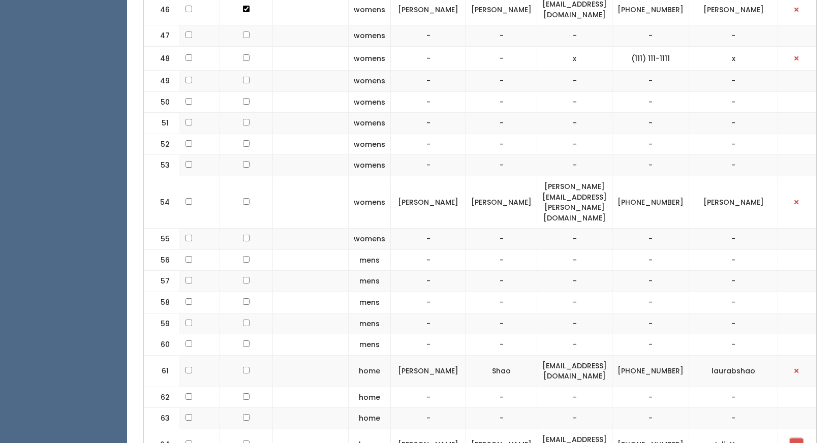
click at [794, 439] on button "button" at bounding box center [796, 445] width 13 height 13
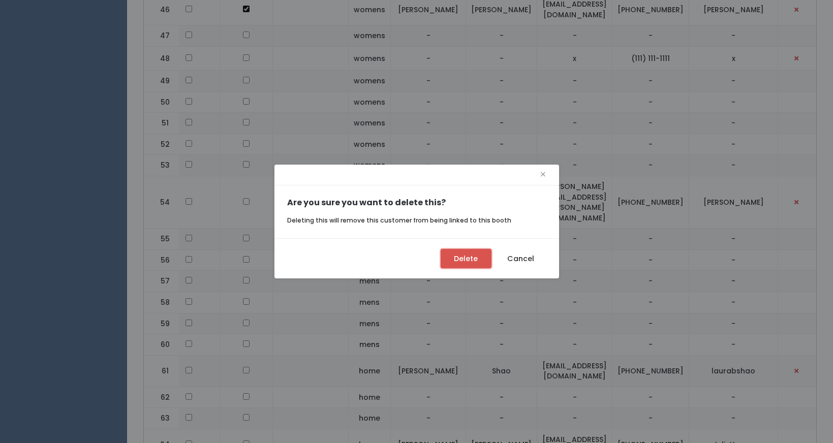
click at [456, 265] on button "Delete" at bounding box center [466, 258] width 51 height 19
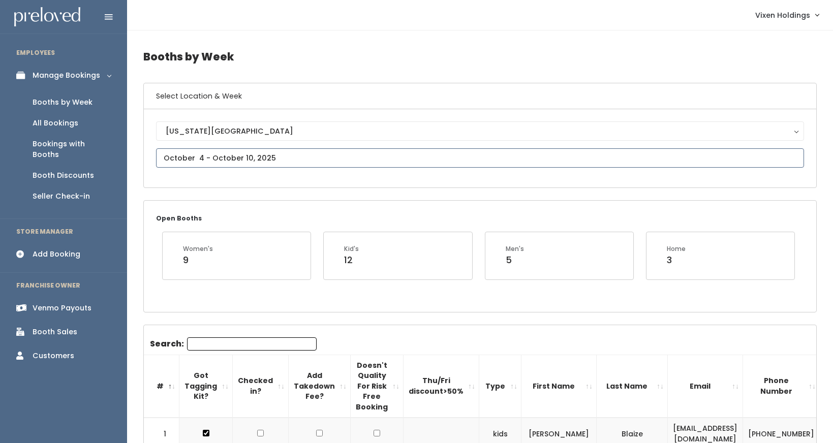
click at [201, 163] on input "text" at bounding box center [480, 157] width 648 height 19
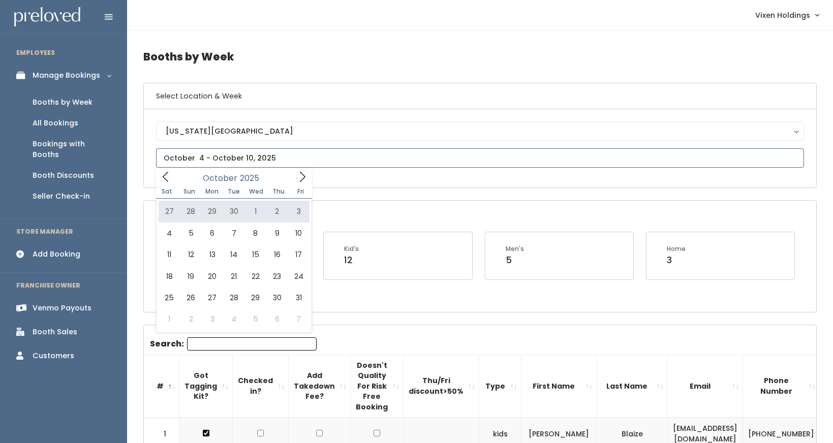
type input "[DATE] to [DATE]"
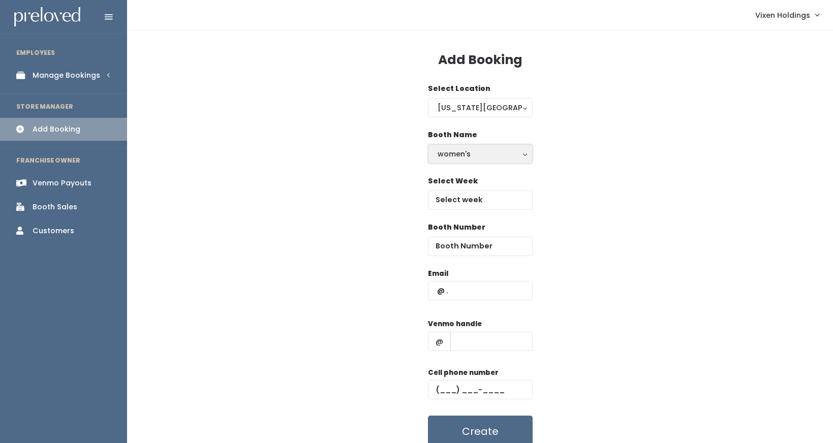
click at [480, 155] on div "women's" at bounding box center [480, 153] width 85 height 11
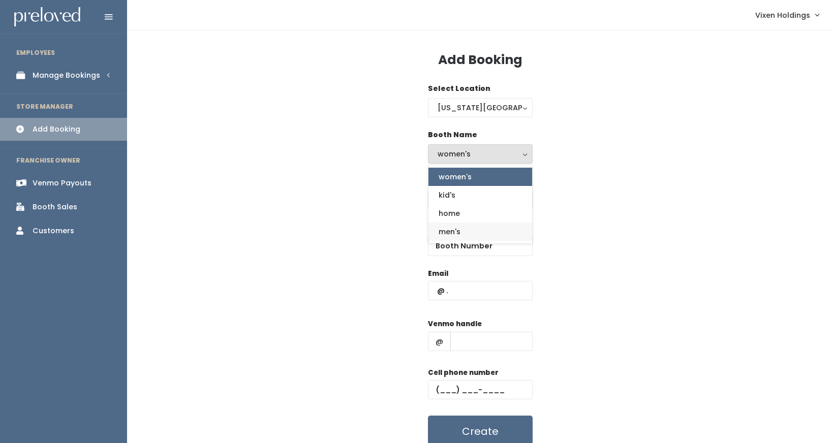
click at [467, 233] on link "men's" at bounding box center [481, 232] width 104 height 18
select select "mens"
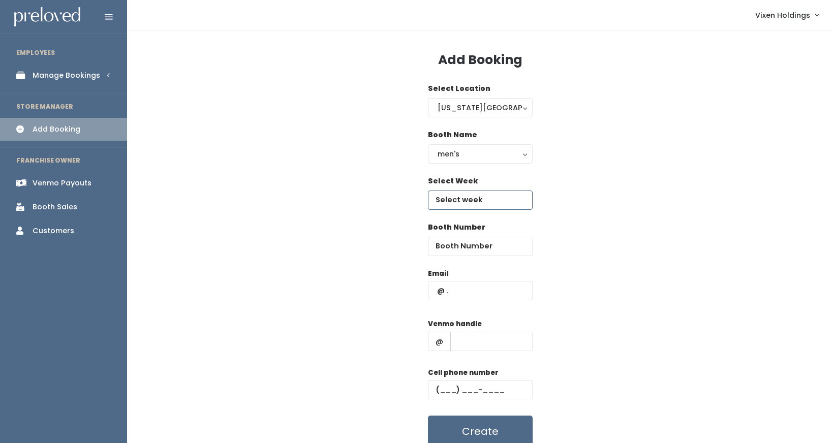
click at [480, 198] on input "text" at bounding box center [480, 200] width 105 height 19
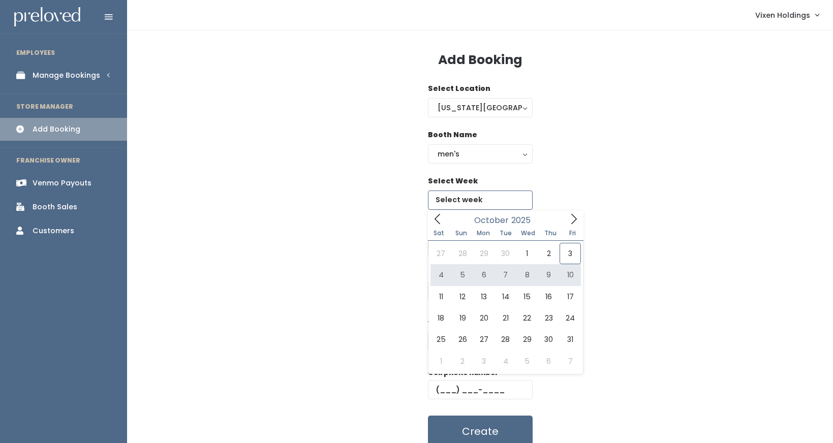
type input "October 4 to October 10"
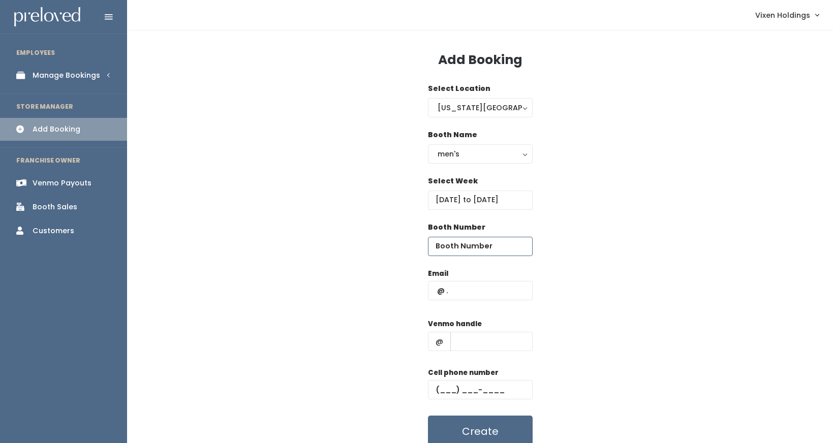
click at [469, 248] on input "number" at bounding box center [480, 246] width 105 height 19
type input "60"
click at [464, 289] on input "text" at bounding box center [480, 290] width 105 height 19
type input "[EMAIL_ADDRESS][DOMAIN_NAME]"
click at [482, 341] on input "text" at bounding box center [492, 341] width 82 height 19
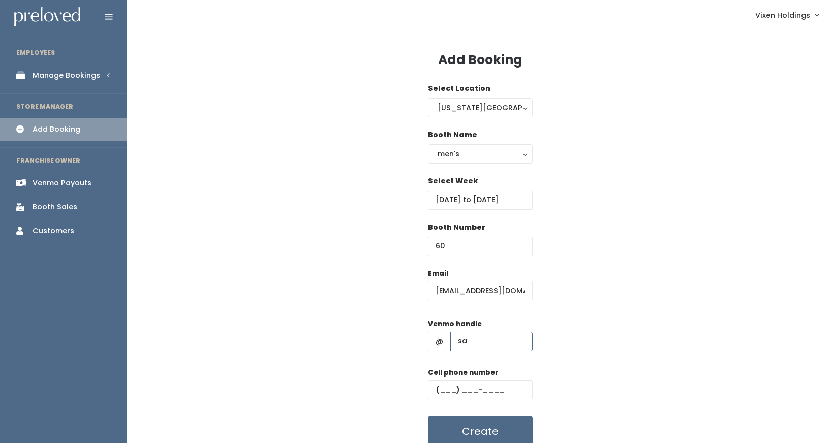
type input "[PERSON_NAME]-126"
click at [435, 391] on input "text" at bounding box center [480, 389] width 105 height 19
paste input "[PHONE_NUMBER]"
type input "[PHONE_NUMBER]"
click at [523, 429] on button "Create" at bounding box center [480, 432] width 105 height 32
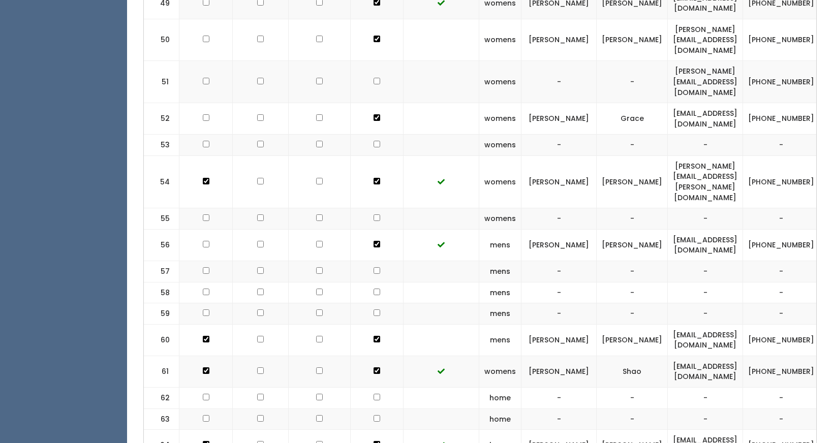
scroll to position [0, 129]
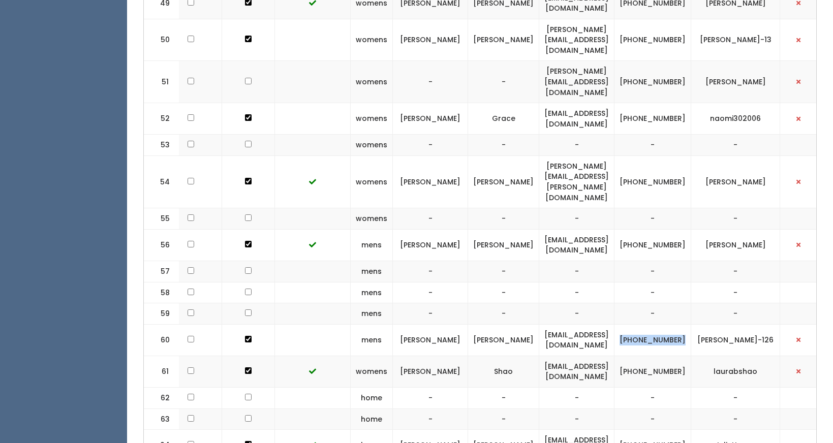
drag, startPoint x: 700, startPoint y: 249, endPoint x: 666, endPoint y: 243, distance: 34.6
click at [666, 324] on td "(405) 916-0126" at bounding box center [653, 340] width 77 height 32
copy td "(405) 916-0126"
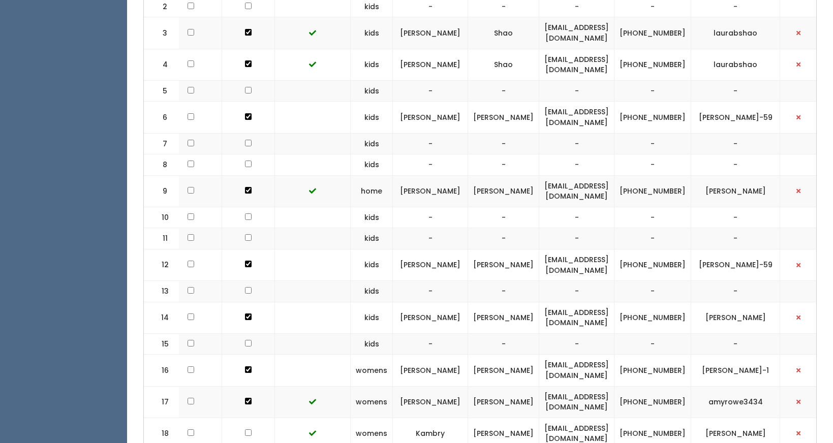
scroll to position [0, 0]
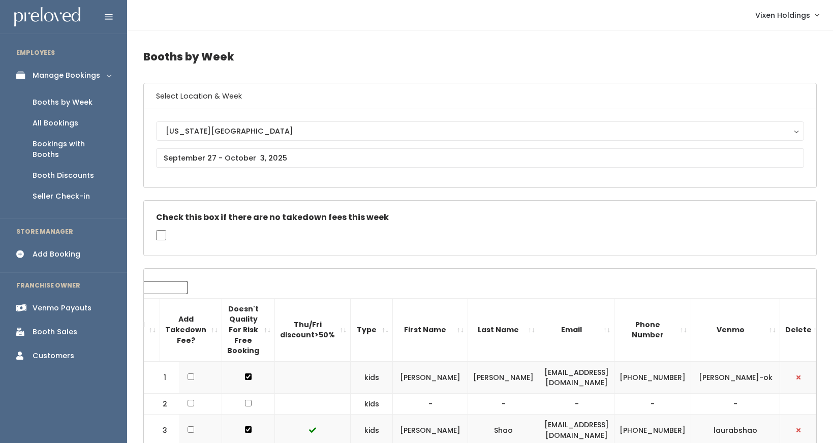
click at [304, 48] on h4 "Booths by Week" at bounding box center [480, 57] width 674 height 28
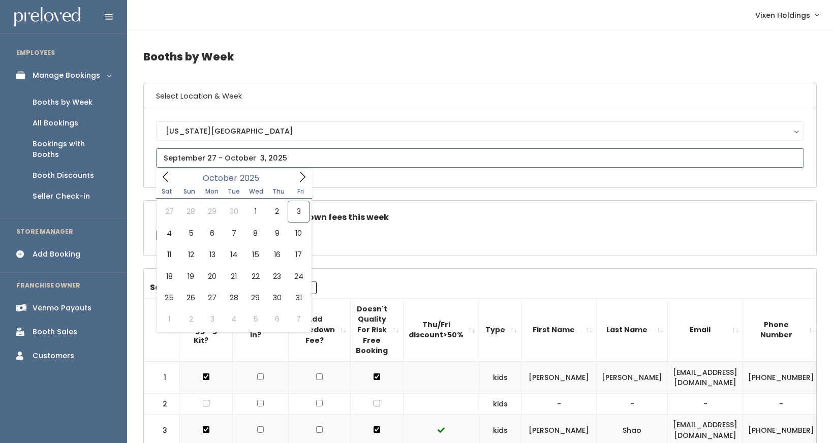
click at [197, 159] on input "text" at bounding box center [480, 157] width 648 height 19
type input "October 4 to October 10"
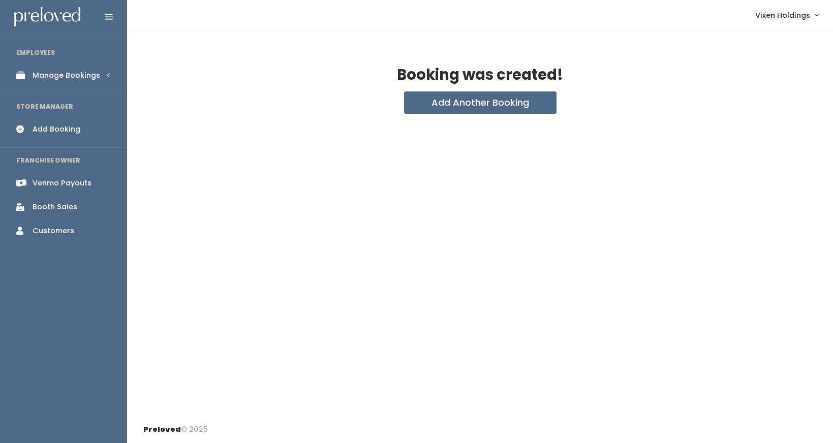
click at [58, 210] on div "Booth Sales" at bounding box center [55, 207] width 45 height 11
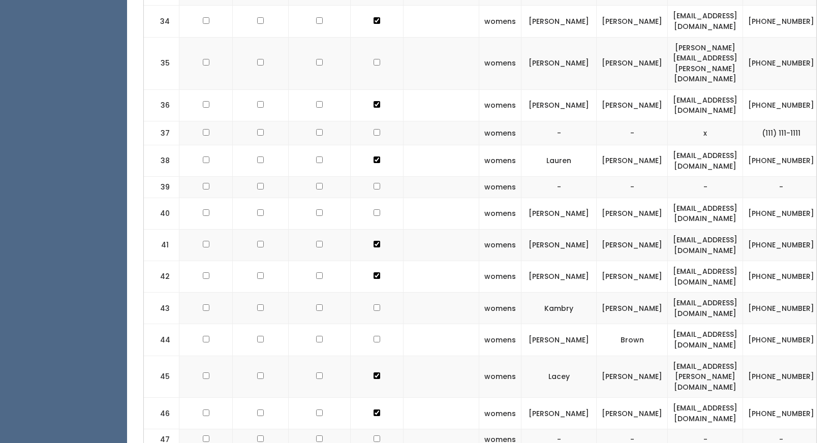
click at [374, 336] on input "checkbox" at bounding box center [377, 339] width 7 height 7
checkbox input "true"
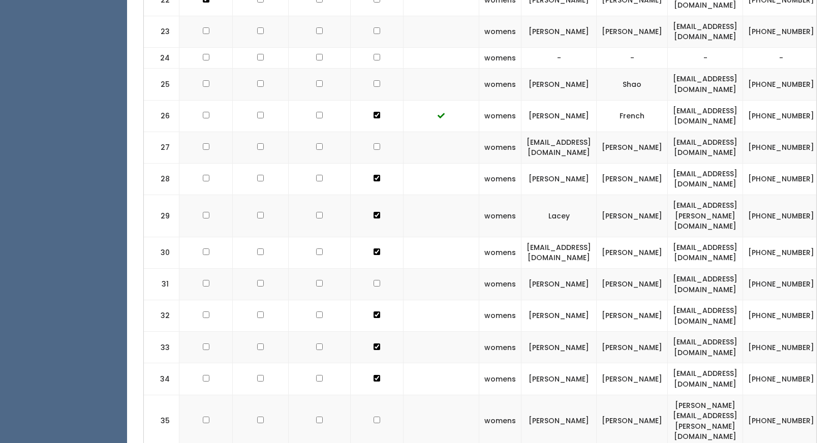
scroll to position [1002, 0]
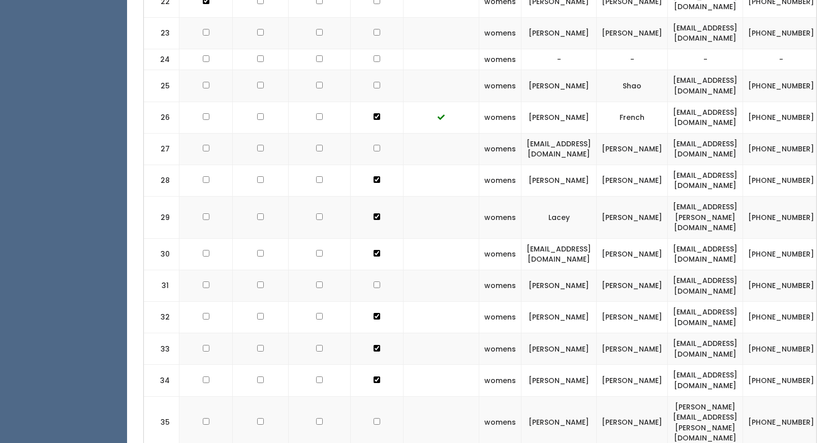
click at [374, 282] on input "checkbox" at bounding box center [377, 285] width 7 height 7
checkbox input "true"
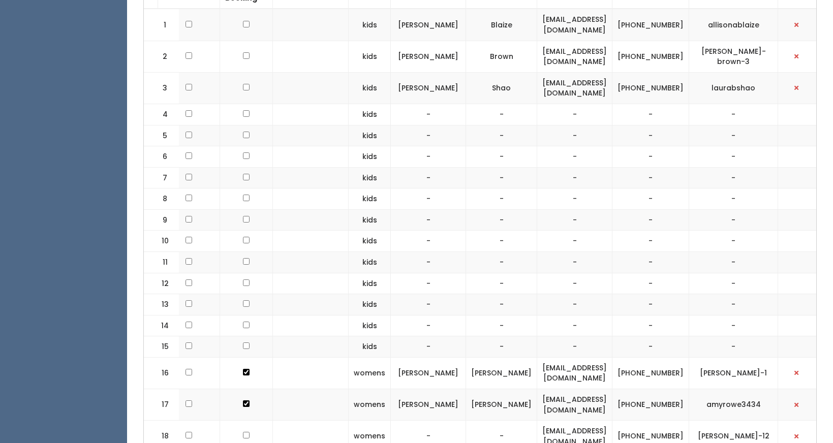
scroll to position [0, 0]
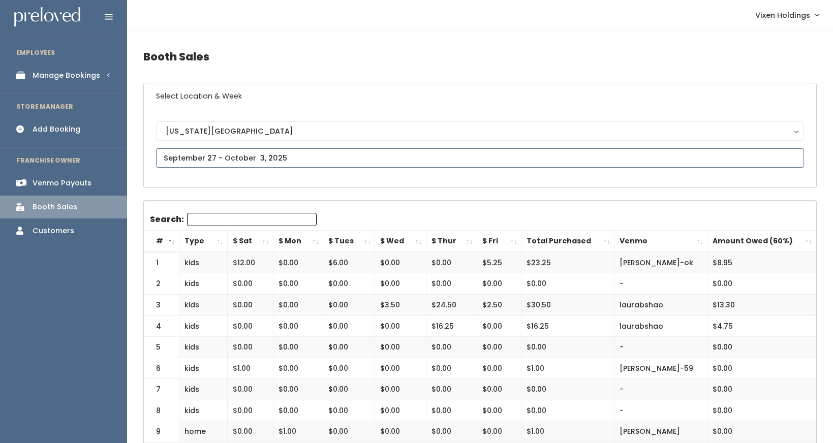
click at [270, 161] on input "text" at bounding box center [480, 157] width 648 height 19
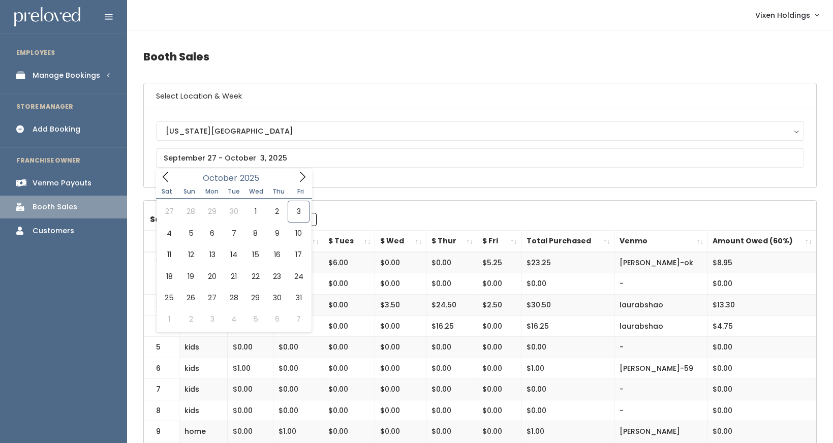
click at [347, 50] on h4 "Booth Sales" at bounding box center [480, 57] width 674 height 28
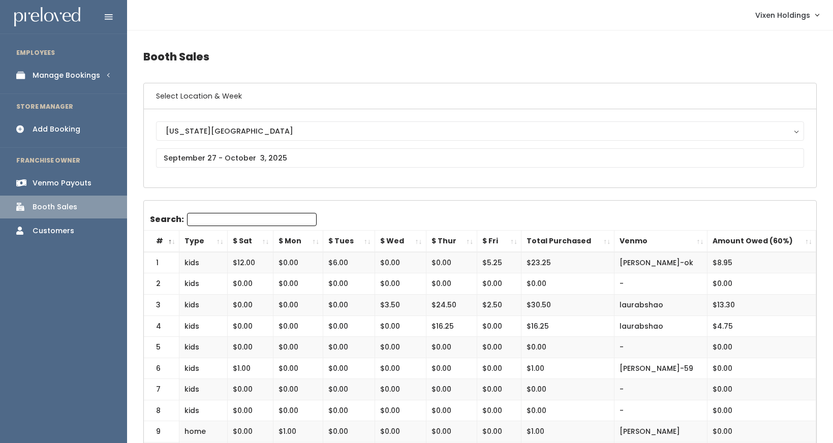
click at [71, 130] on div "Add Booking" at bounding box center [57, 129] width 48 height 11
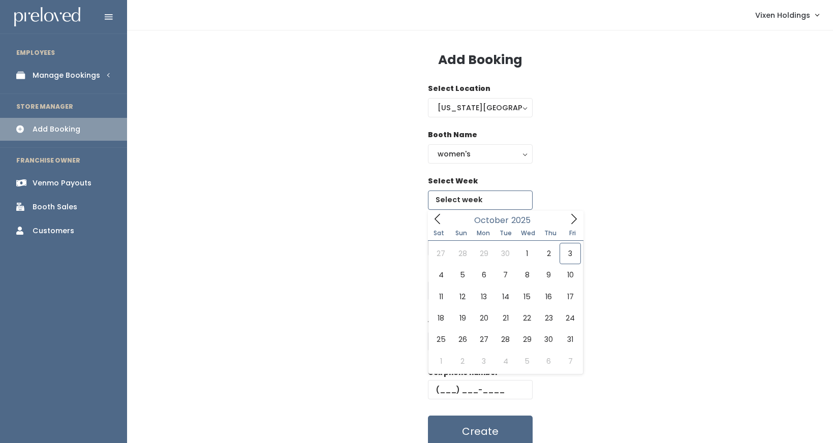
click at [472, 204] on input "text" at bounding box center [480, 200] width 105 height 19
type input "[DATE] to [DATE]"
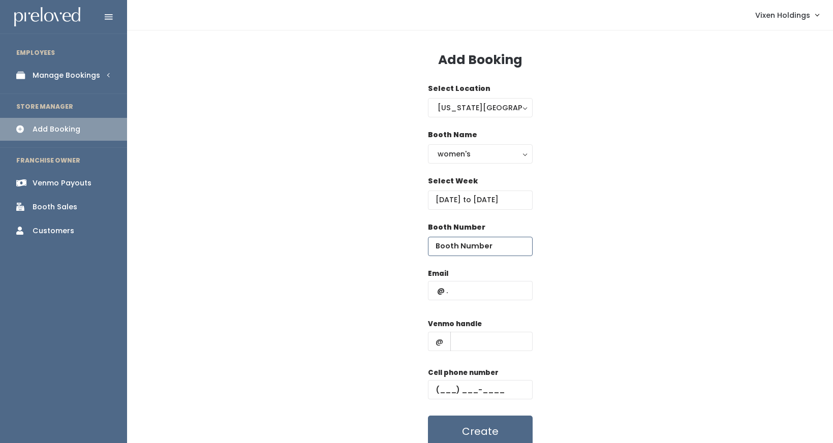
click at [460, 248] on input "number" at bounding box center [480, 246] width 105 height 19
type input "49"
click at [454, 290] on input "text" at bounding box center [480, 290] width 105 height 19
type input "[EMAIL_ADDRESS][DOMAIN_NAME]"
click at [487, 344] on input "text" at bounding box center [492, 341] width 82 height 19
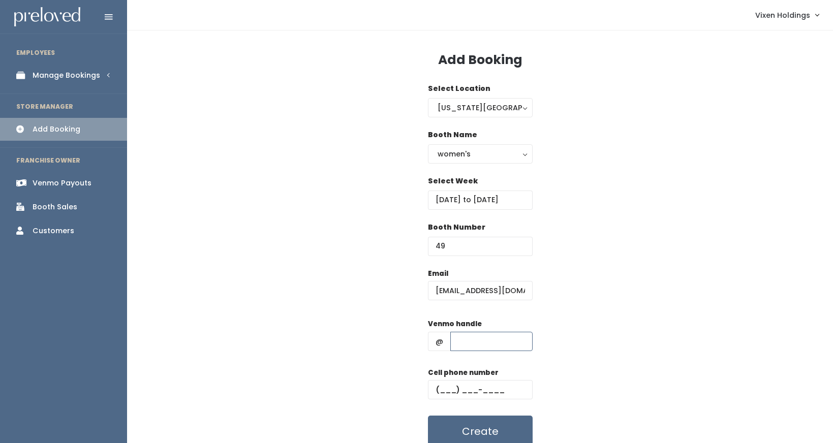
type input "[PERSON_NAME]"
click at [433, 389] on input "text" at bounding box center [480, 389] width 105 height 19
type input "[PHONE_NUMBER]"
click at [477, 431] on button "Create" at bounding box center [480, 432] width 105 height 32
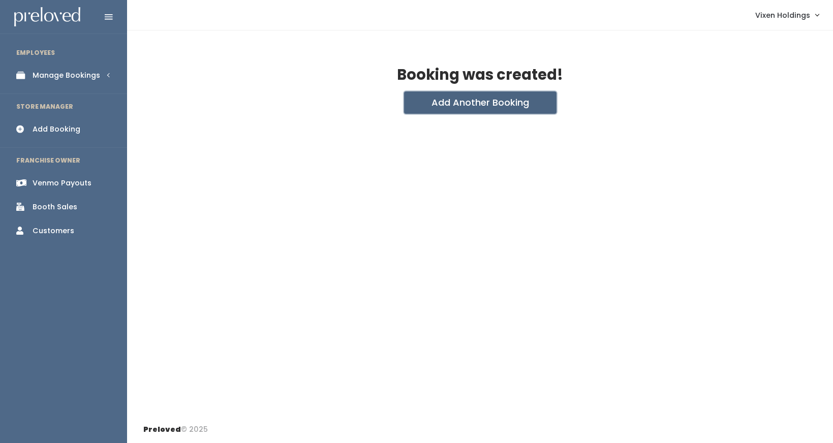
click at [494, 105] on button "Add Another Booking" at bounding box center [480, 103] width 153 height 22
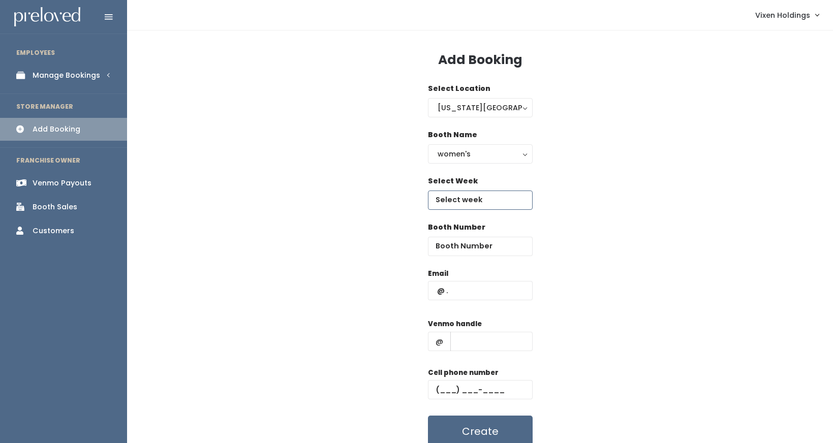
click at [467, 203] on input "text" at bounding box center [480, 200] width 105 height 19
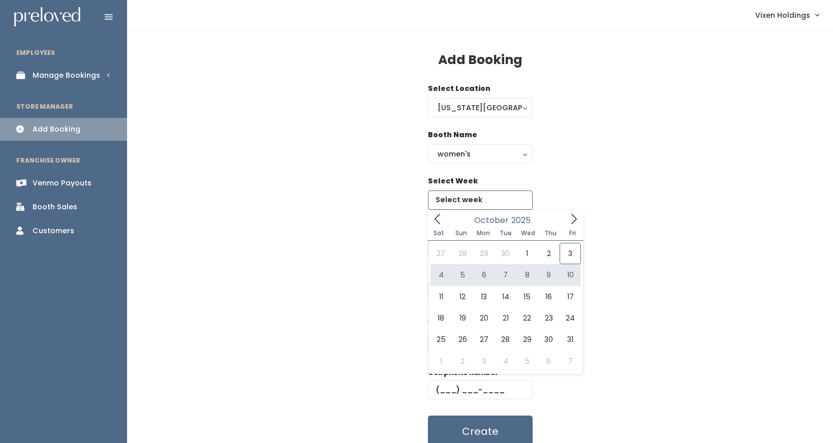
type input "October 4 to October 10"
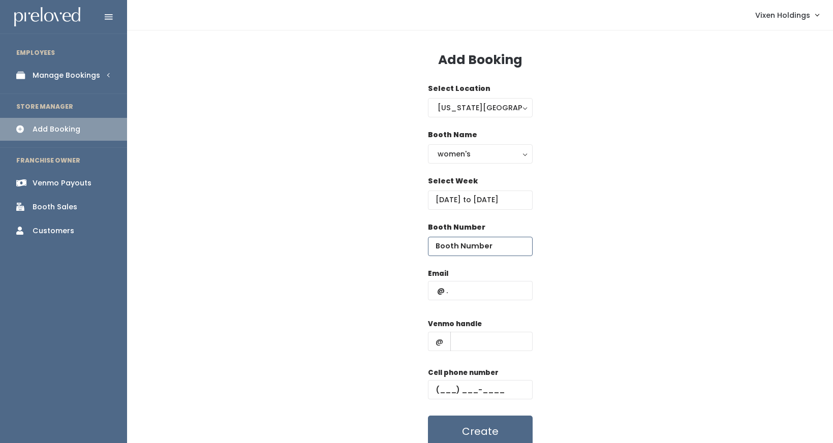
click at [461, 248] on input "number" at bounding box center [480, 246] width 105 height 19
type input "9"
click at [458, 291] on input "text" at bounding box center [480, 290] width 105 height 19
type input "kuklinskiheather@gmail.com"
click at [492, 339] on input "text" at bounding box center [492, 341] width 82 height 19
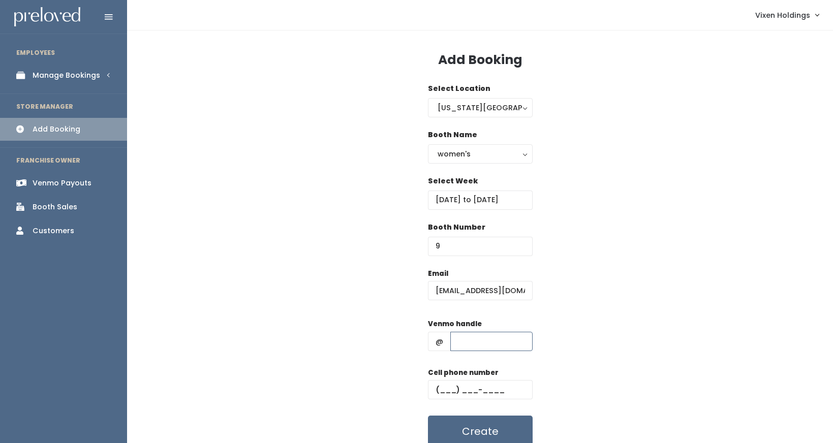
type input "[PERSON_NAME]"
click at [440, 391] on input "text" at bounding box center [480, 389] width 105 height 19
type input "(405) 640-1942"
click at [473, 429] on button "Create" at bounding box center [480, 432] width 105 height 32
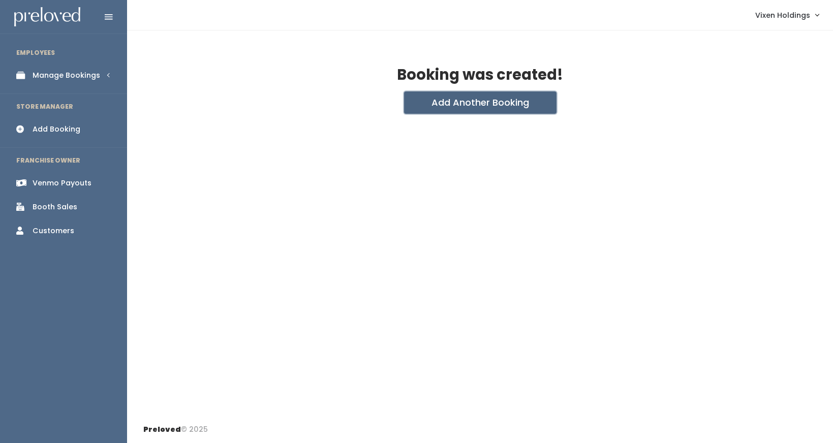
click at [456, 104] on button "Add Another Booking" at bounding box center [480, 103] width 153 height 22
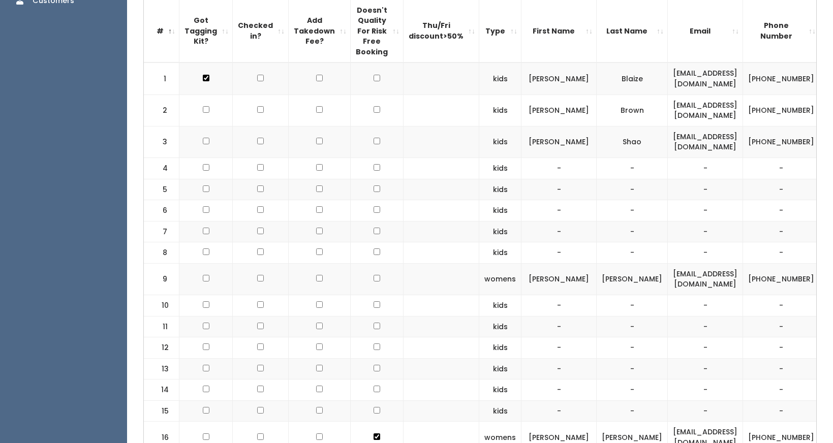
scroll to position [0, 131]
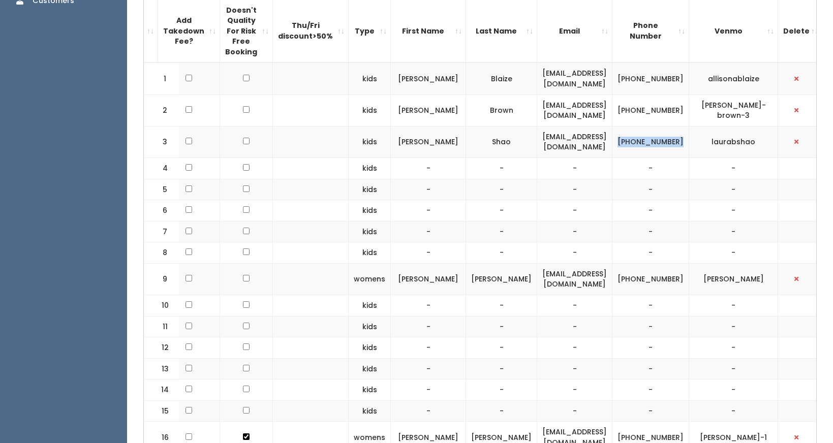
drag, startPoint x: 693, startPoint y: 145, endPoint x: 660, endPoint y: 138, distance: 33.8
click at [660, 138] on td "[PHONE_NUMBER]" at bounding box center [651, 142] width 77 height 32
copy td "[PHONE_NUMBER]"
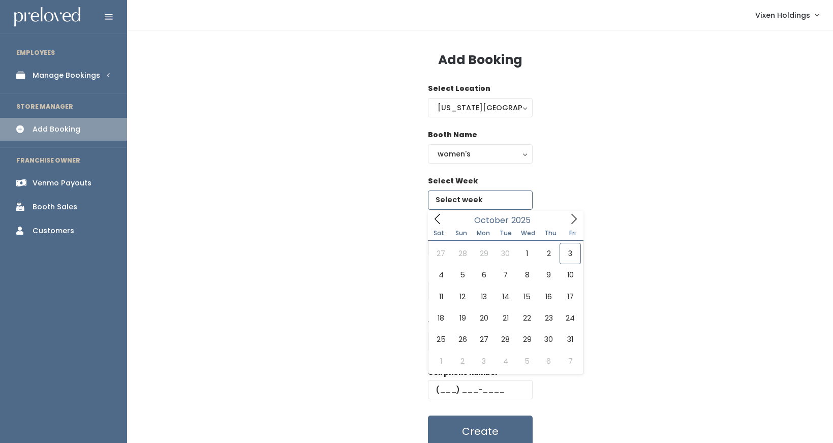
click at [480, 200] on input "text" at bounding box center [480, 200] width 105 height 19
type input "[DATE] to [DATE]"
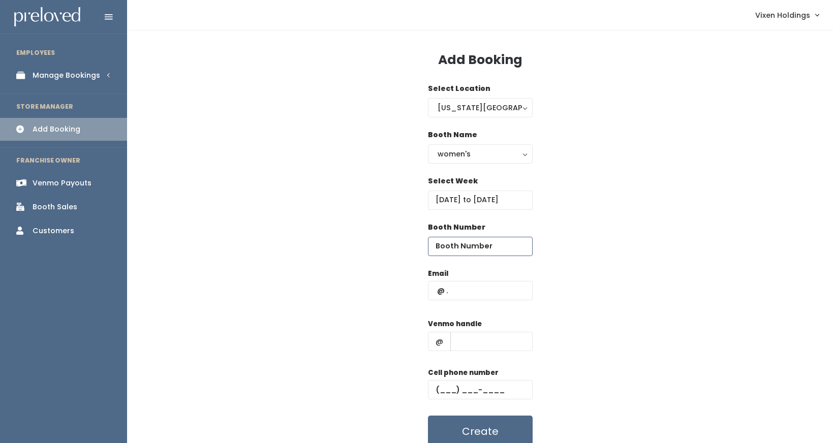
click at [457, 248] on input "number" at bounding box center [480, 246] width 105 height 19
type input "4"
click at [468, 291] on input "text" at bounding box center [480, 290] width 105 height 19
type input "[EMAIL_ADDRESS][DOMAIN_NAME]"
click at [483, 342] on input "text" at bounding box center [492, 341] width 82 height 19
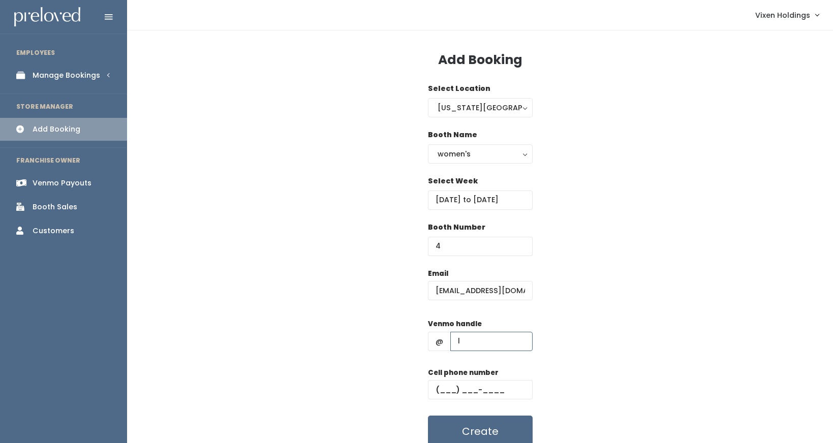
type input "laurabshao"
click at [439, 388] on input "text" at bounding box center [480, 389] width 105 height 19
click at [435, 388] on input "text" at bounding box center [480, 389] width 105 height 19
paste input "[PHONE_NUMBER]"
type input "[PHONE_NUMBER]"
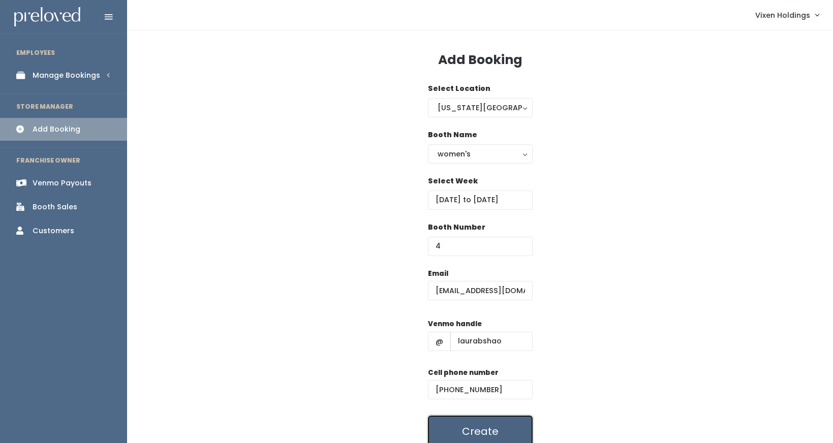
click at [514, 428] on button "Create" at bounding box center [480, 432] width 105 height 32
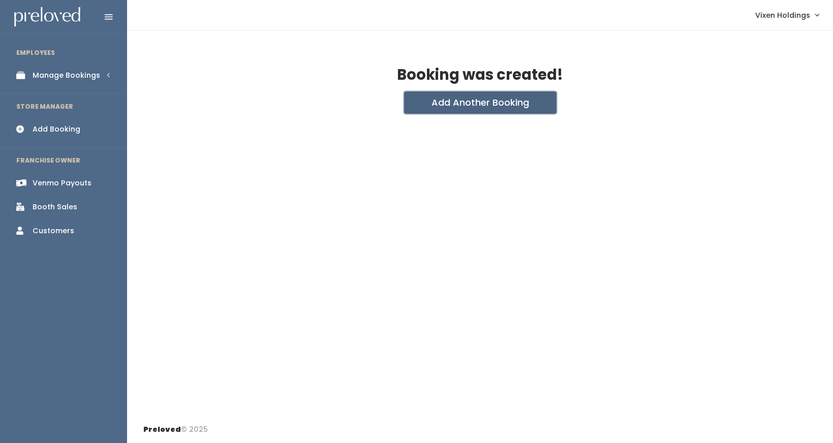
click at [489, 102] on button "Add Another Booking" at bounding box center [480, 103] width 153 height 22
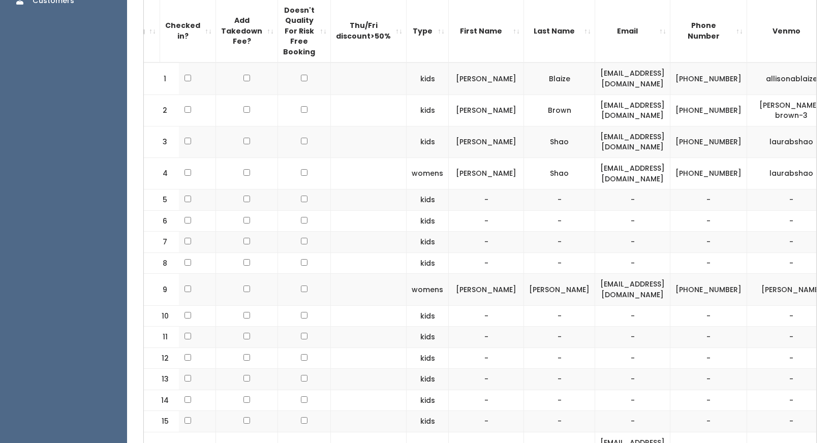
scroll to position [0, 131]
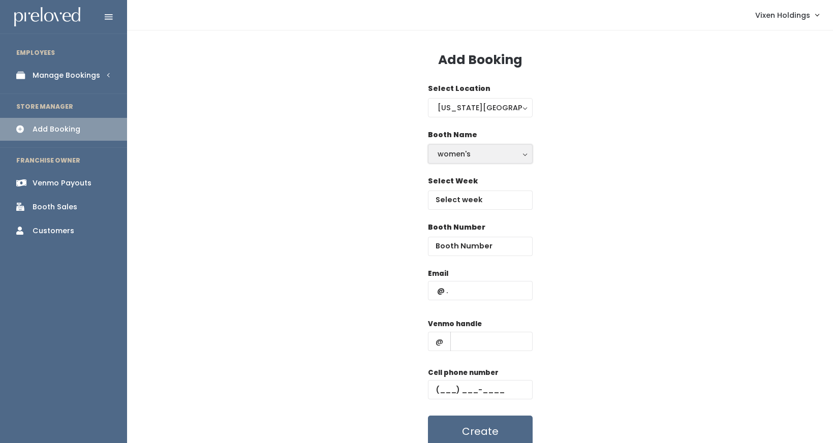
click at [463, 154] on div "women's" at bounding box center [480, 153] width 85 height 11
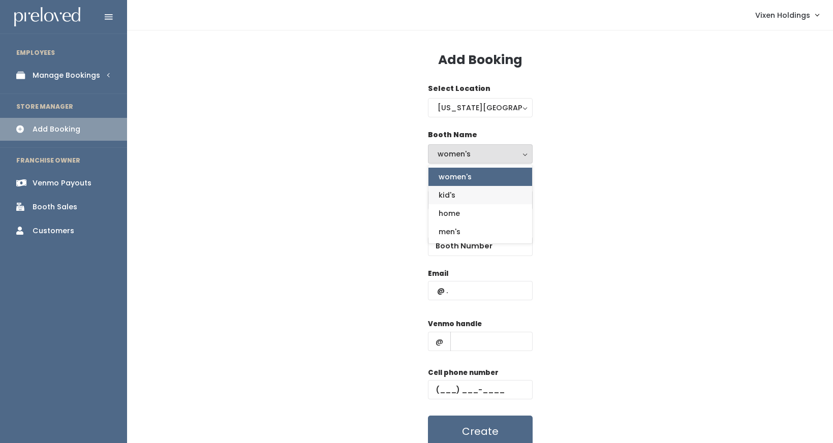
click at [458, 196] on link "kid's" at bounding box center [481, 195] width 104 height 18
select select "kids"
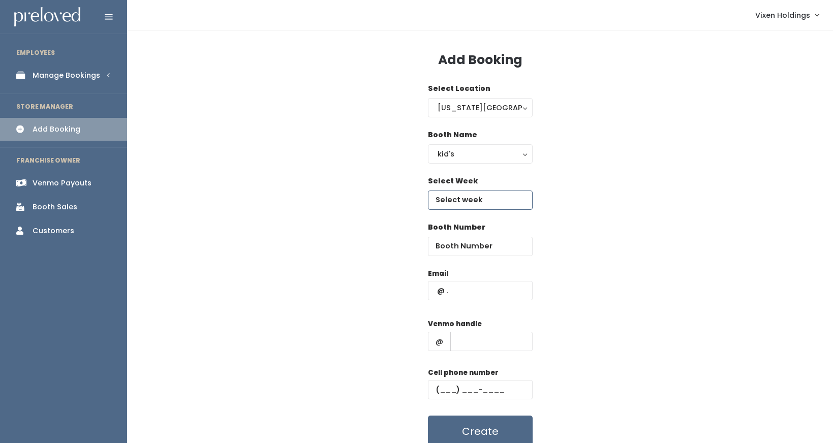
click at [464, 201] on input "text" at bounding box center [480, 200] width 105 height 19
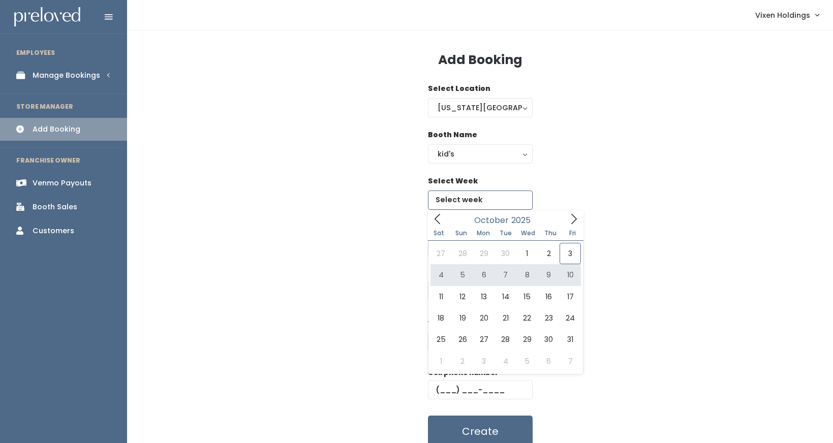
type input "October 4 to October 10"
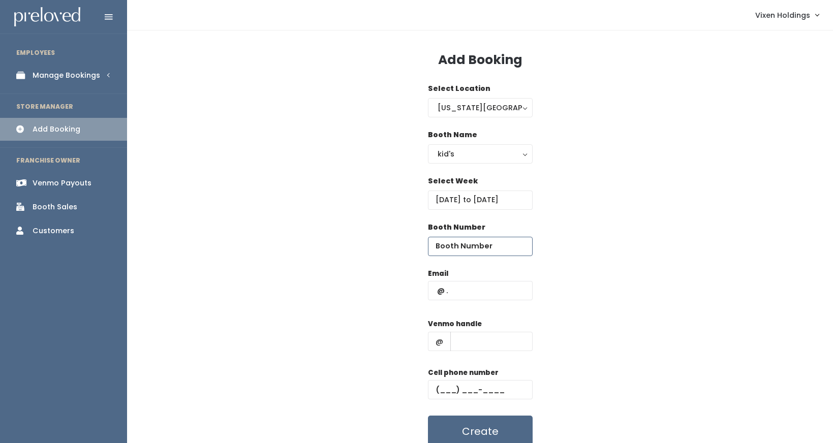
click at [464, 247] on input "number" at bounding box center [480, 246] width 105 height 19
type input "4"
click at [437, 290] on input "text" at bounding box center [480, 290] width 105 height 19
type input "[EMAIL_ADDRESS][DOMAIN_NAME]"
click at [485, 345] on input "text" at bounding box center [492, 341] width 82 height 19
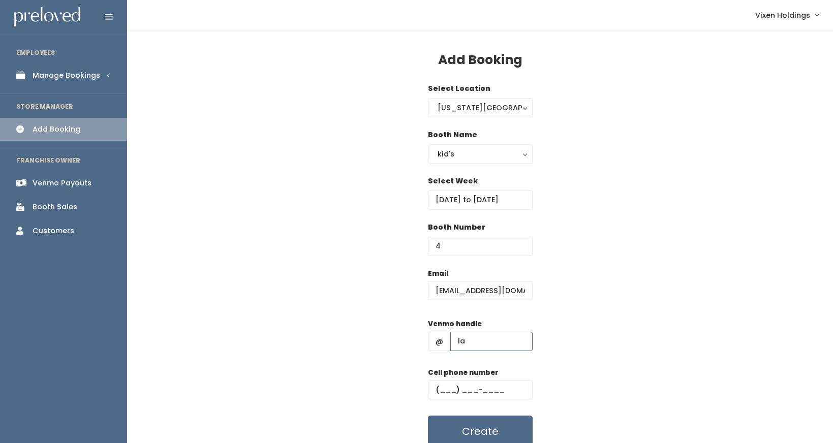
type input "laurabshao"
click at [434, 388] on input "text" at bounding box center [480, 389] width 105 height 19
paste input "[PHONE_NUMBER]"
type input "[PHONE_NUMBER]"
click at [467, 426] on button "Create" at bounding box center [480, 432] width 105 height 32
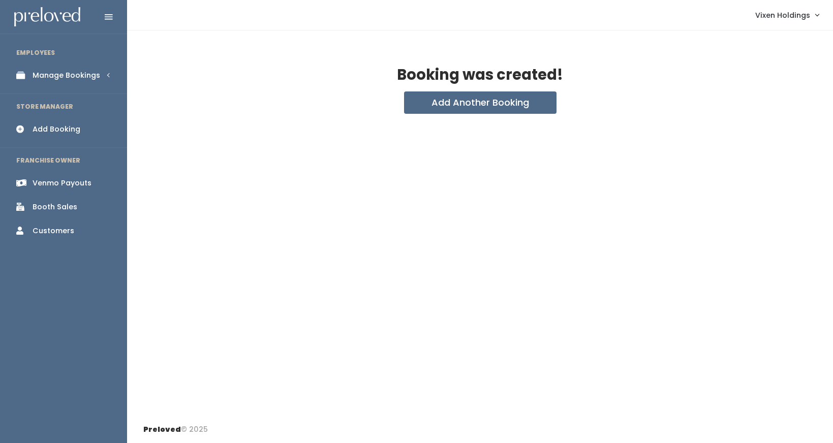
click at [67, 207] on div "Booth Sales" at bounding box center [55, 207] width 45 height 11
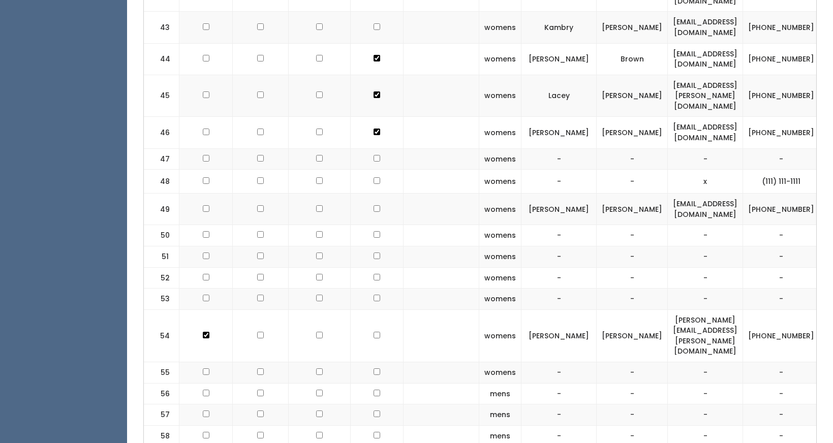
scroll to position [1798, 0]
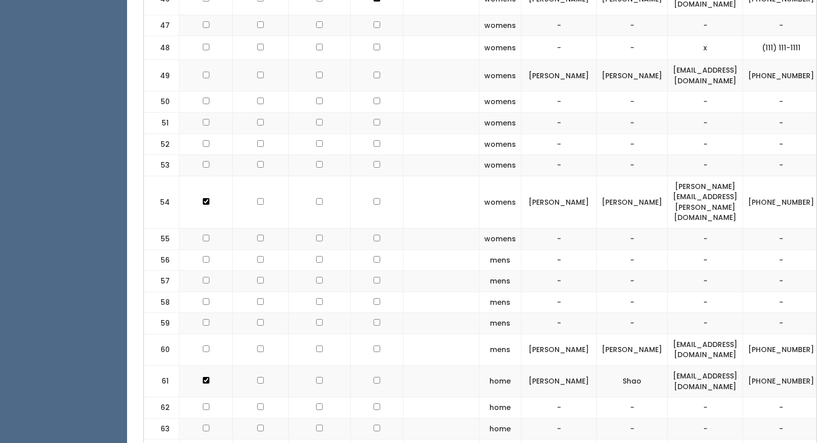
click at [374, 346] on input "checkbox" at bounding box center [377, 349] width 7 height 7
checkbox input "true"
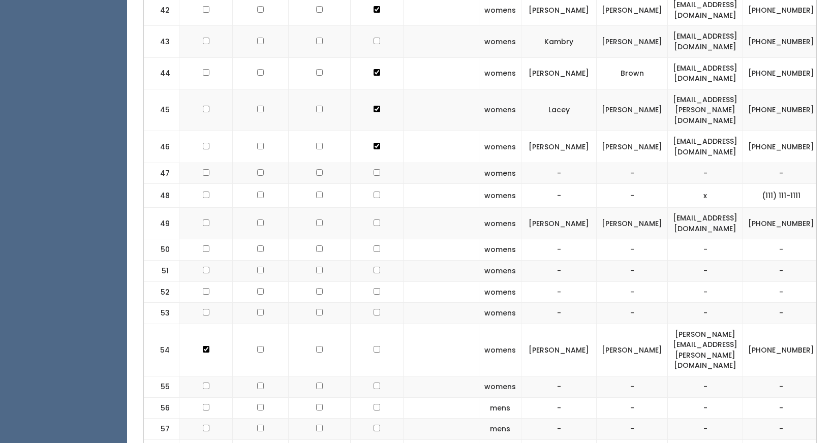
scroll to position [1643, 0]
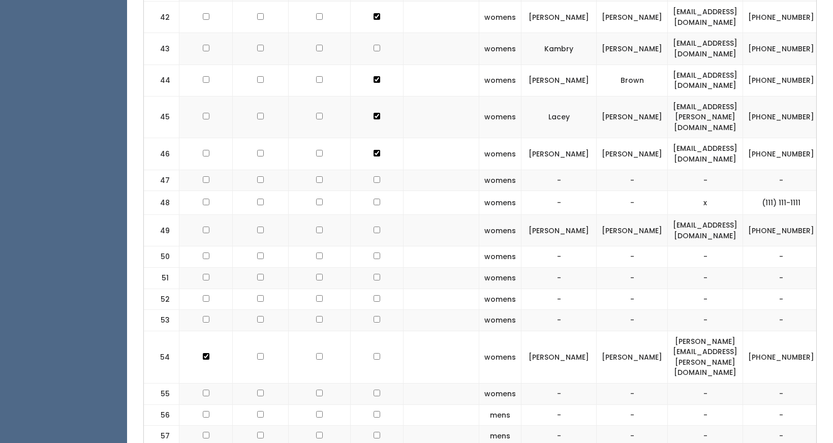
click at [374, 227] on input "checkbox" at bounding box center [377, 230] width 7 height 7
checkbox input "true"
click at [257, 227] on input "checkbox" at bounding box center [260, 230] width 7 height 7
checkbox input "true"
click at [206, 227] on input "checkbox" at bounding box center [206, 230] width 7 height 7
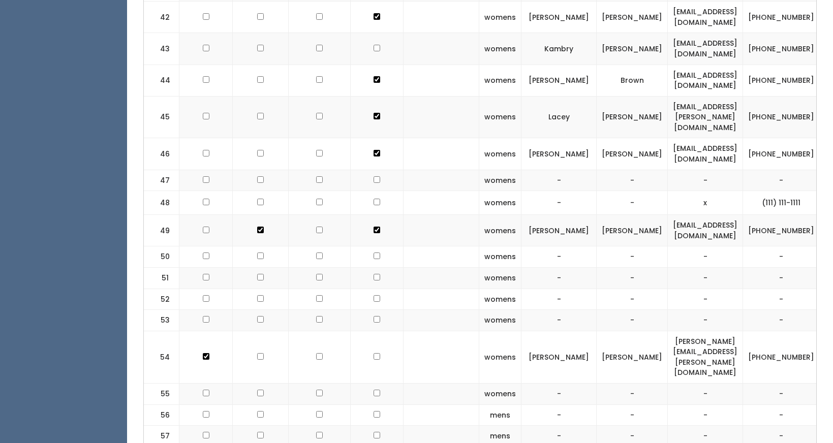
checkbox input "true"
click at [257, 227] on input "checkbox" at bounding box center [260, 230] width 7 height 7
checkbox input "false"
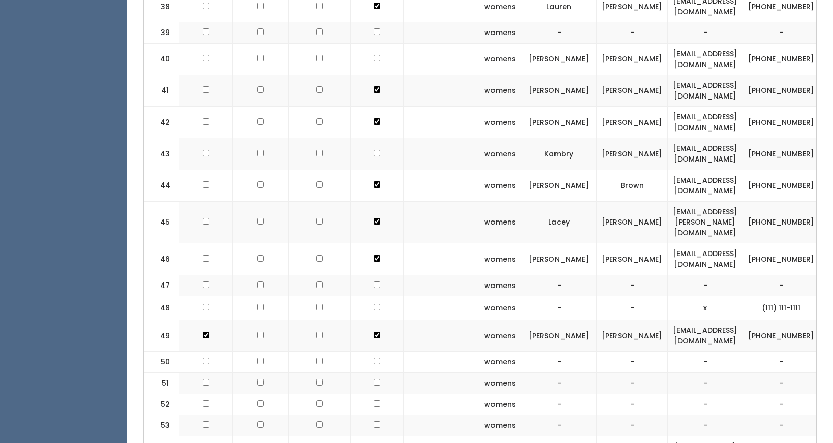
scroll to position [1511, 0]
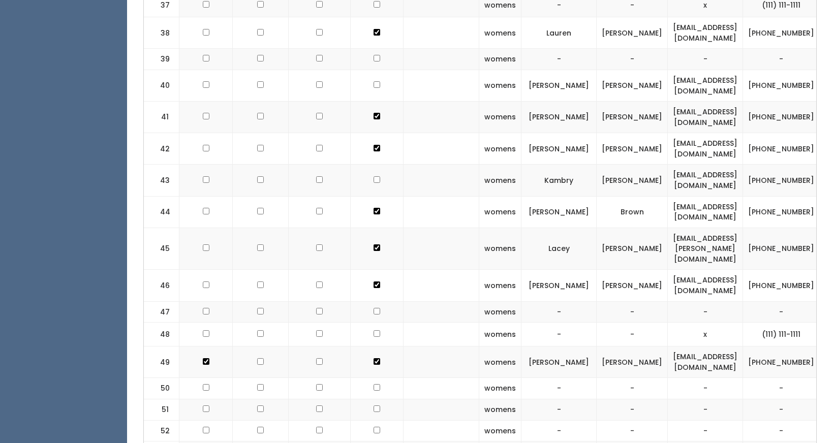
click at [204, 208] on input "checkbox" at bounding box center [206, 211] width 7 height 7
checkbox input "true"
click at [206, 245] on input "checkbox" at bounding box center [206, 248] width 7 height 7
checkbox input "true"
click at [206, 282] on input "checkbox" at bounding box center [206, 285] width 7 height 7
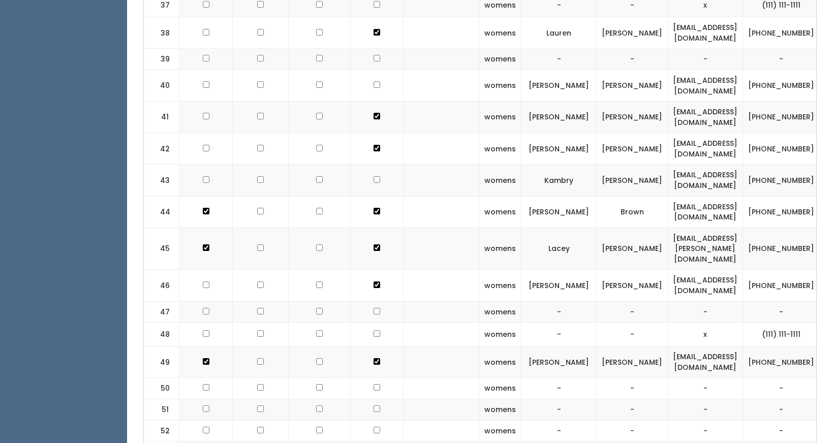
checkbox input "true"
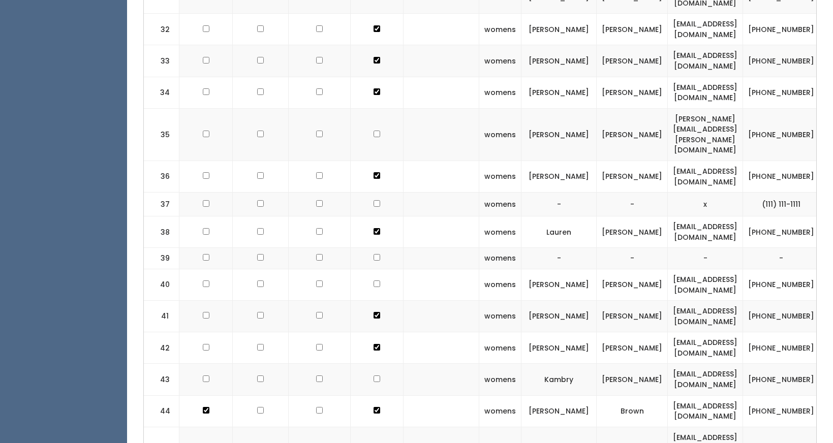
scroll to position [1298, 0]
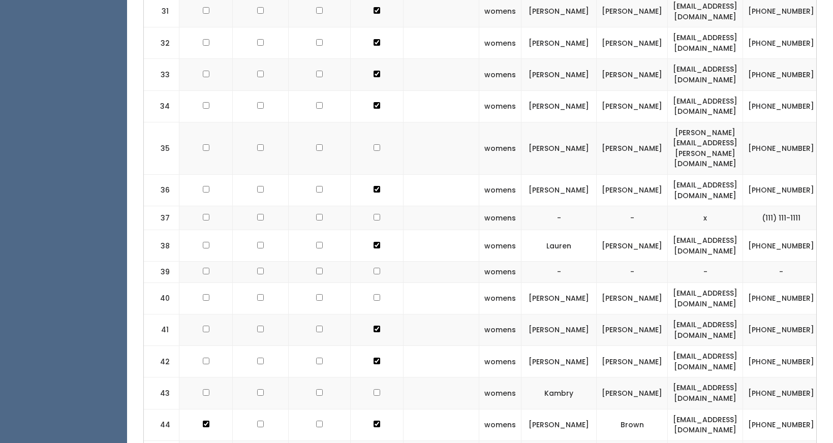
click at [203, 242] on input "checkbox" at bounding box center [206, 245] width 7 height 7
checkbox input "true"
click at [258, 242] on input "checkbox" at bounding box center [260, 245] width 7 height 7
checkbox input "true"
click at [207, 175] on td at bounding box center [206, 191] width 53 height 32
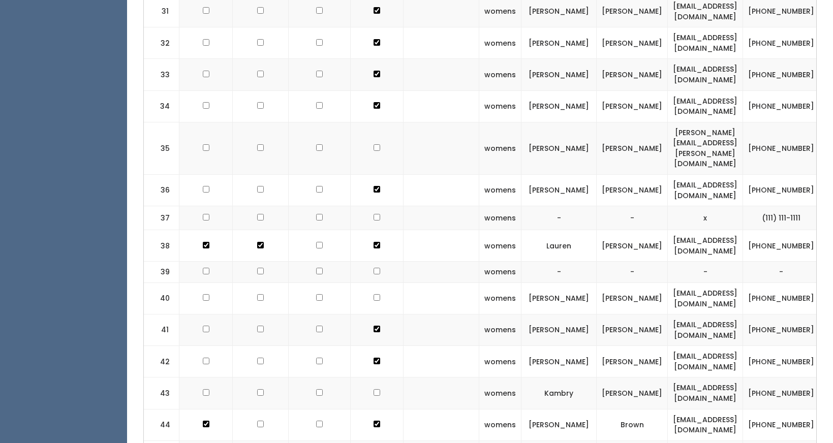
click at [259, 186] on input "checkbox" at bounding box center [260, 189] width 7 height 7
checkbox input "true"
click at [204, 186] on input "checkbox" at bounding box center [206, 189] width 7 height 7
checkbox input "true"
click at [258, 102] on input "checkbox" at bounding box center [260, 105] width 7 height 7
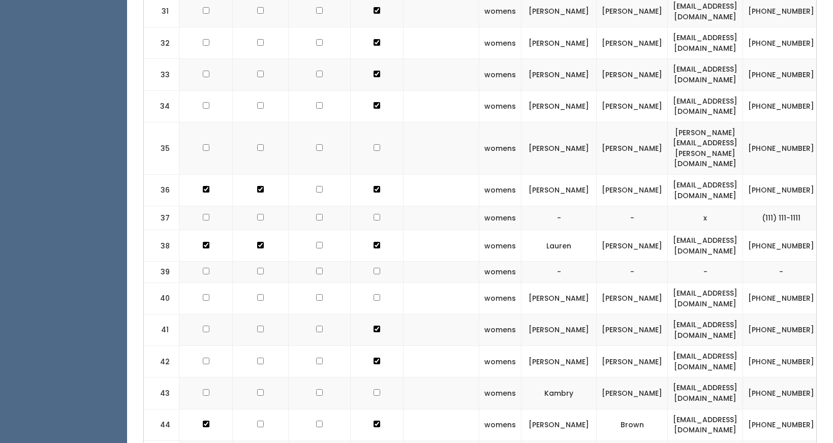
checkbox input "true"
click at [256, 59] on td at bounding box center [261, 75] width 56 height 32
click at [205, 71] on input "checkbox" at bounding box center [206, 74] width 7 height 7
checkbox input "true"
click at [205, 102] on input "checkbox" at bounding box center [206, 105] width 7 height 7
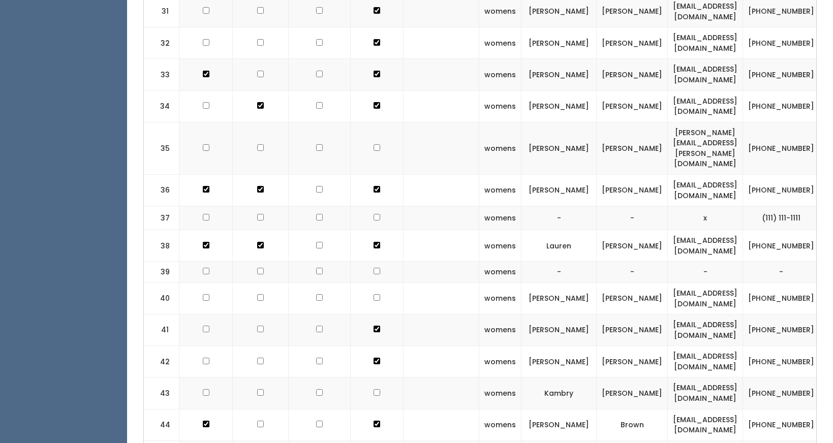
checkbox input "true"
click at [257, 71] on input "checkbox" at bounding box center [260, 74] width 7 height 7
checkbox input "true"
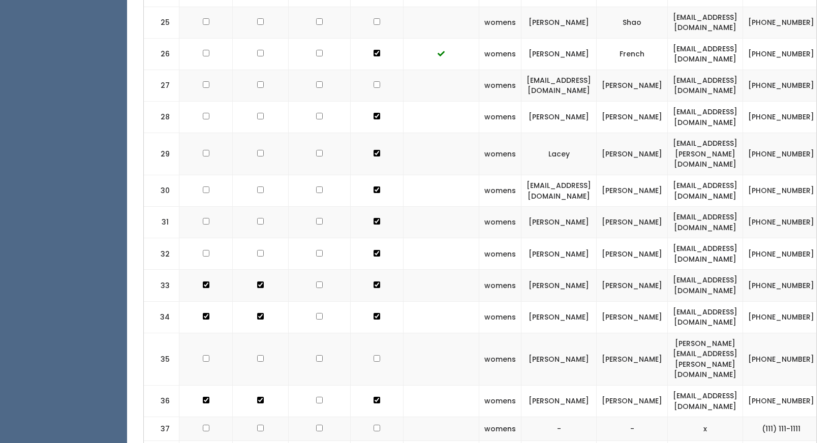
scroll to position [1084, 0]
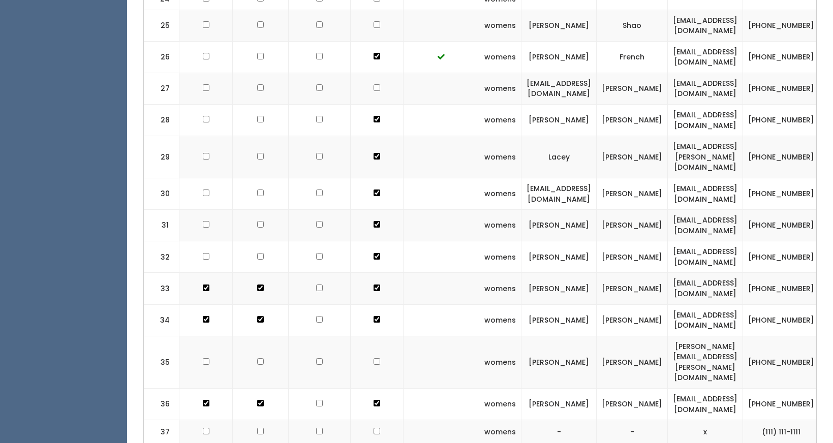
click at [257, 253] on input "checkbox" at bounding box center [260, 256] width 7 height 7
checkbox input "true"
click at [207, 253] on input "checkbox" at bounding box center [206, 256] width 7 height 7
checkbox input "true"
click at [205, 190] on input "checkbox" at bounding box center [206, 193] width 7 height 7
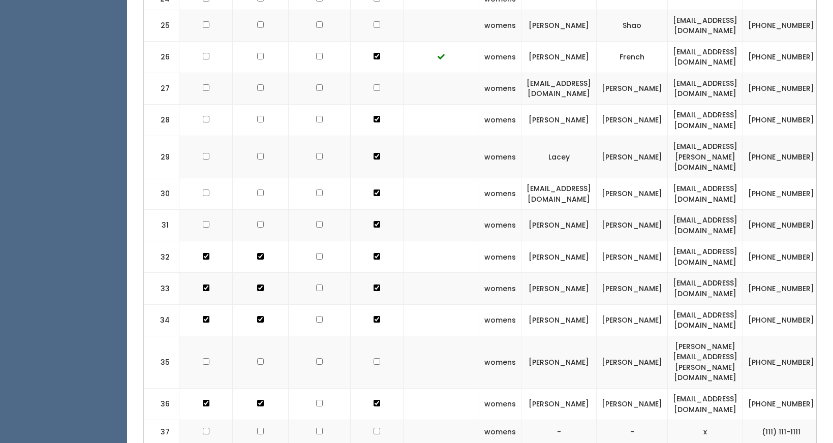
checkbox input "true"
click at [258, 190] on input "checkbox" at bounding box center [260, 193] width 7 height 7
checkbox input "true"
click at [257, 84] on input "checkbox" at bounding box center [260, 87] width 7 height 7
checkbox input "true"
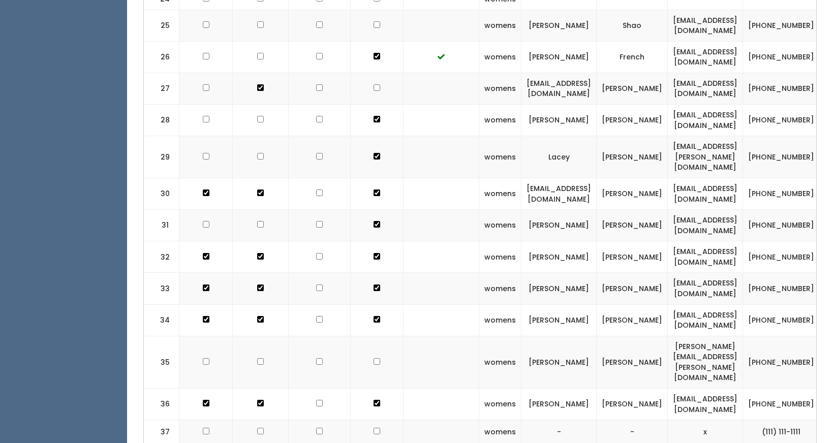
click at [203, 84] on input "checkbox" at bounding box center [206, 87] width 7 height 7
checkbox input "true"
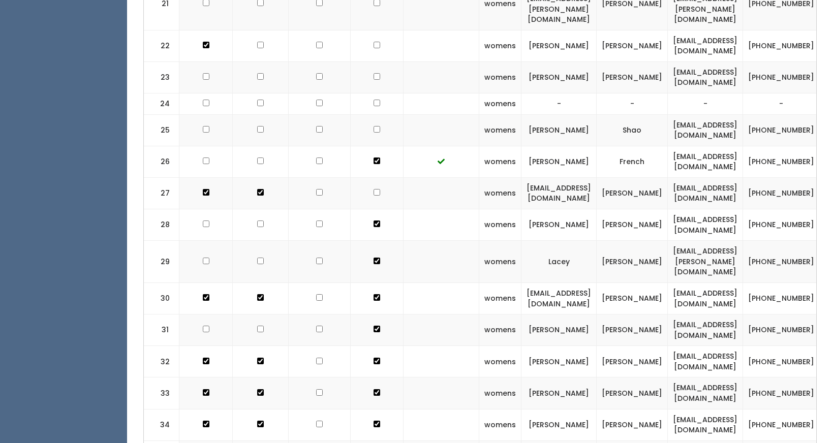
scroll to position [980, 0]
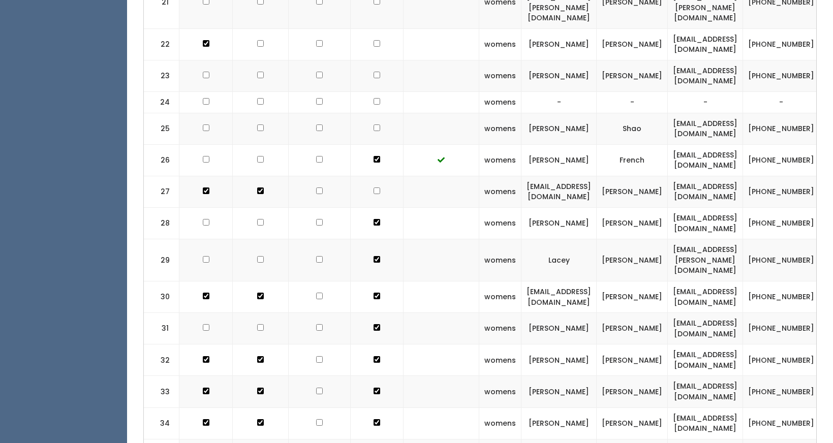
click at [257, 40] on input "checkbox" at bounding box center [260, 43] width 7 height 7
checkbox input "true"
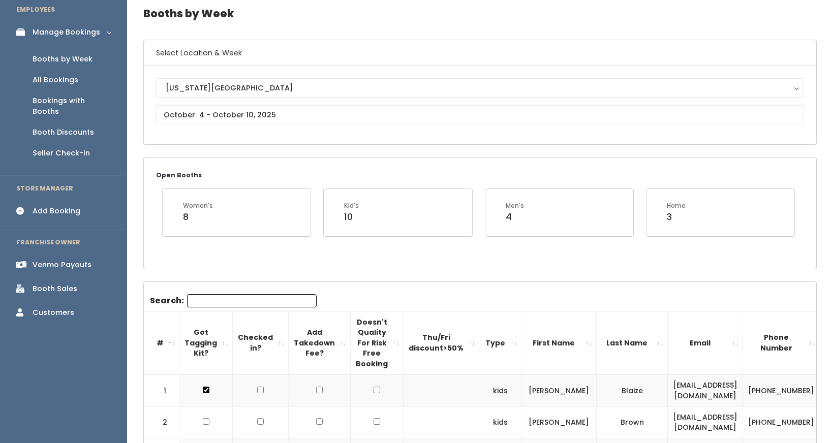
scroll to position [0, 0]
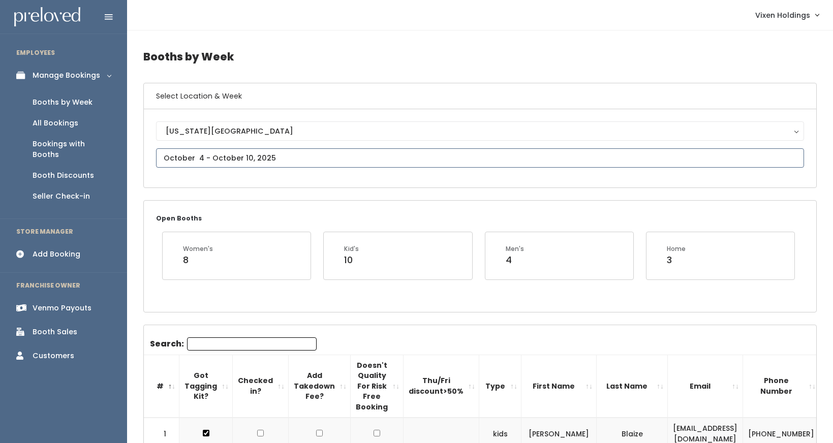
click at [214, 159] on input "text" at bounding box center [480, 157] width 648 height 19
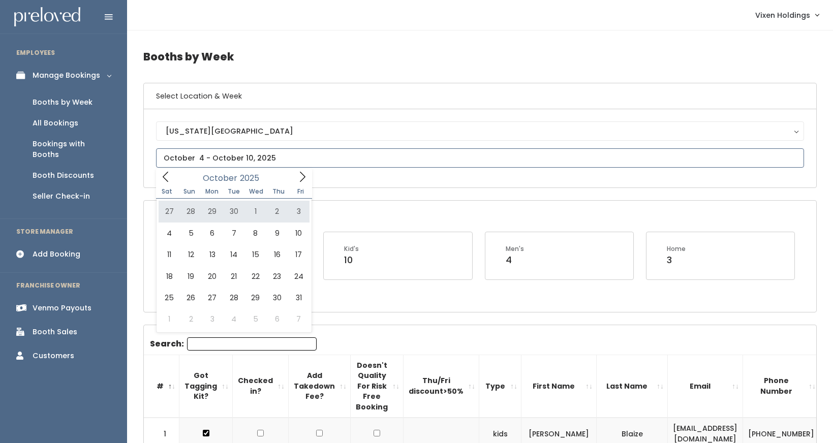
type input "September 27 to October 3"
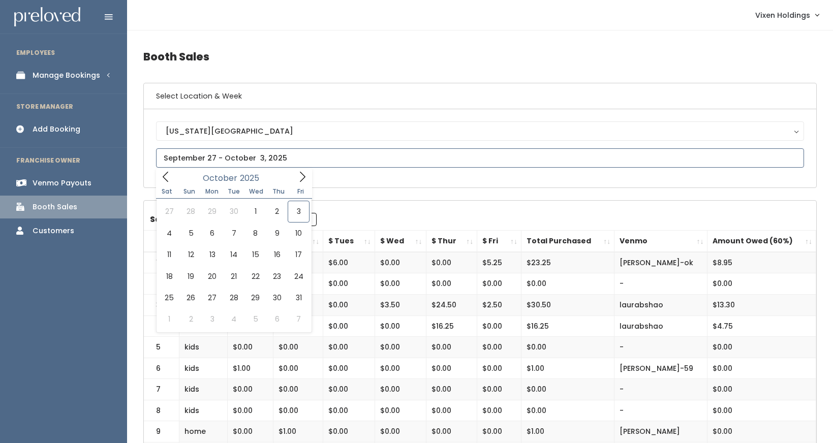
click at [265, 160] on input "text" at bounding box center [480, 157] width 648 height 19
type input "September 27 to October 3"
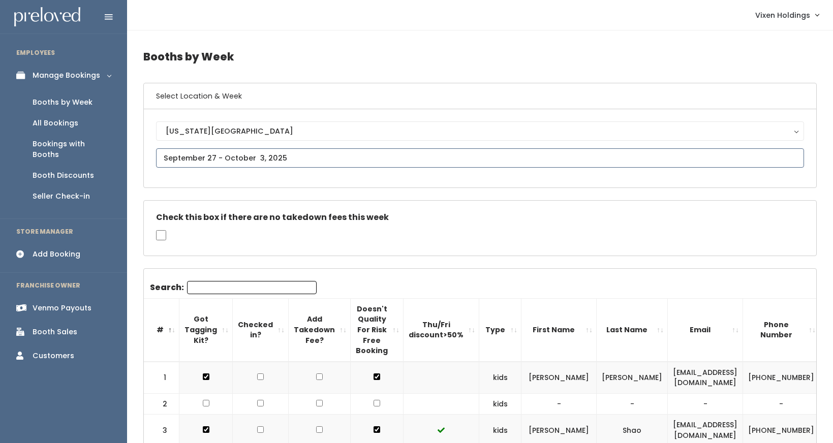
click at [237, 159] on input "text" at bounding box center [480, 157] width 648 height 19
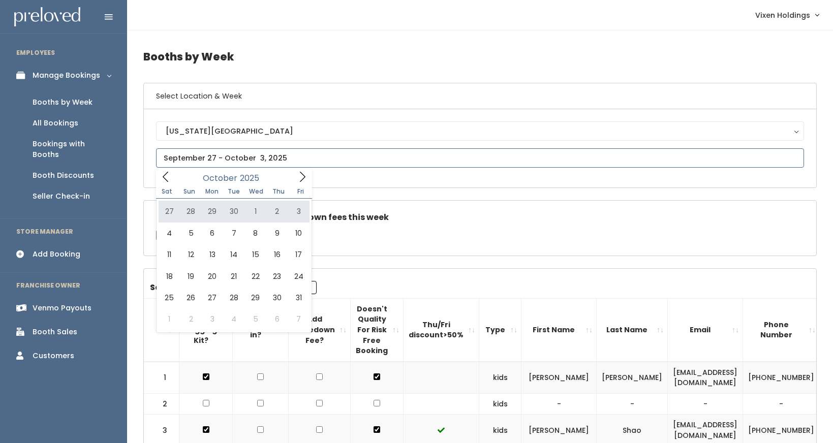
type input "[DATE] to [DATE]"
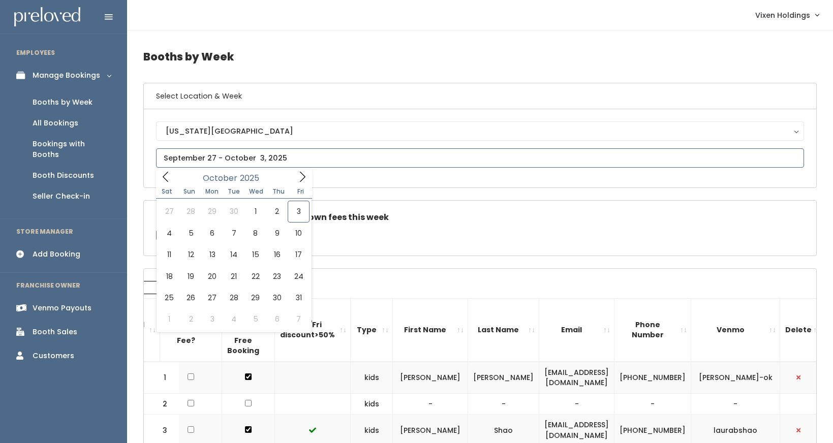
click at [174, 162] on input "text" at bounding box center [480, 157] width 648 height 19
type input "[DATE] to [DATE]"
